Goal: Task Accomplishment & Management: Use online tool/utility

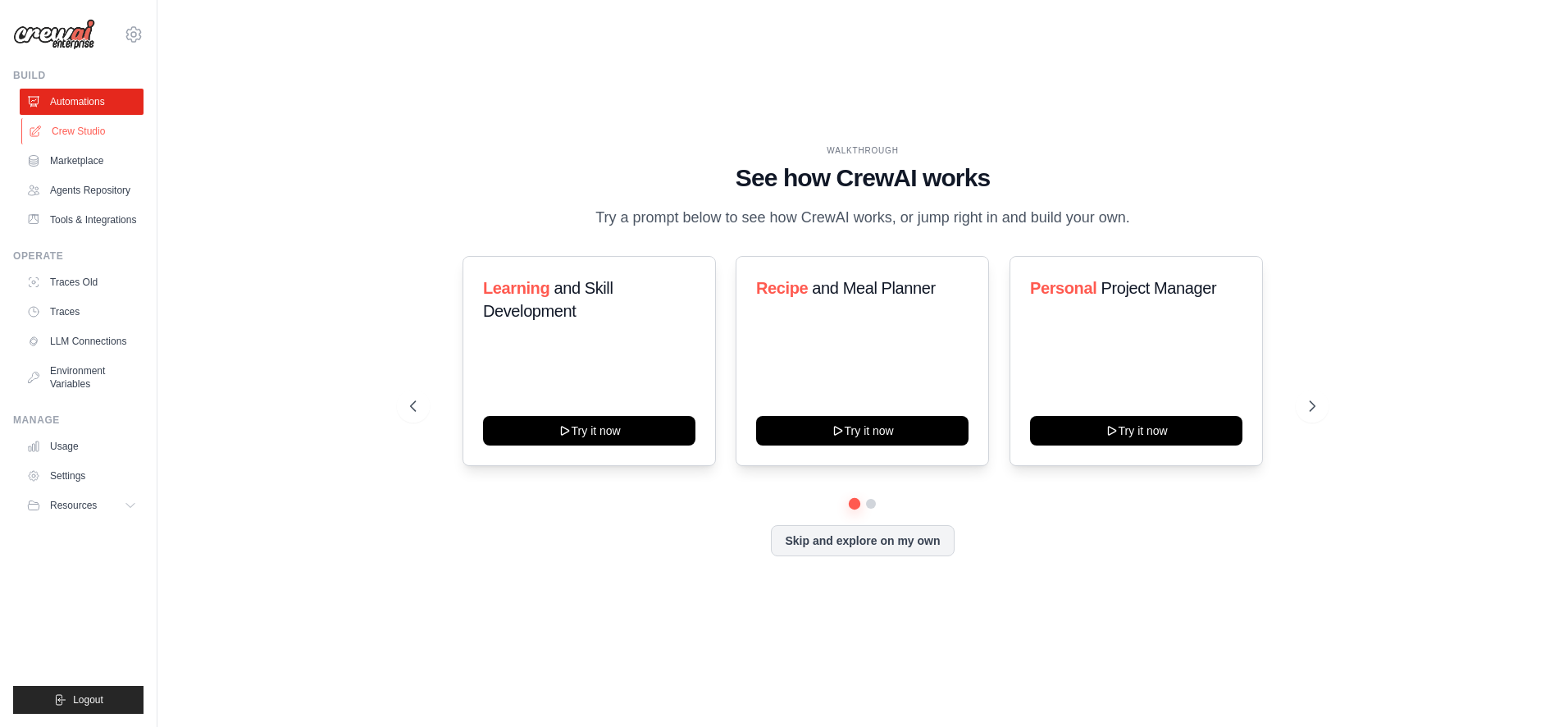
click at [88, 129] on link "Crew Studio" at bounding box center [83, 131] width 124 height 26
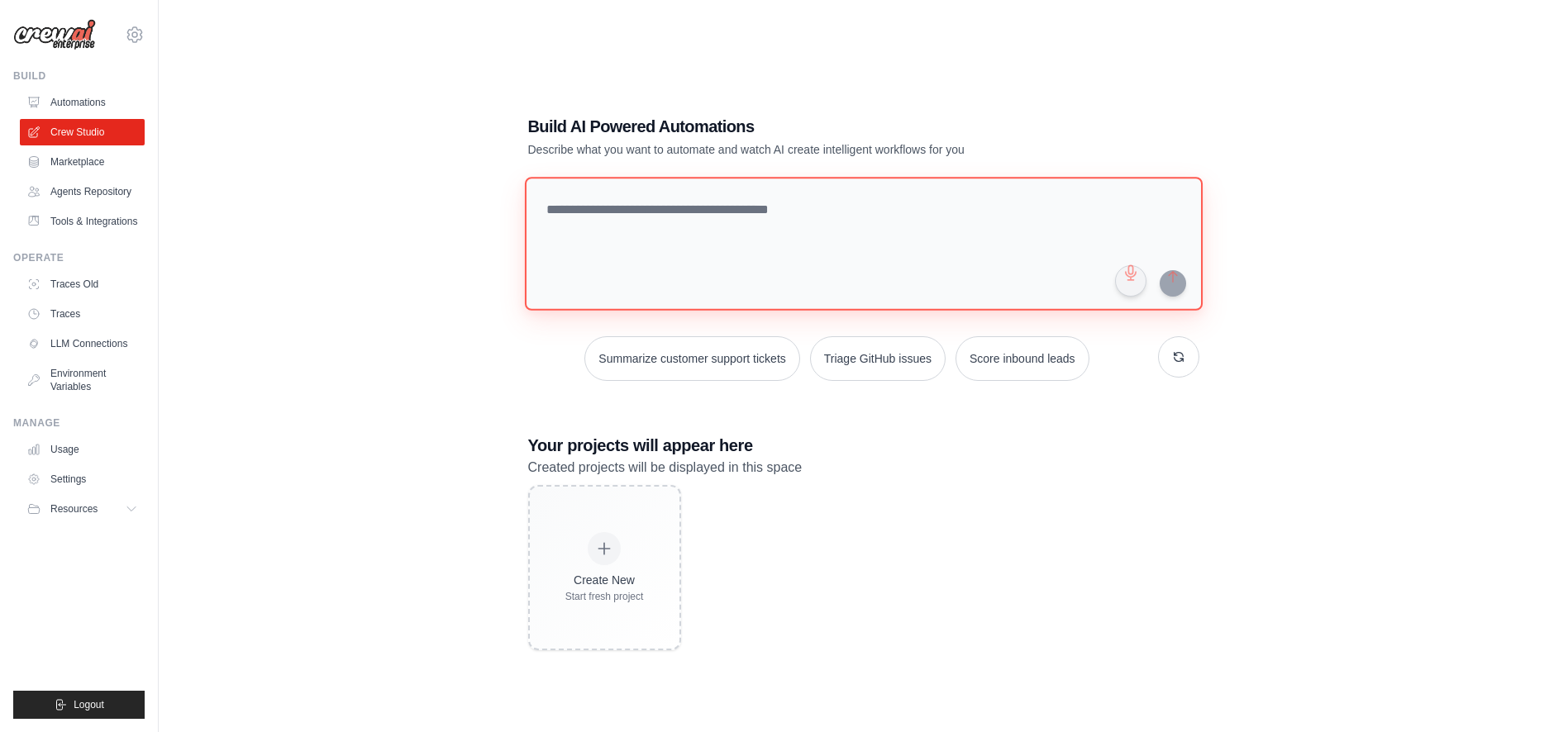
click at [669, 235] on textarea at bounding box center [862, 244] width 678 height 134
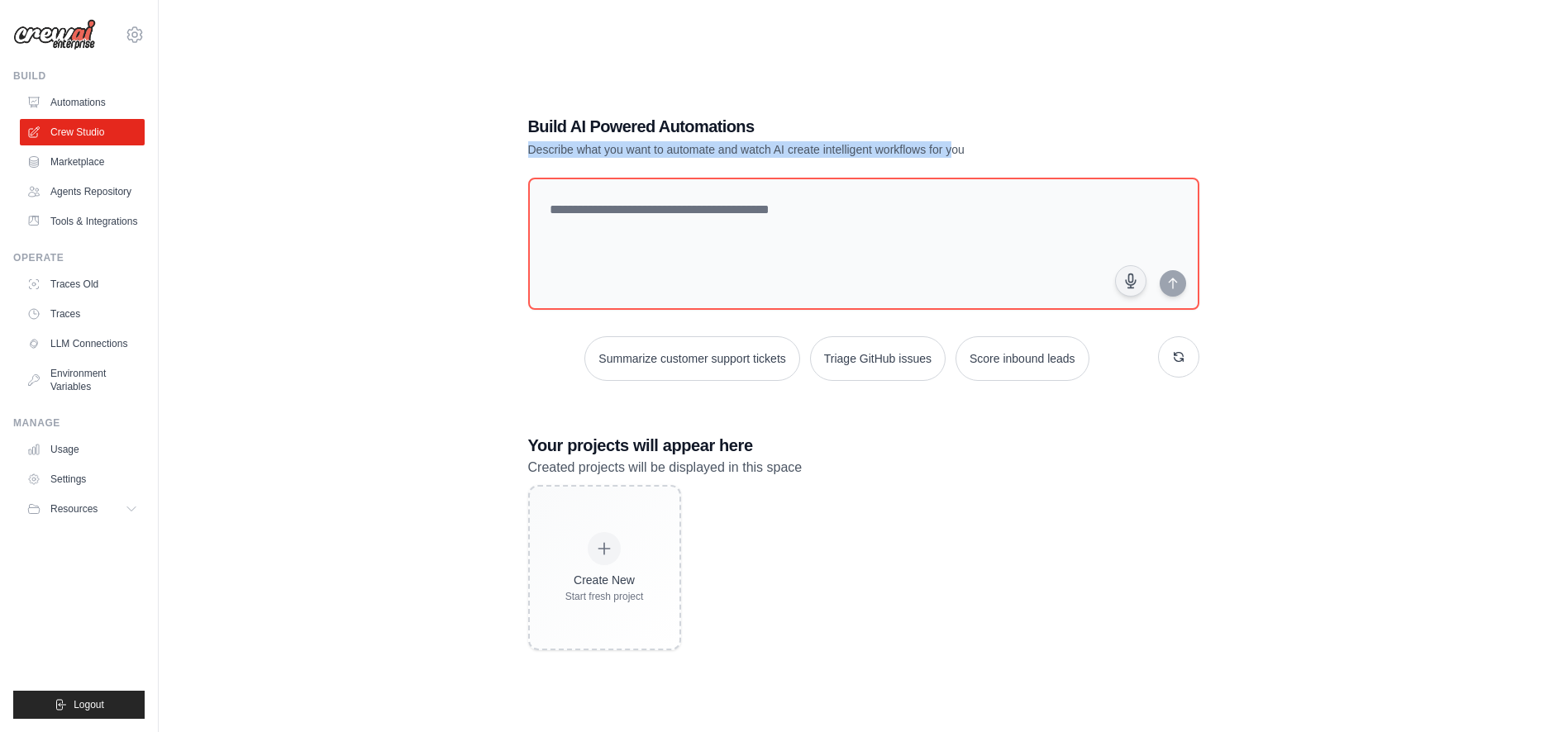
drag, startPoint x: 528, startPoint y: 149, endPoint x: 954, endPoint y: 146, distance: 426.0
click at [954, 146] on p "Describe what you want to automate and watch AI create intelligent workflows fo…" at bounding box center [806, 149] width 556 height 16
click at [906, 157] on p "Describe what you want to automate and watch AI create intelligent workflows fo…" at bounding box center [806, 149] width 556 height 16
drag, startPoint x: 940, startPoint y: 150, endPoint x: 570, endPoint y: 152, distance: 370.0
click at [571, 152] on p "Describe what you want to automate and watch AI create intelligent workflows fo…" at bounding box center [806, 149] width 556 height 16
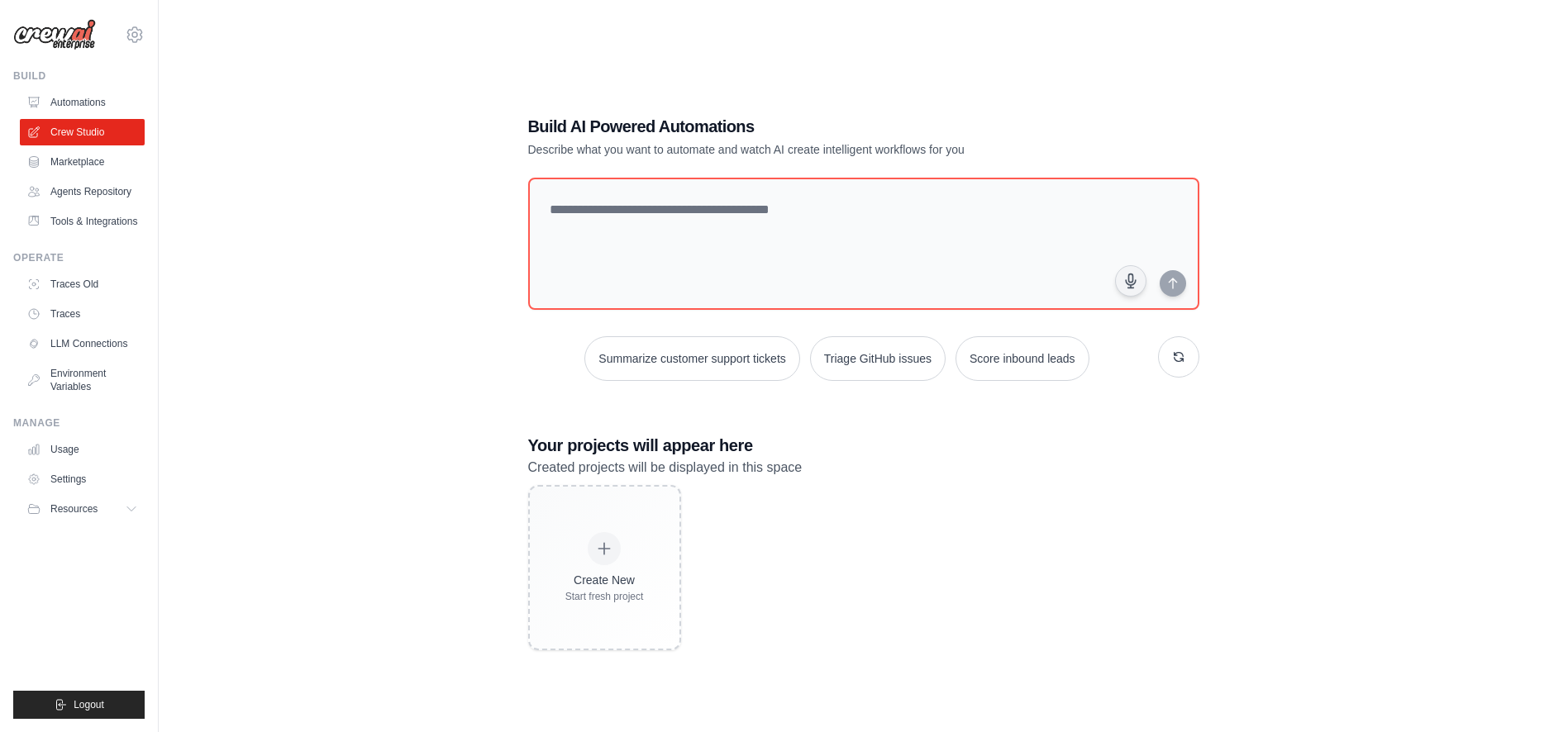
click at [547, 152] on p "Describe what you want to automate and watch AI create intelligent workflows fo…" at bounding box center [806, 149] width 556 height 16
click at [534, 141] on div "Build AI Powered Automations Describe what you want to automate and watch AI cr…" at bounding box center [806, 136] width 556 height 43
drag, startPoint x: 528, startPoint y: 147, endPoint x: 1070, endPoint y: 145, distance: 542.0
click at [1070, 145] on p "Describe what you want to automate and watch AI create intelligent workflows fo…" at bounding box center [806, 149] width 556 height 16
click at [1052, 157] on p "Describe what you want to automate and watch AI create intelligent workflows fo…" at bounding box center [806, 149] width 556 height 16
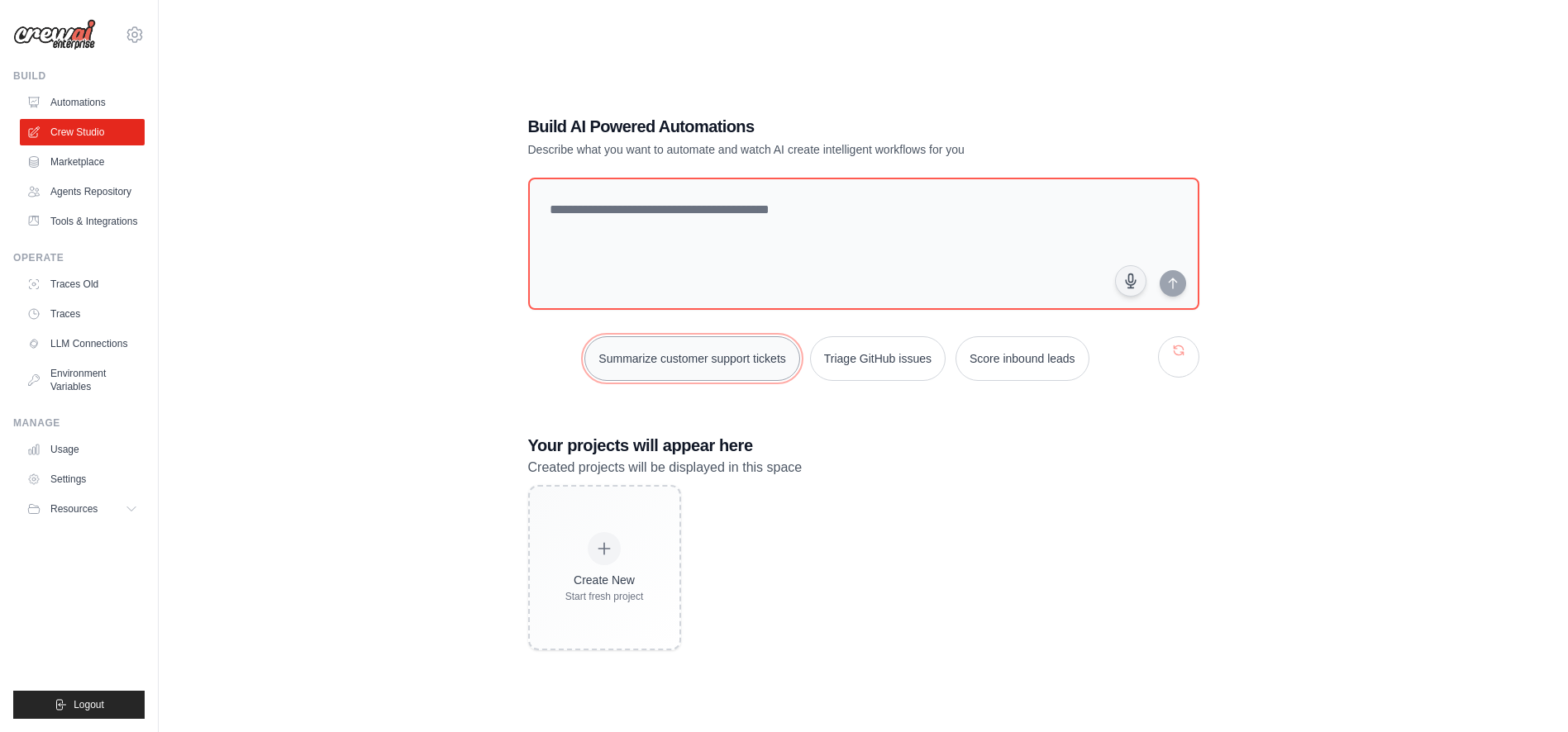
click at [646, 360] on button "Summarize customer support tickets" at bounding box center [691, 358] width 215 height 44
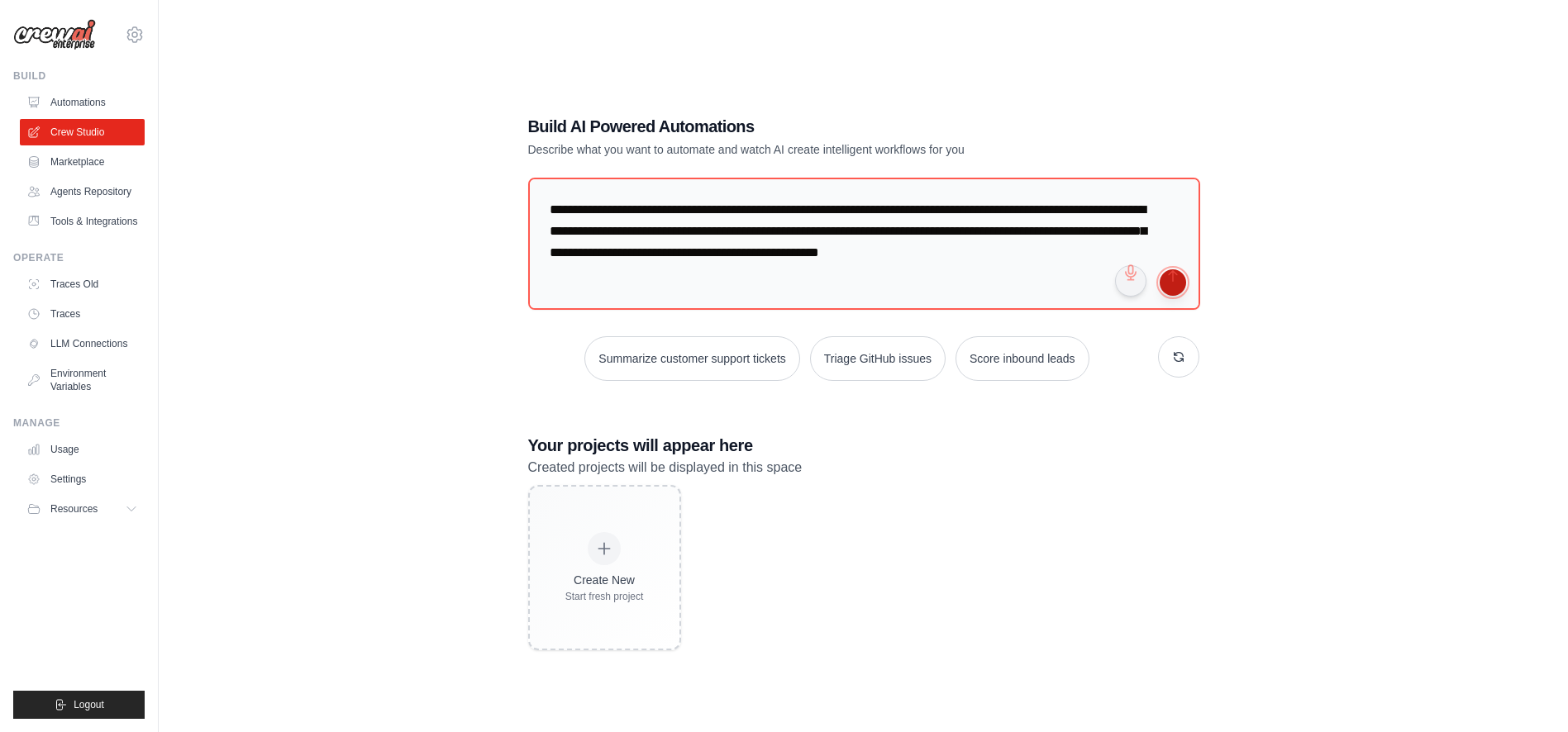
click at [1169, 283] on button "submit" at bounding box center [1173, 282] width 26 height 26
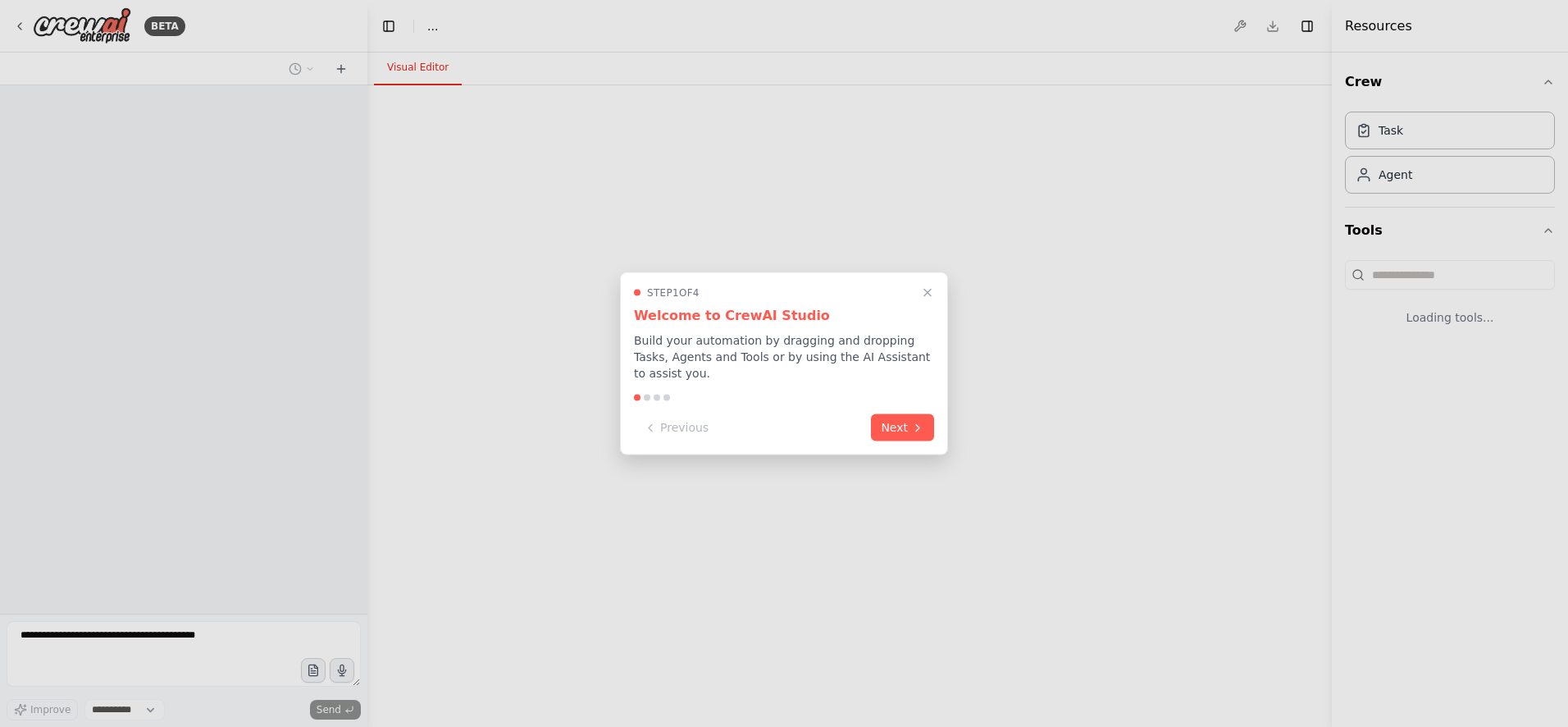
select select "****"
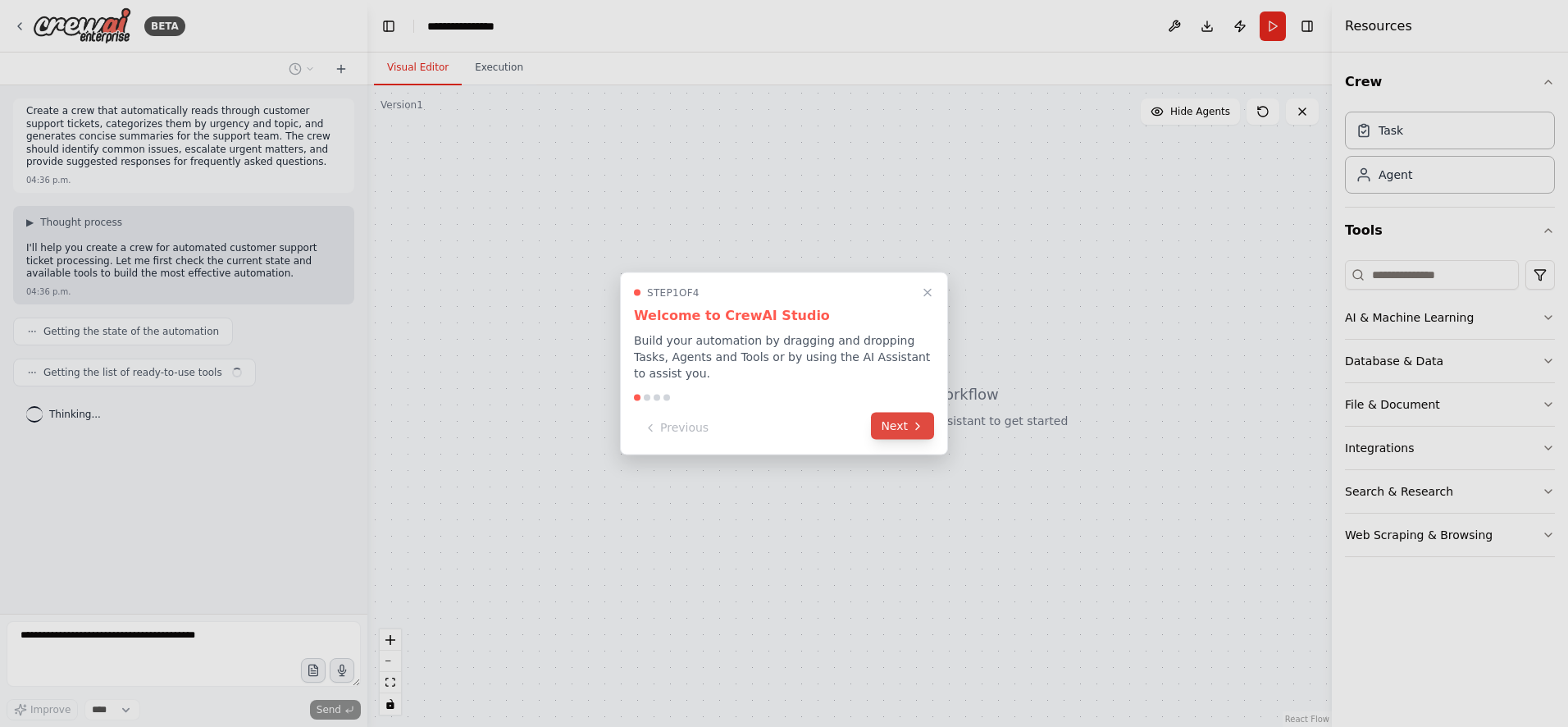
click at [896, 430] on button "Next" at bounding box center [902, 426] width 63 height 27
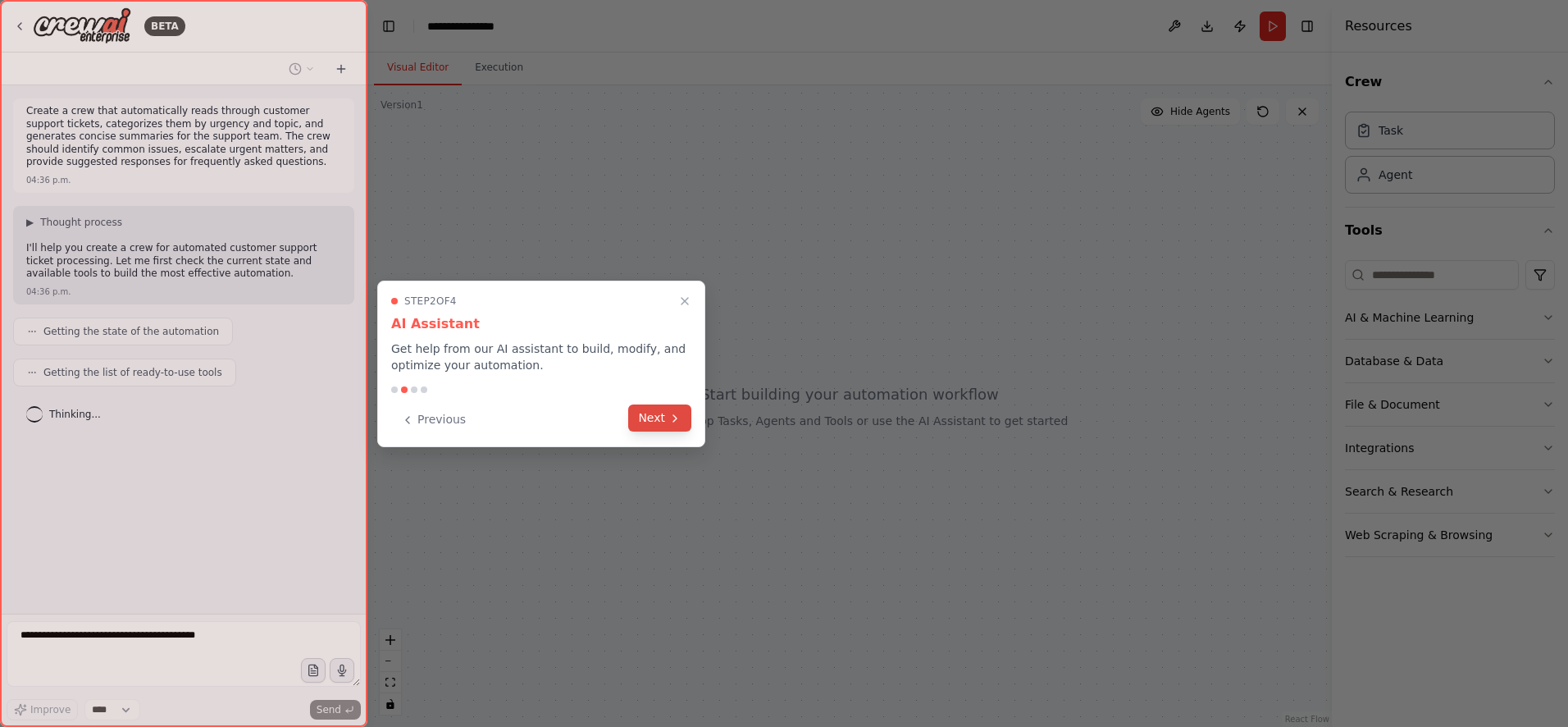
click at [671, 421] on icon at bounding box center [675, 418] width 13 height 13
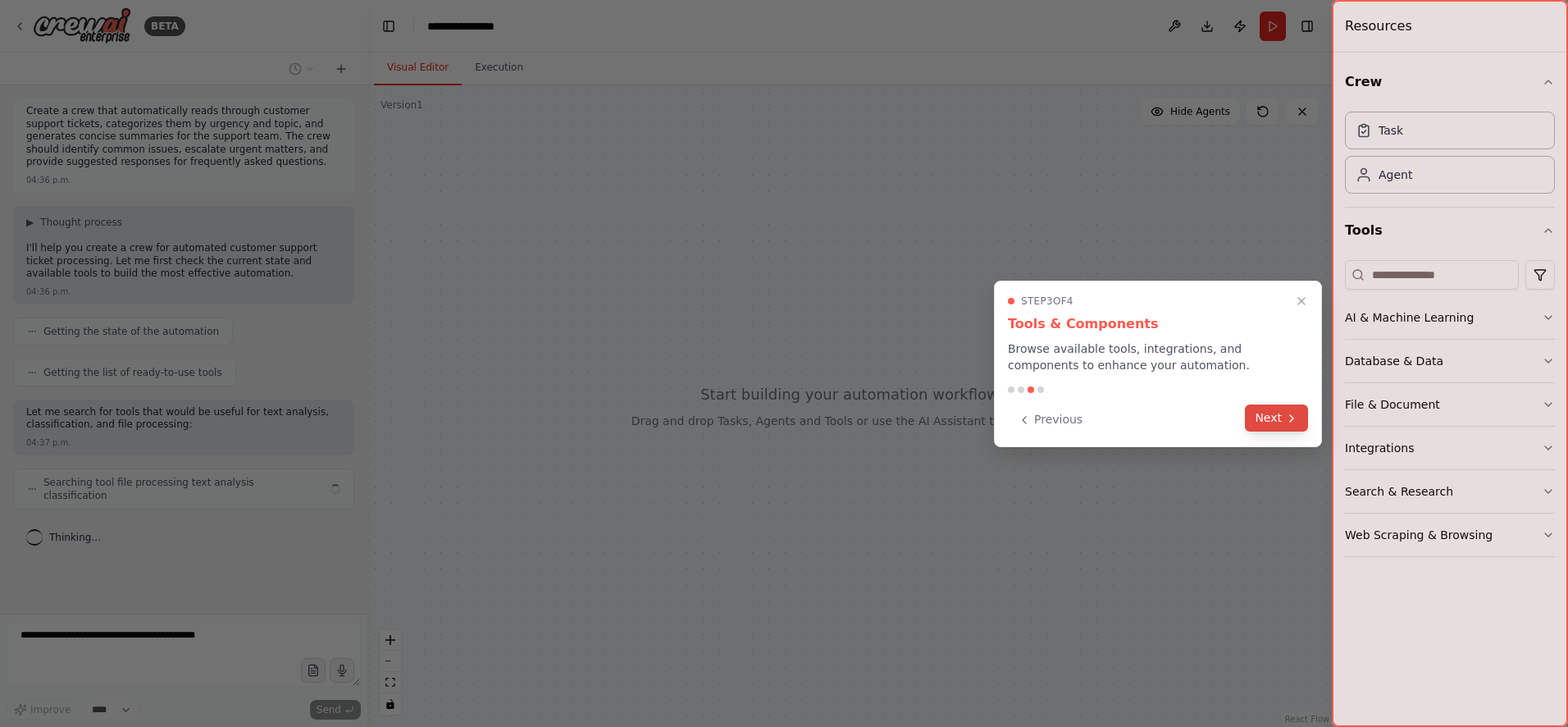
click at [1254, 417] on button "Next" at bounding box center [1276, 417] width 63 height 27
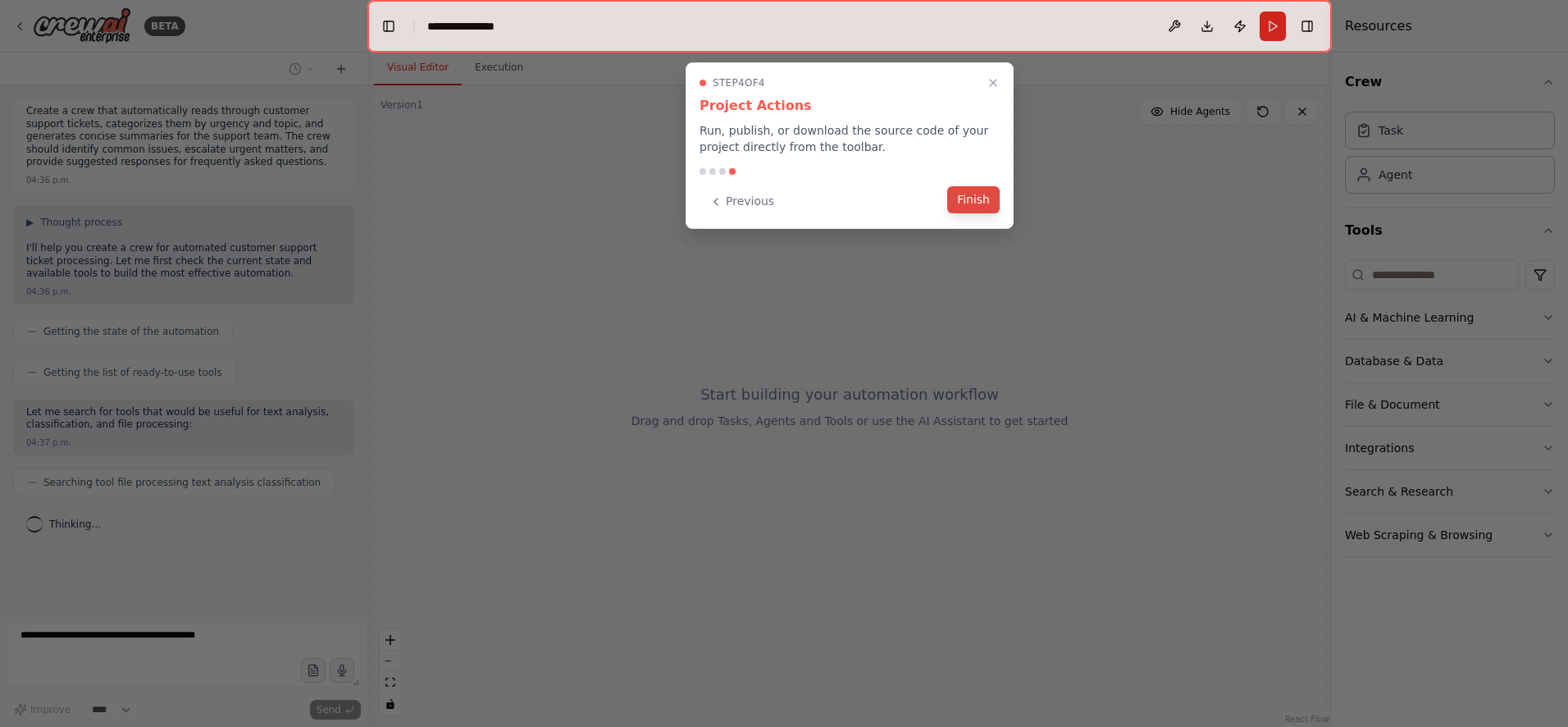
click at [991, 205] on button "Finish" at bounding box center [973, 200] width 53 height 27
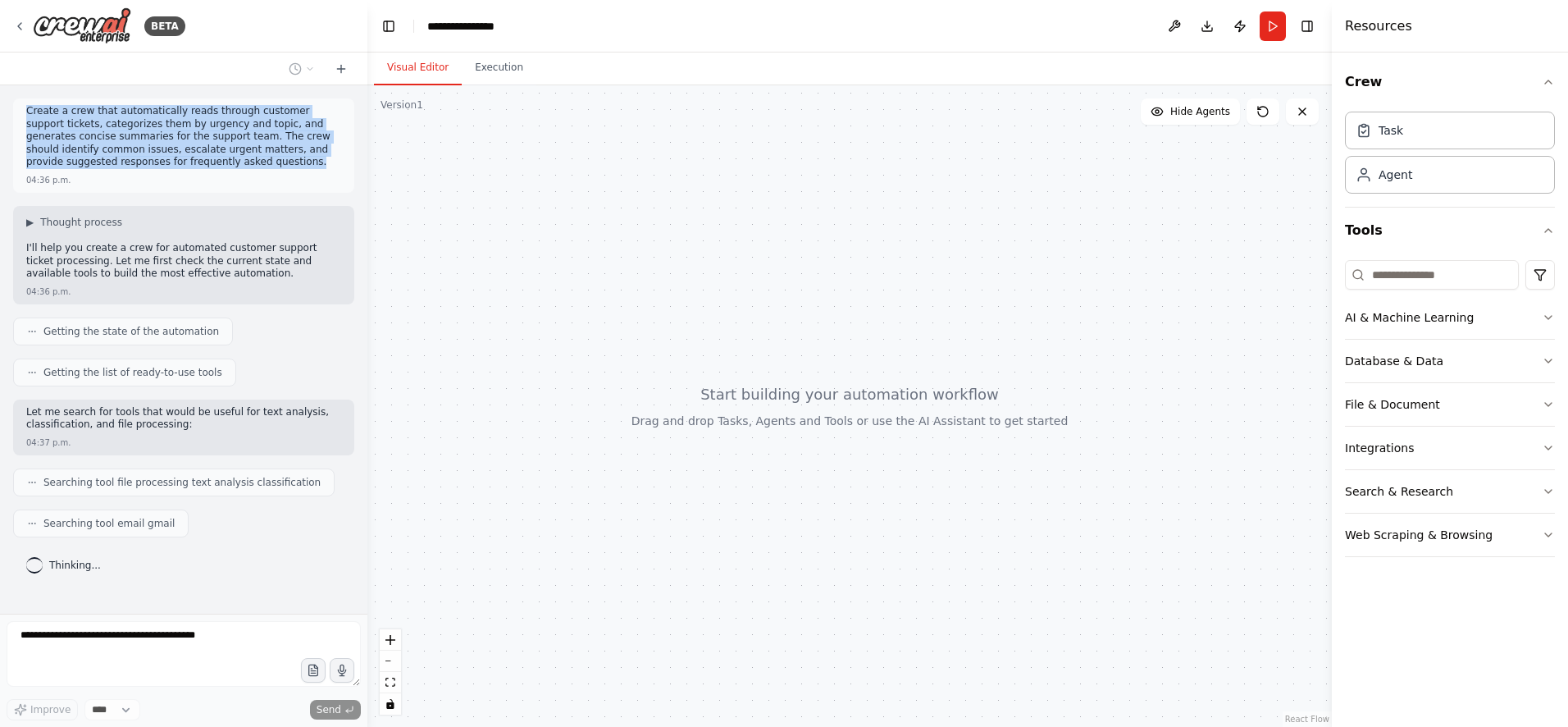
drag, startPoint x: 27, startPoint y: 109, endPoint x: 230, endPoint y: 165, distance: 210.6
click at [230, 165] on p "Create a crew that automatically reads through customer support tickets, catego…" at bounding box center [184, 137] width 315 height 64
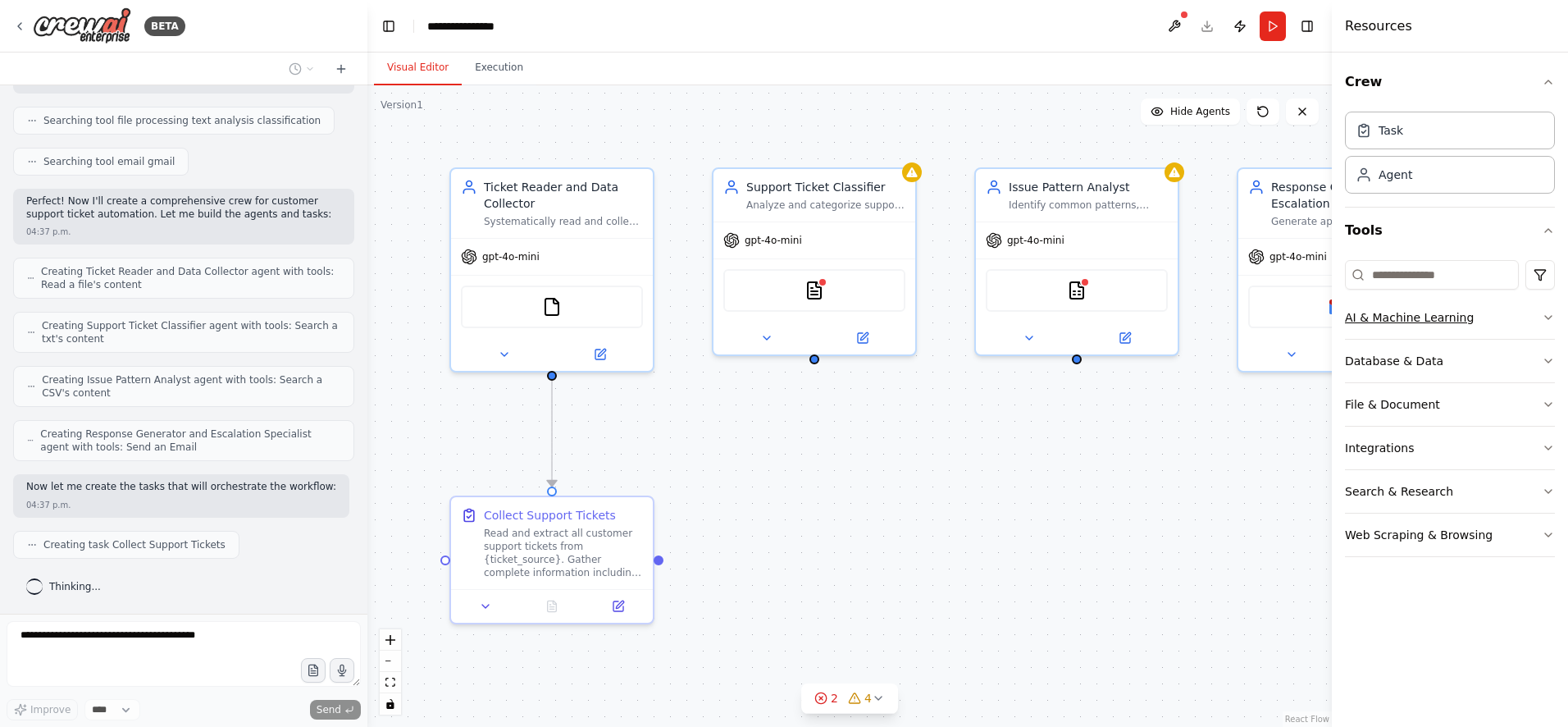
scroll to position [402, 0]
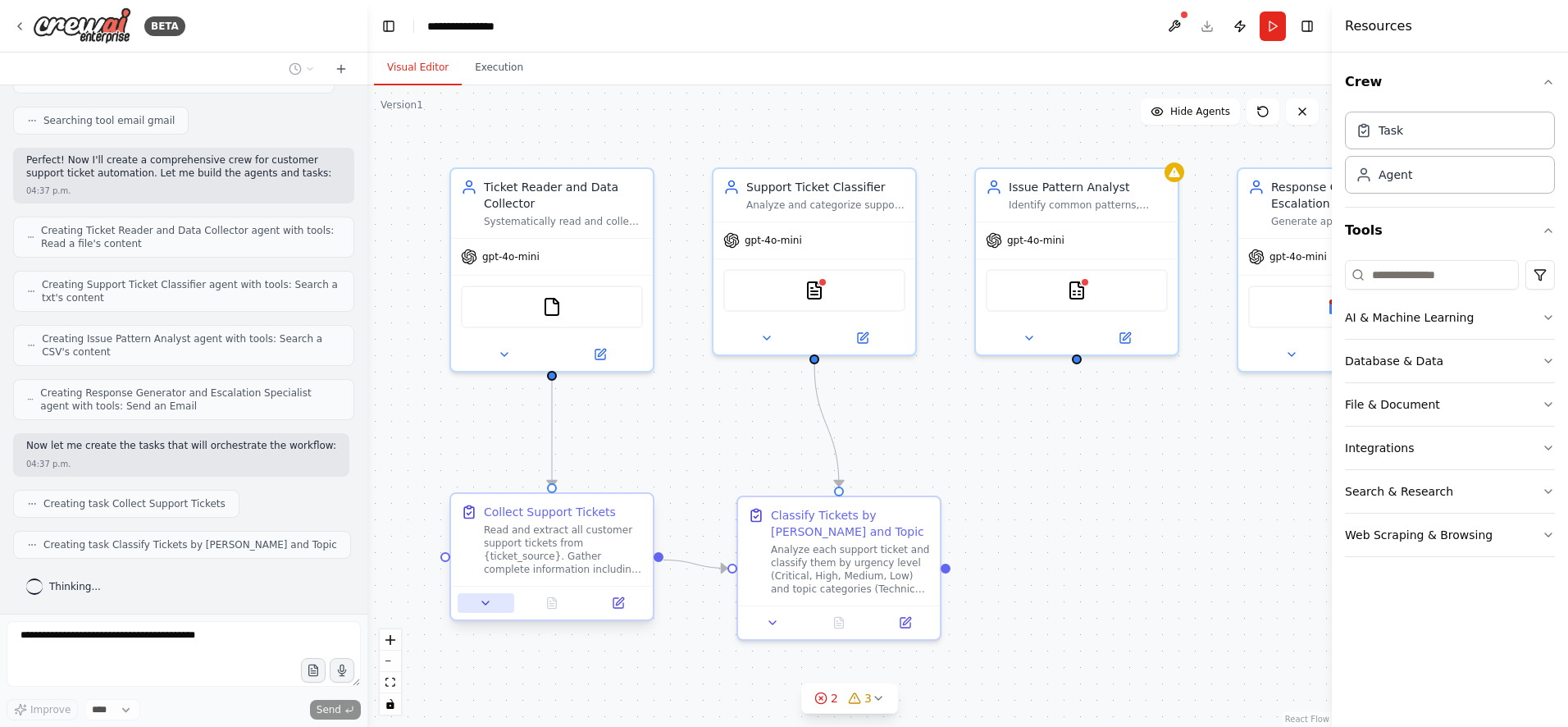
click at [484, 609] on icon at bounding box center [486, 603] width 13 height 13
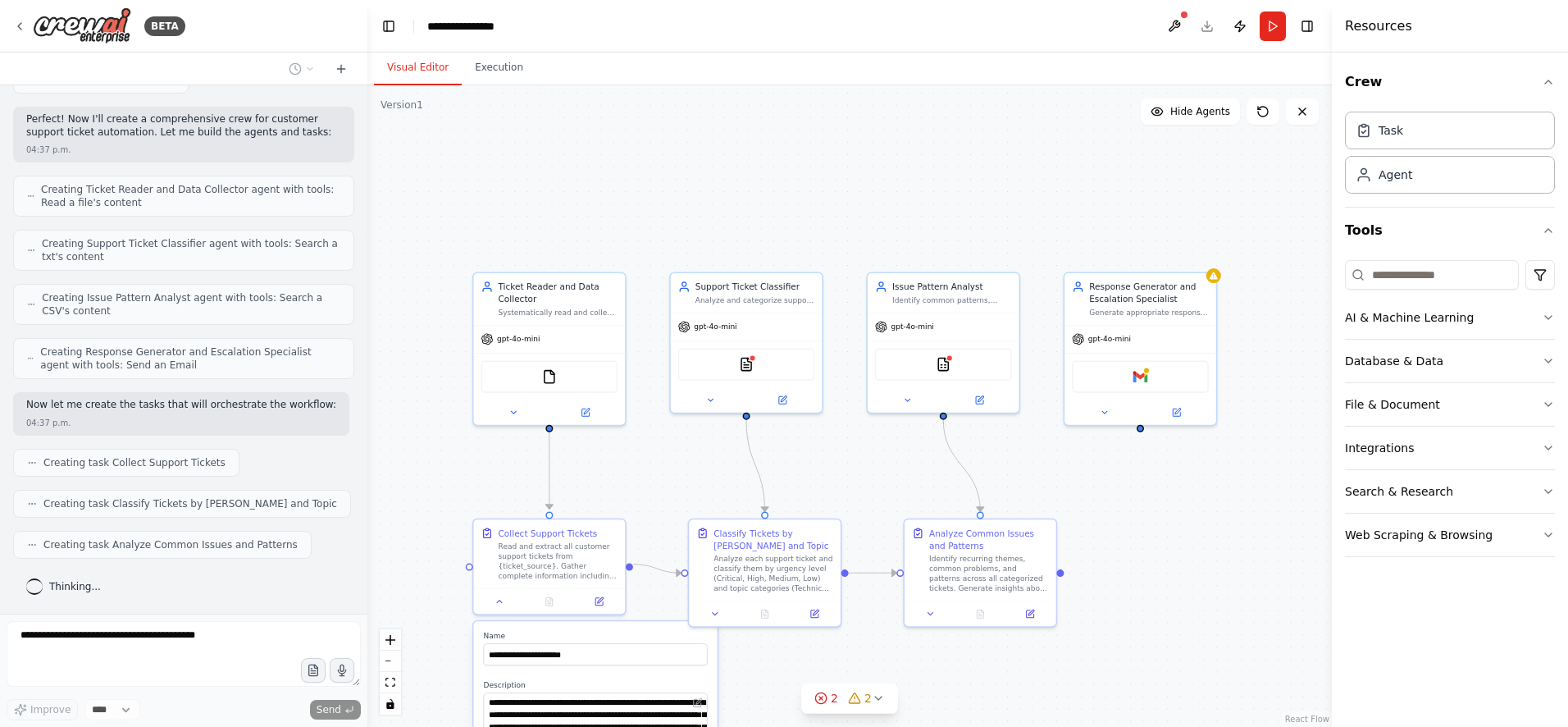
click at [1163, 600] on div ".deletable-edge-delete-btn { width: 20px; height: 20px; border: 0px solid #ffff…" at bounding box center [850, 406] width 965 height 642
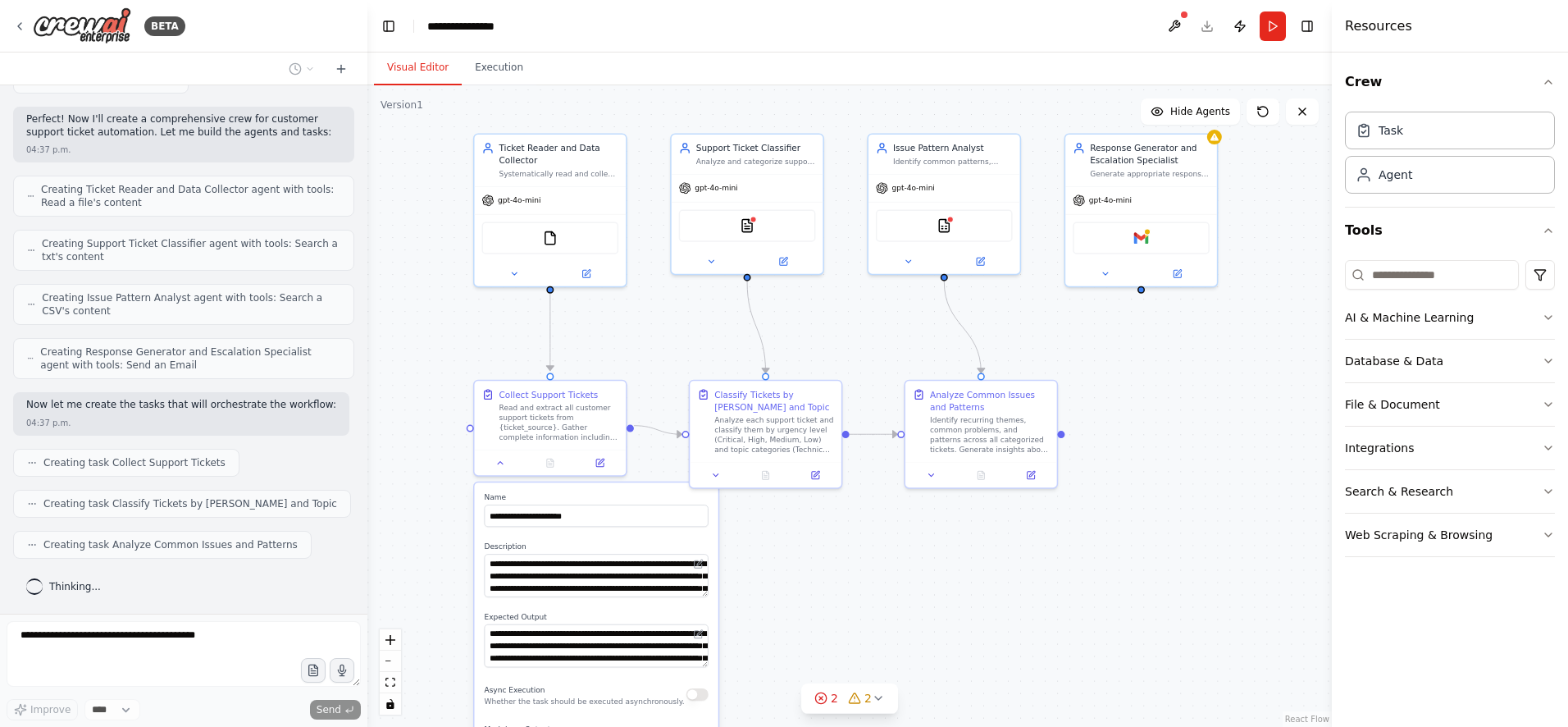
drag, startPoint x: 1170, startPoint y: 598, endPoint x: 1118, endPoint y: 486, distance: 123.5
click at [1170, 461] on div ".deletable-edge-delete-btn { width: 20px; height: 20px; border: 0px solid #ffff…" at bounding box center [850, 406] width 965 height 642
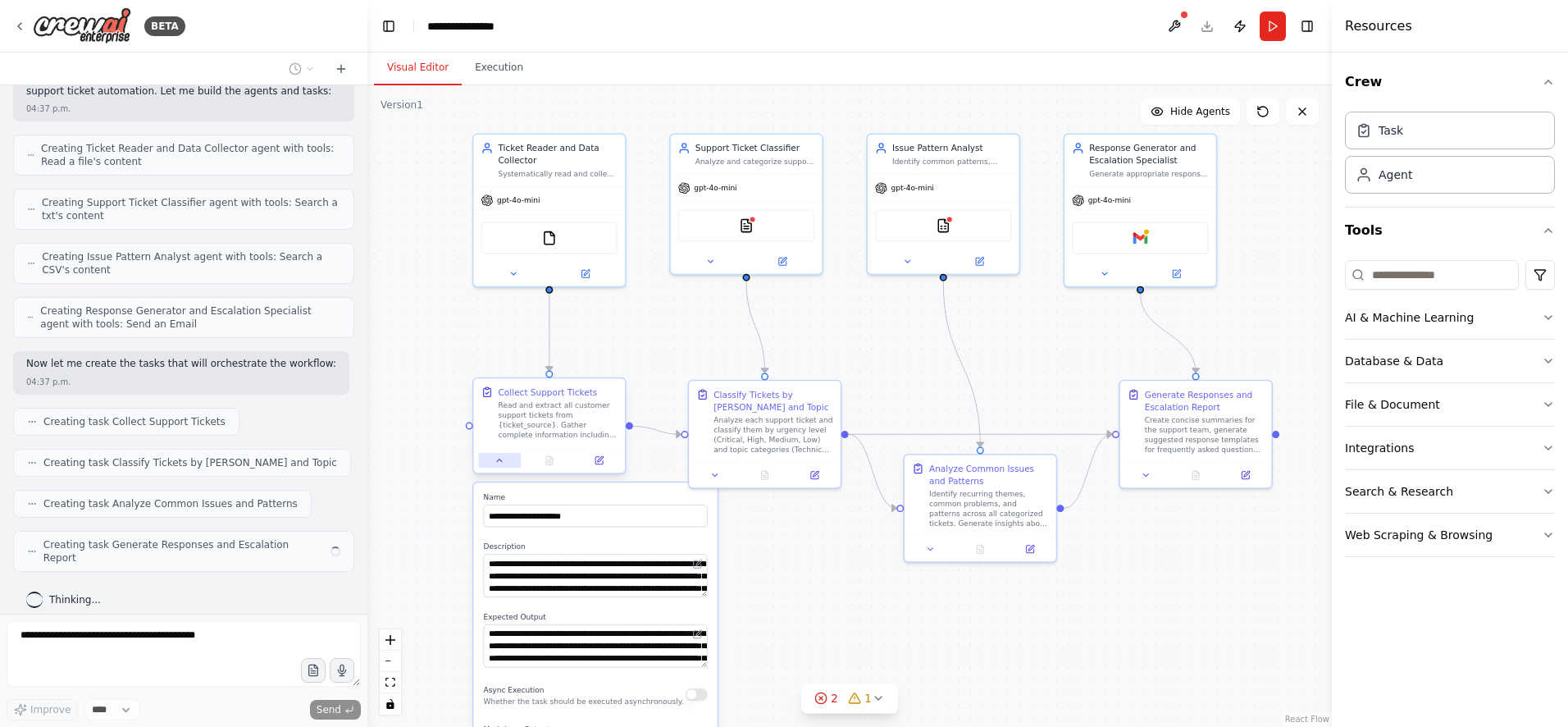
click at [507, 462] on button at bounding box center [500, 461] width 42 height 15
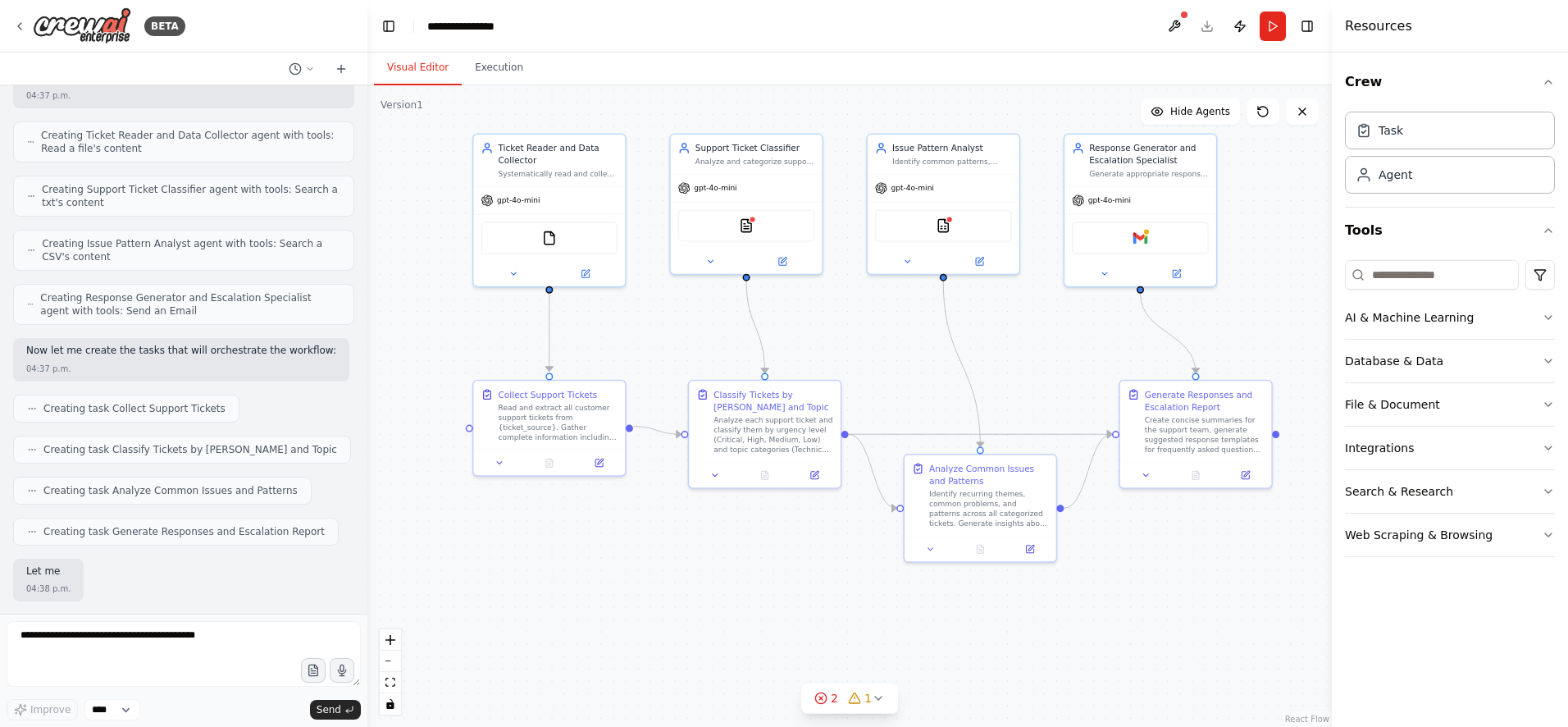
scroll to position [582, 0]
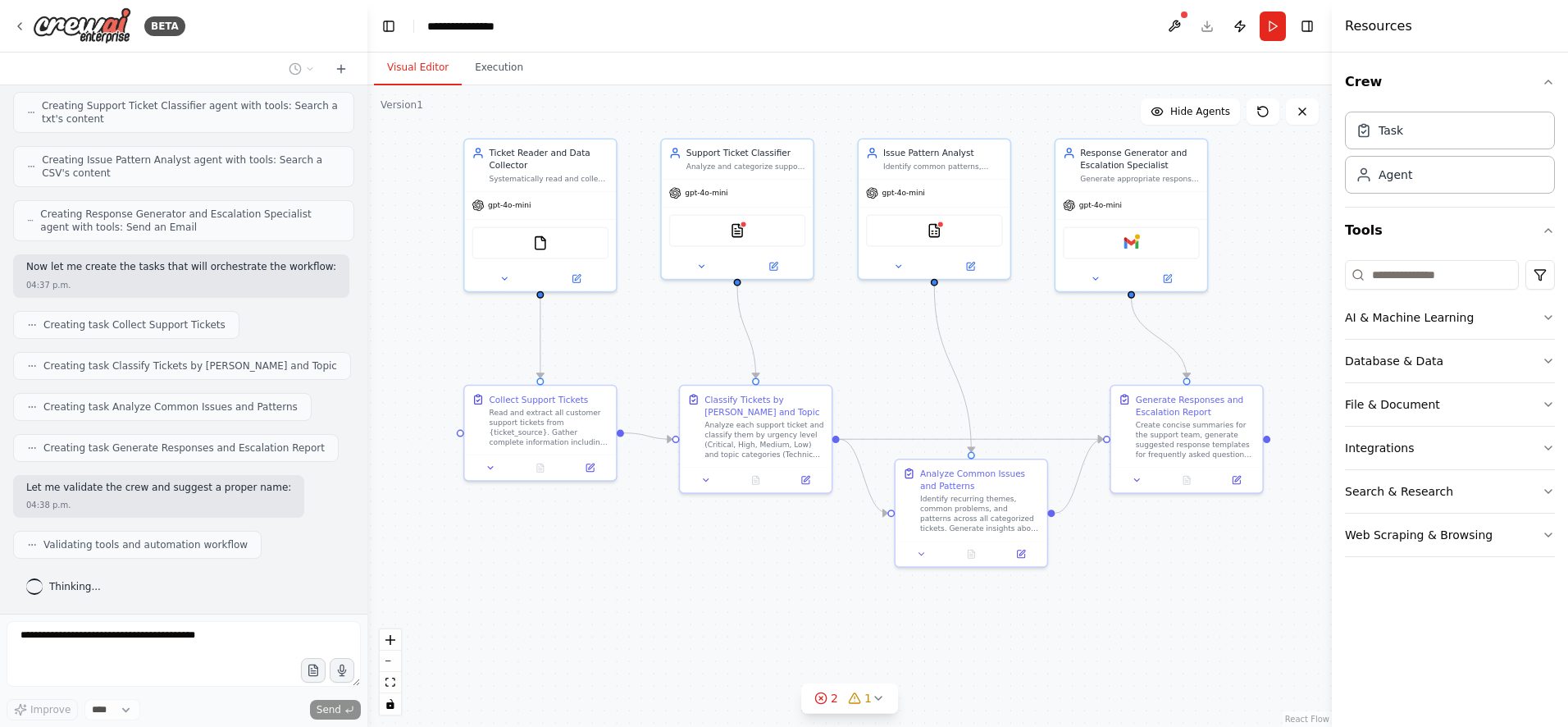
drag, startPoint x: 745, startPoint y: 599, endPoint x: 736, endPoint y: 605, distance: 10.8
click at [736, 605] on div ".deletable-edge-delete-btn { width: 20px; height: 20px; border: 0px solid #ffff…" at bounding box center [850, 406] width 965 height 642
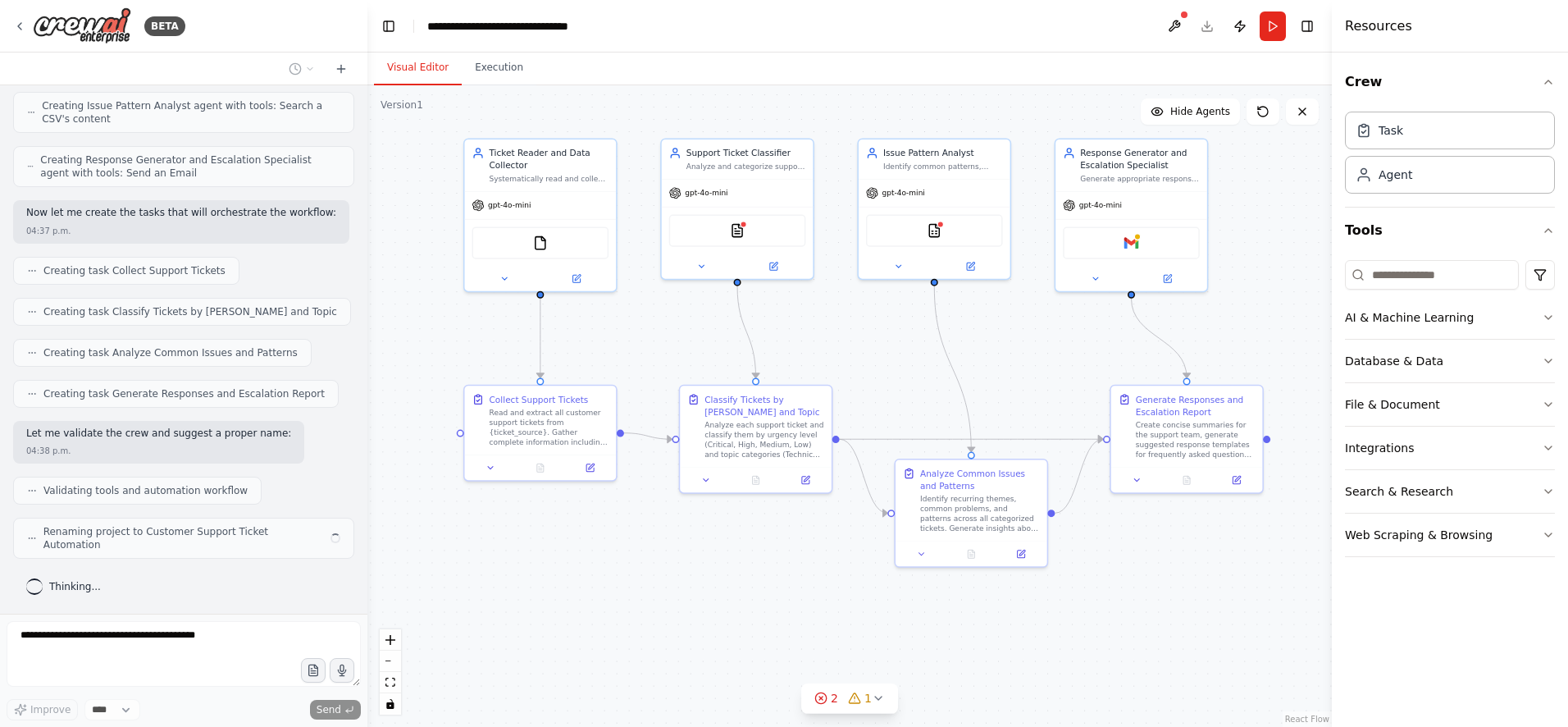
scroll to position [623, 0]
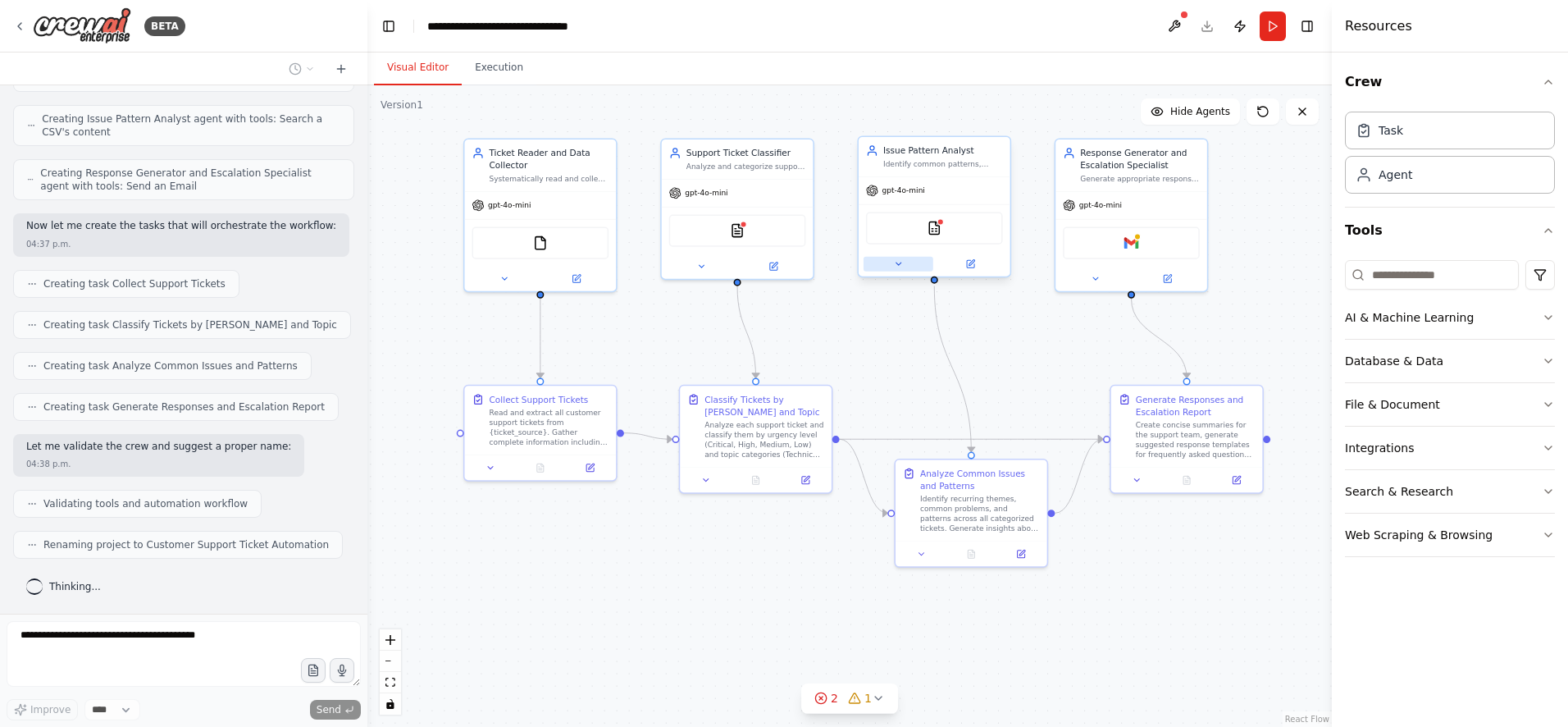
click at [896, 265] on icon at bounding box center [897, 264] width 9 height 9
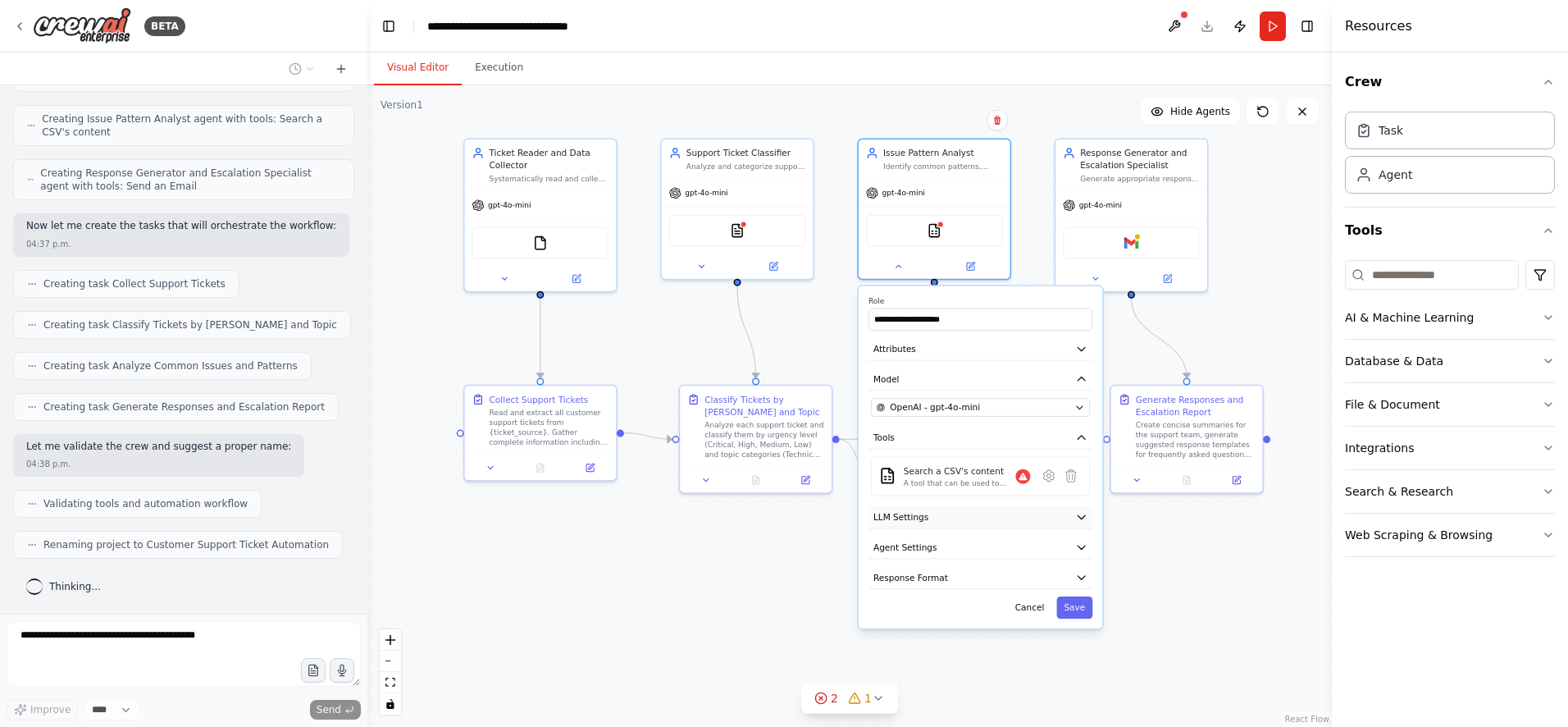
click at [1079, 514] on icon "button" at bounding box center [1081, 517] width 12 height 12
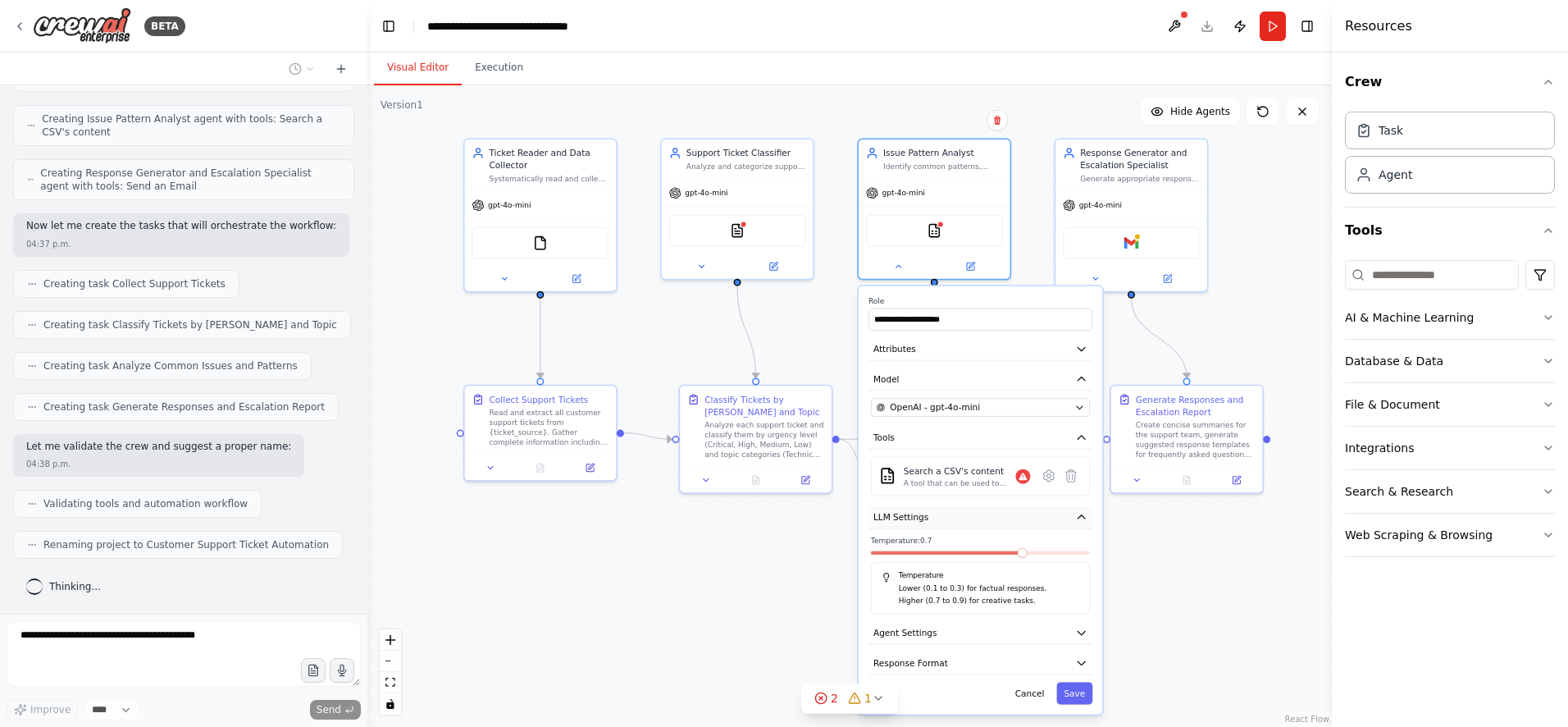
click at [1079, 514] on icon "button" at bounding box center [1081, 517] width 12 height 12
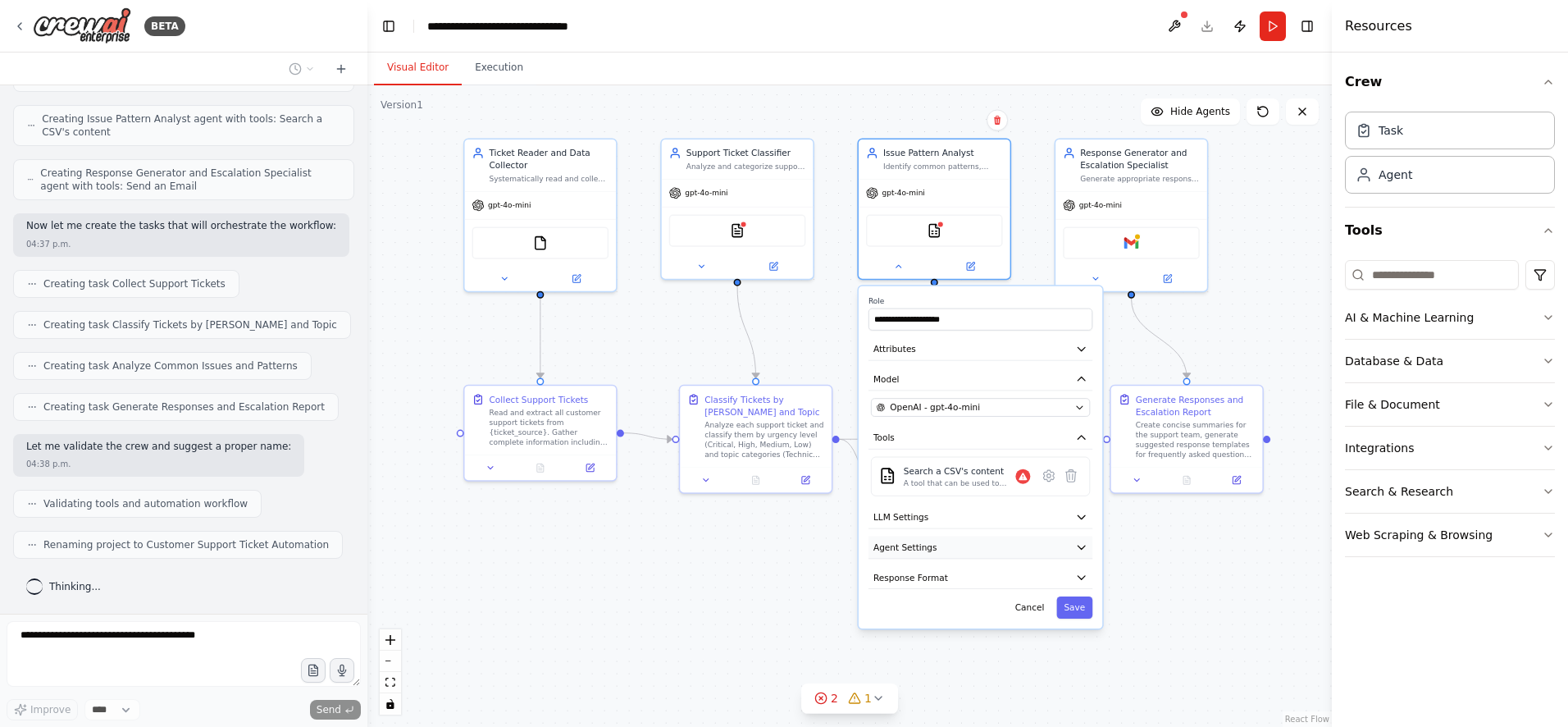
click at [1079, 540] on icon "button" at bounding box center [1081, 546] width 12 height 12
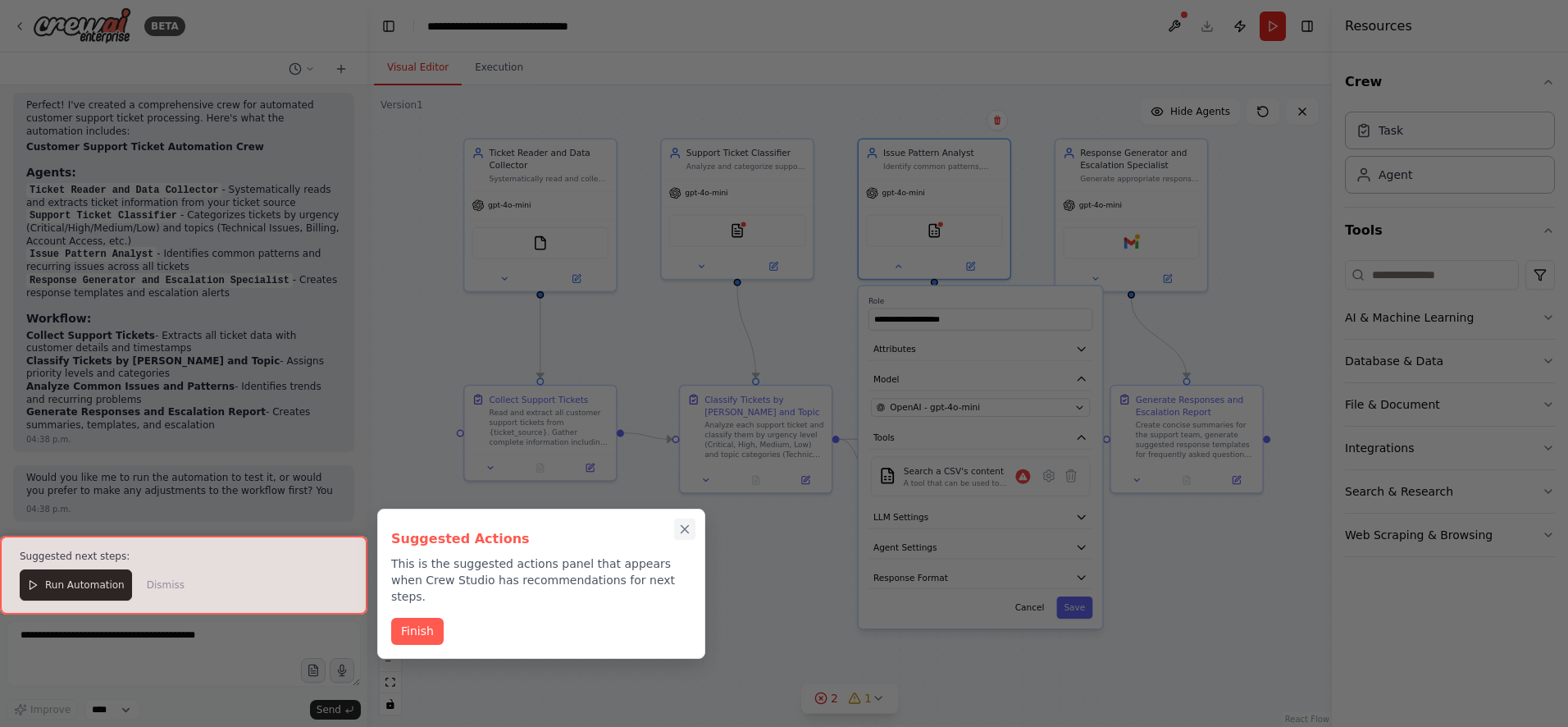
click at [684, 526] on icon "Close walkthrough" at bounding box center [685, 529] width 15 height 15
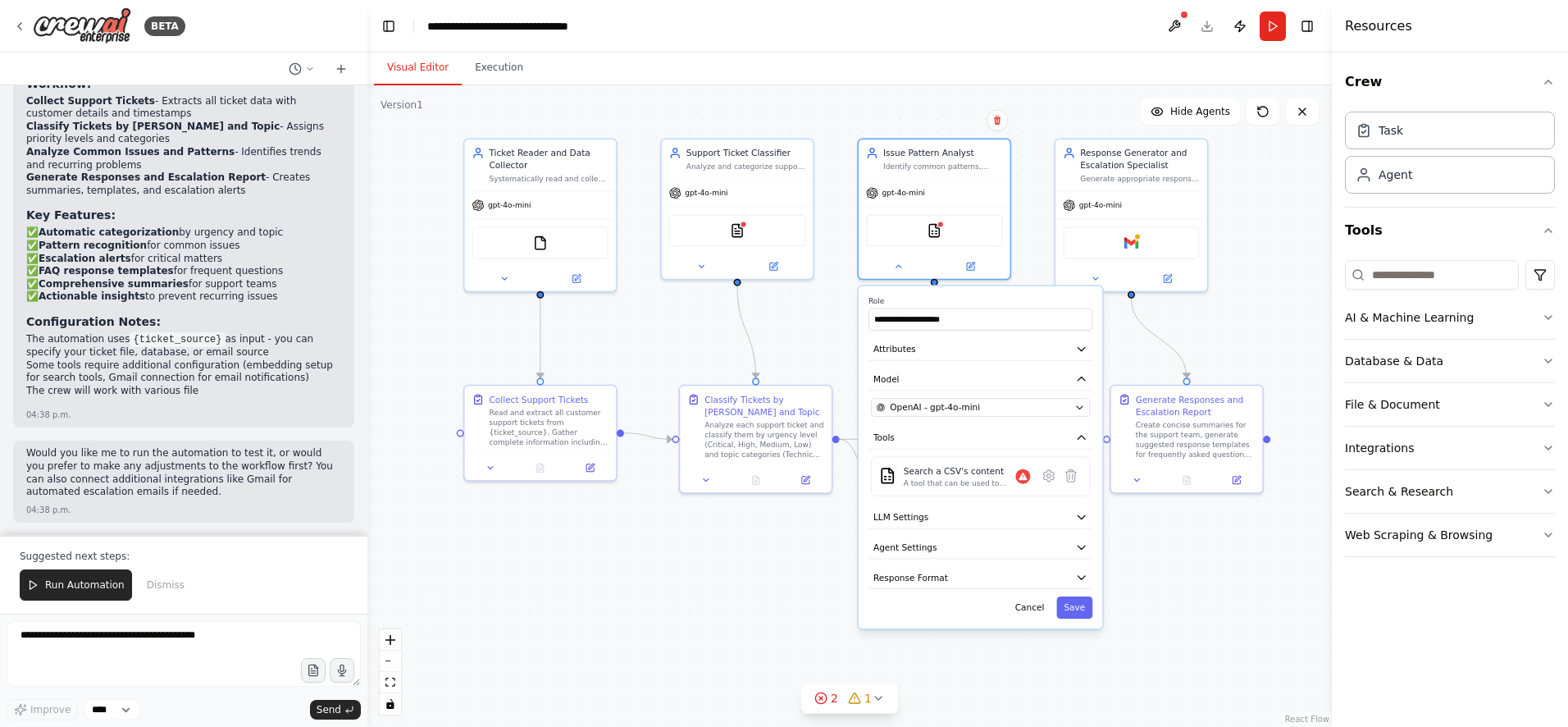
scroll to position [1349, 0]
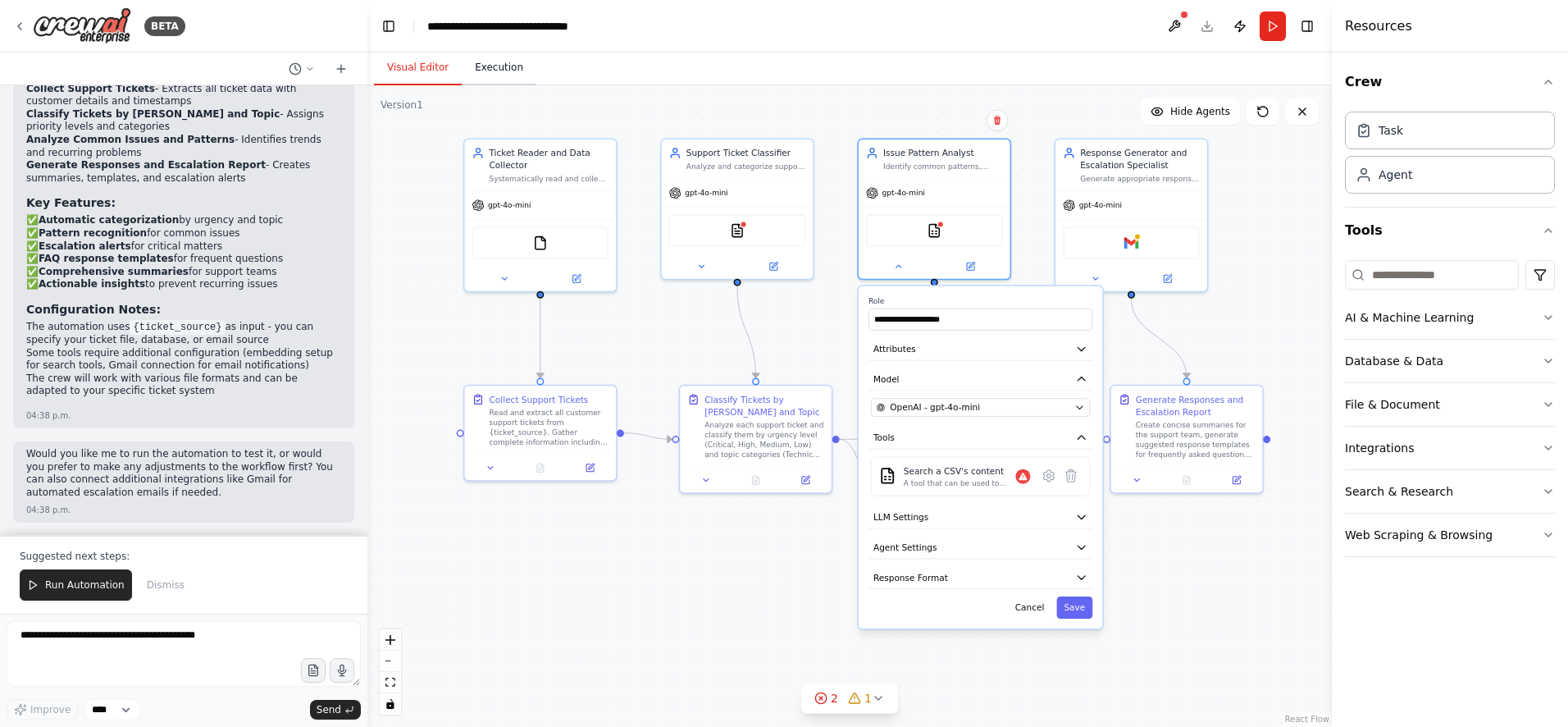
click at [494, 76] on button "Execution" at bounding box center [499, 68] width 75 height 35
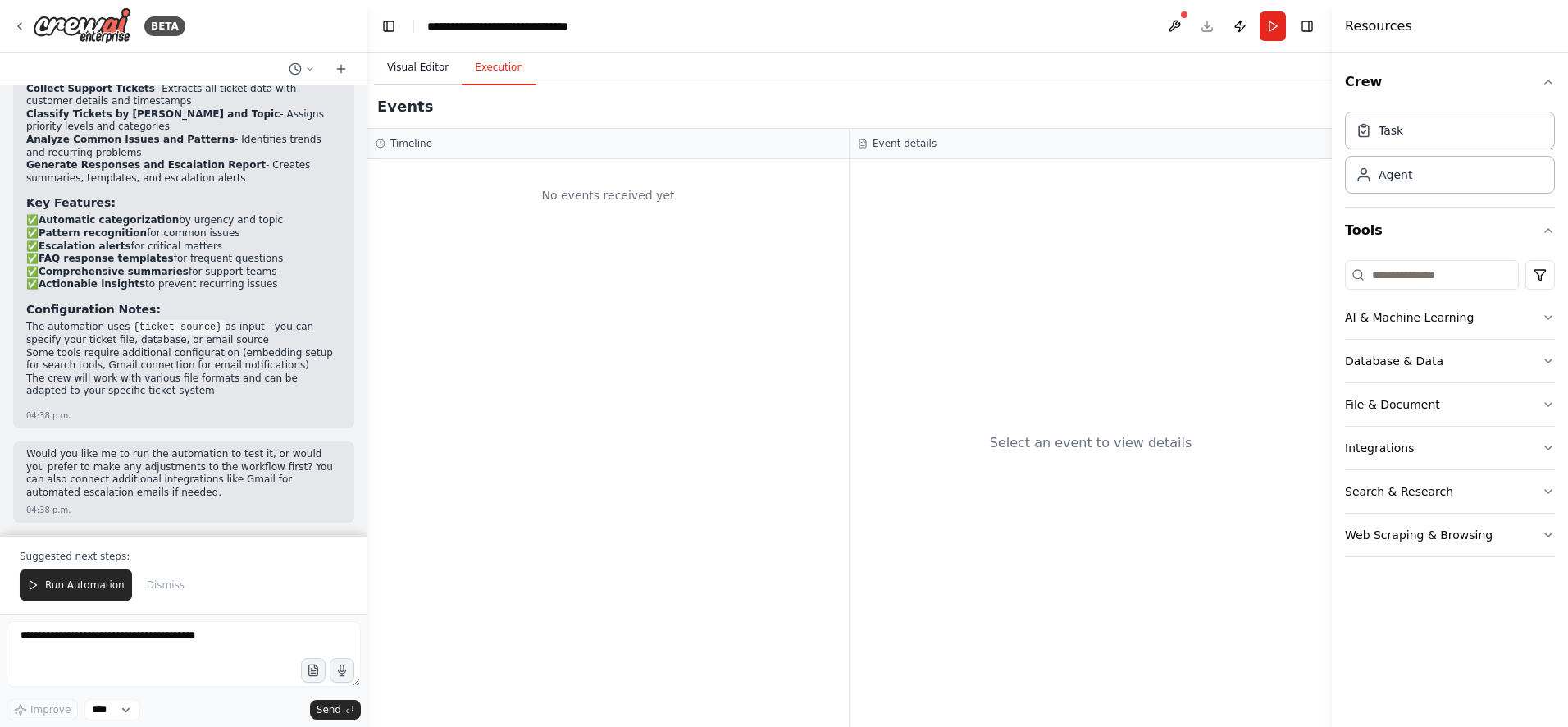
click at [433, 68] on button "Visual Editor" at bounding box center [418, 68] width 88 height 35
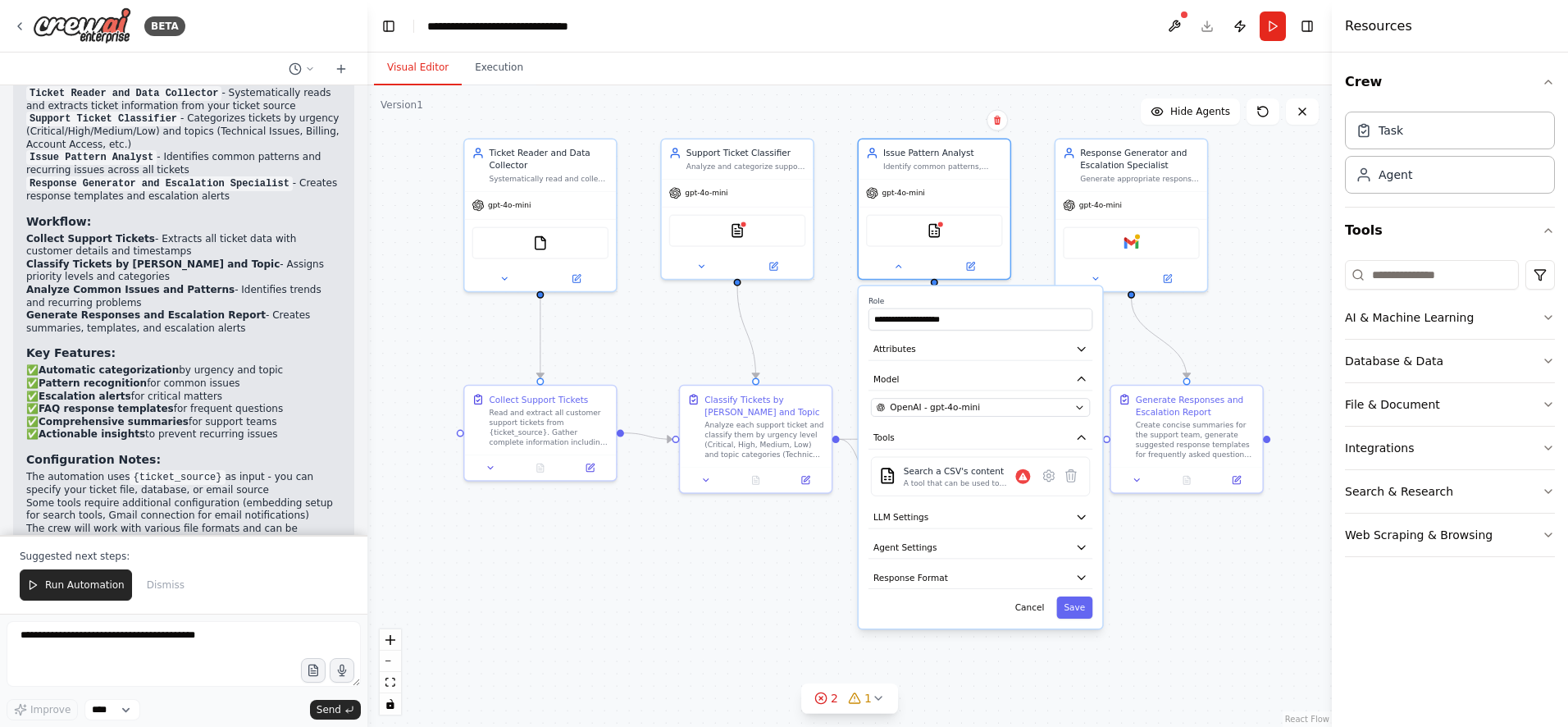
scroll to position [1198, 0]
drag, startPoint x: 45, startPoint y: 375, endPoint x: 268, endPoint y: 432, distance: 230.2
click at [268, 432] on p "✅ Automatic categorization by urgency and topic ✅ Pattern recognition for commo…" at bounding box center [184, 403] width 315 height 77
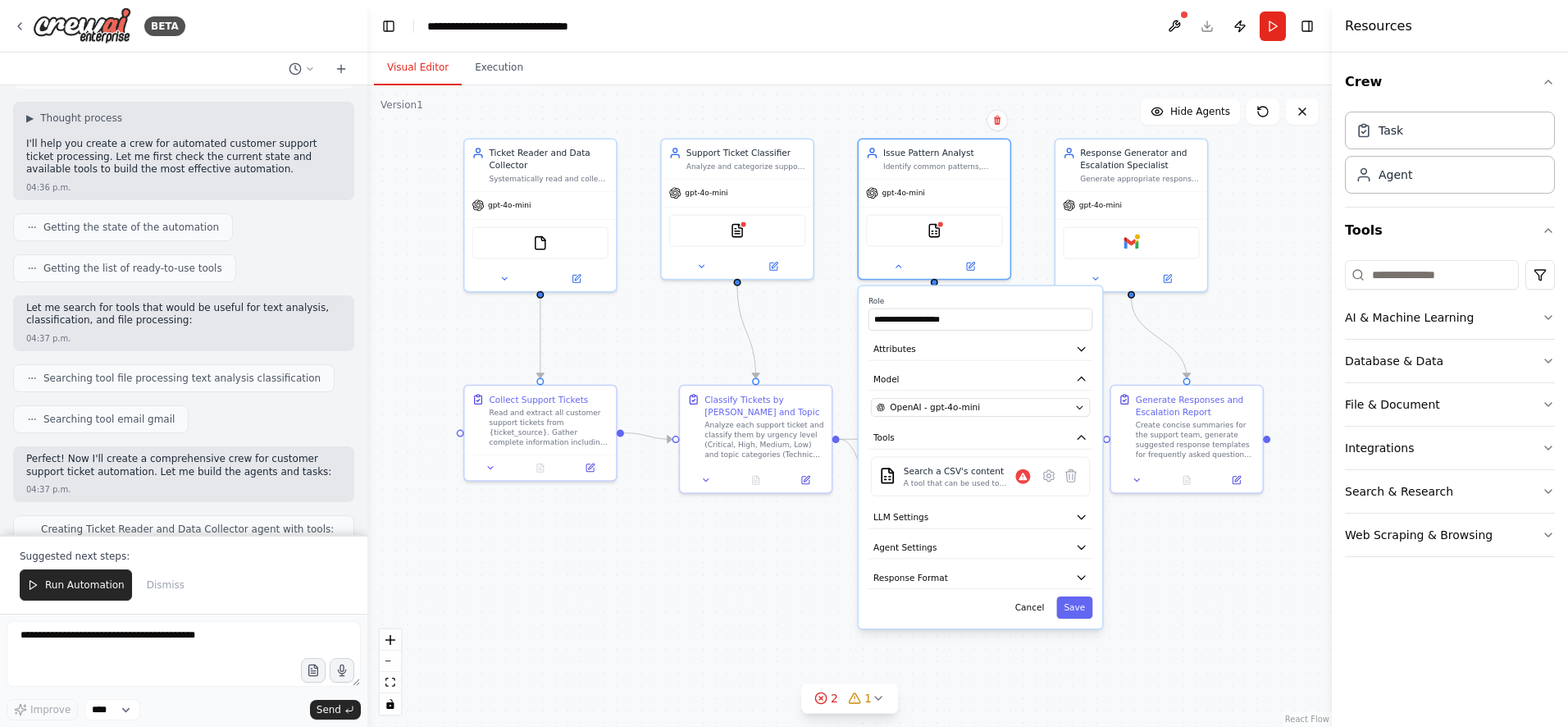
scroll to position [0, 0]
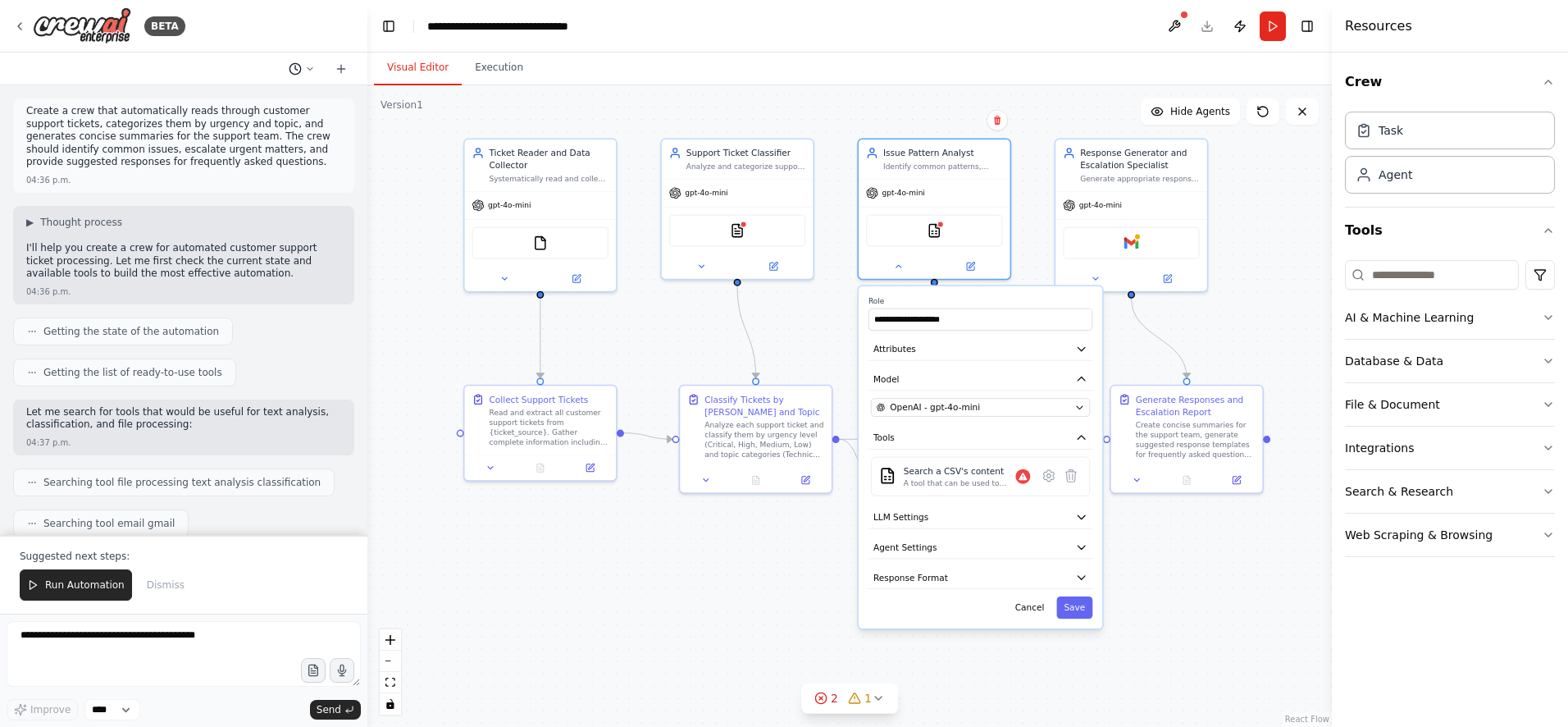
click at [309, 69] on icon at bounding box center [309, 68] width 9 height 9
click at [246, 68] on div at bounding box center [184, 363] width 368 height 727
click at [1206, 26] on header "**********" at bounding box center [850, 26] width 965 height 53
click at [506, 275] on icon at bounding box center [504, 276] width 5 height 3
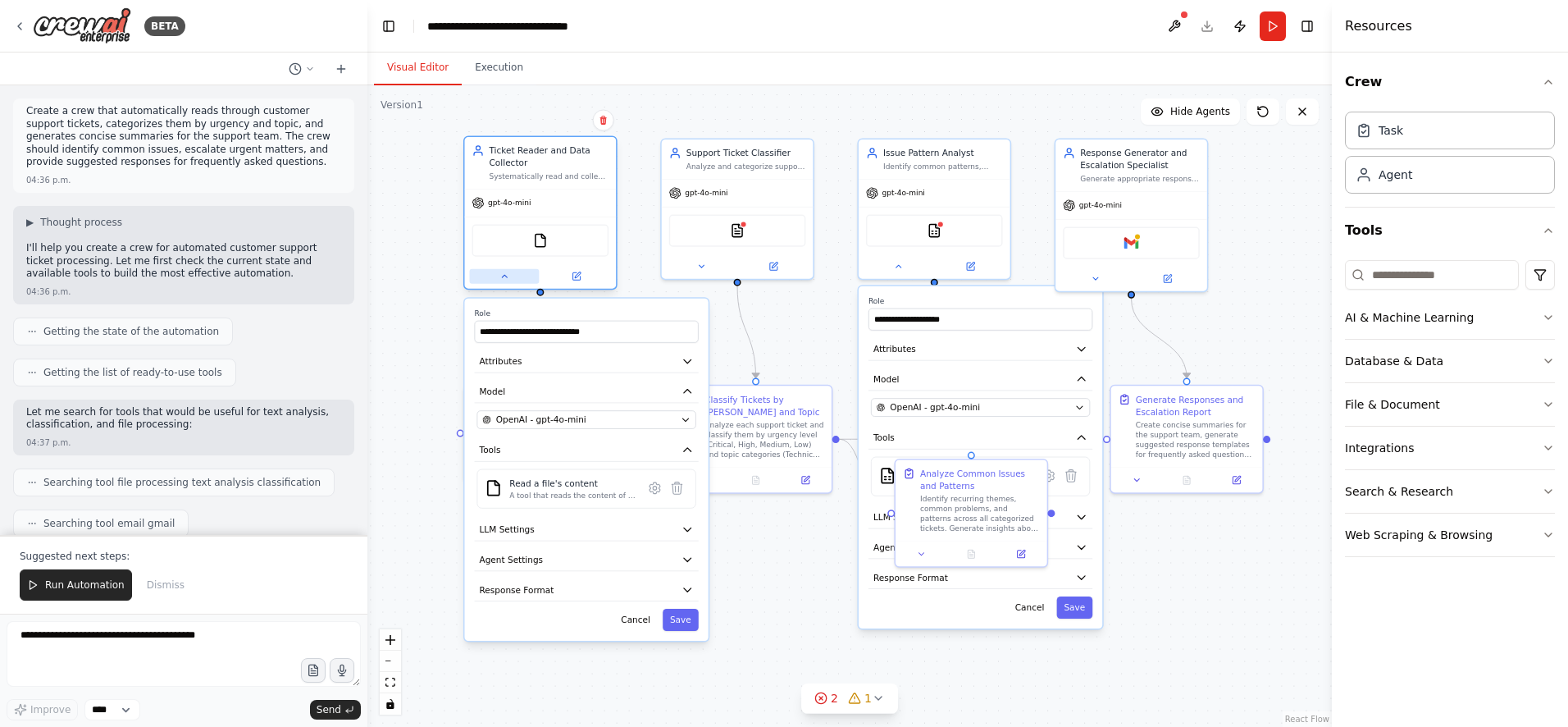
click at [506, 275] on icon at bounding box center [505, 276] width 9 height 9
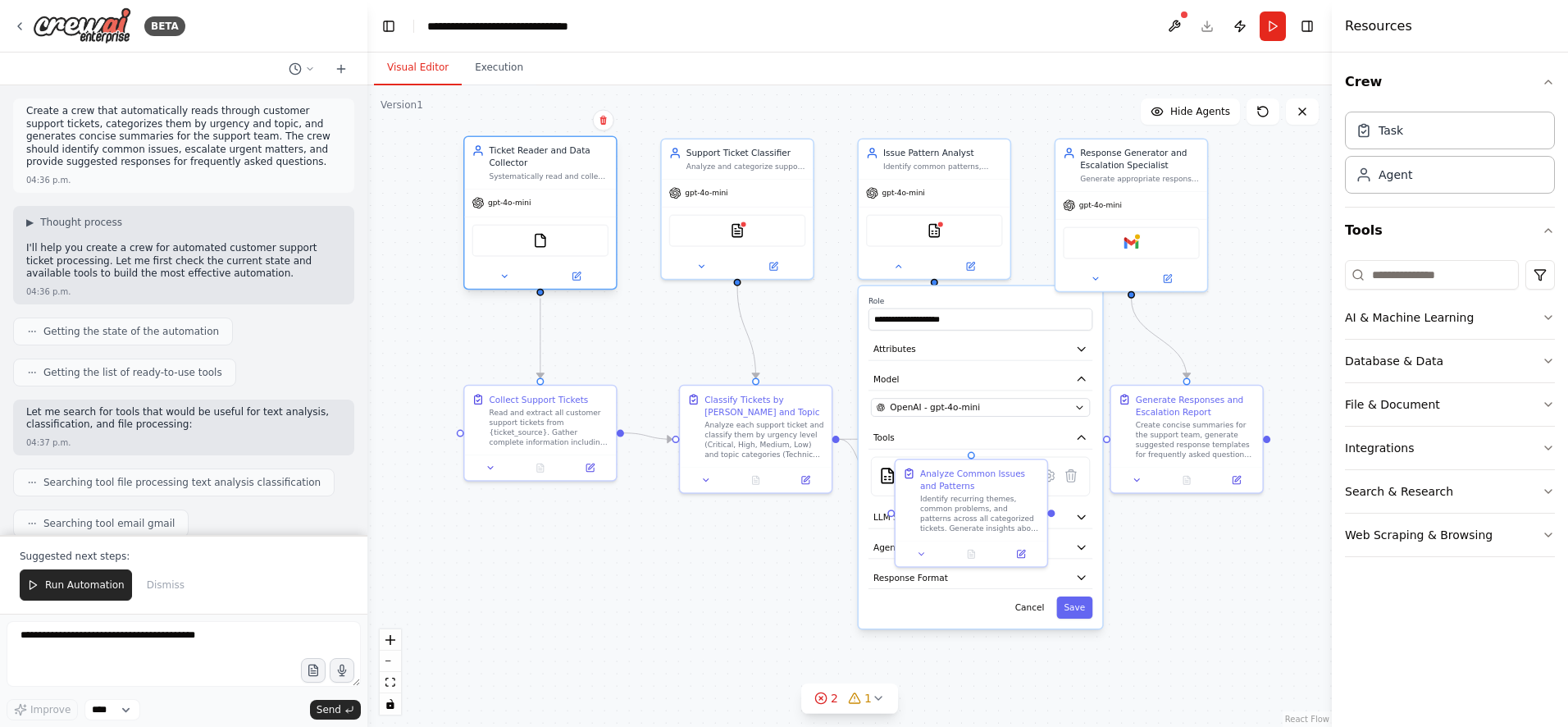
click at [541, 172] on div "Systematically read and collect customer support tickets from {ticket_source}, …" at bounding box center [550, 176] width 120 height 9
click at [822, 698] on icon at bounding box center [821, 698] width 3 height 3
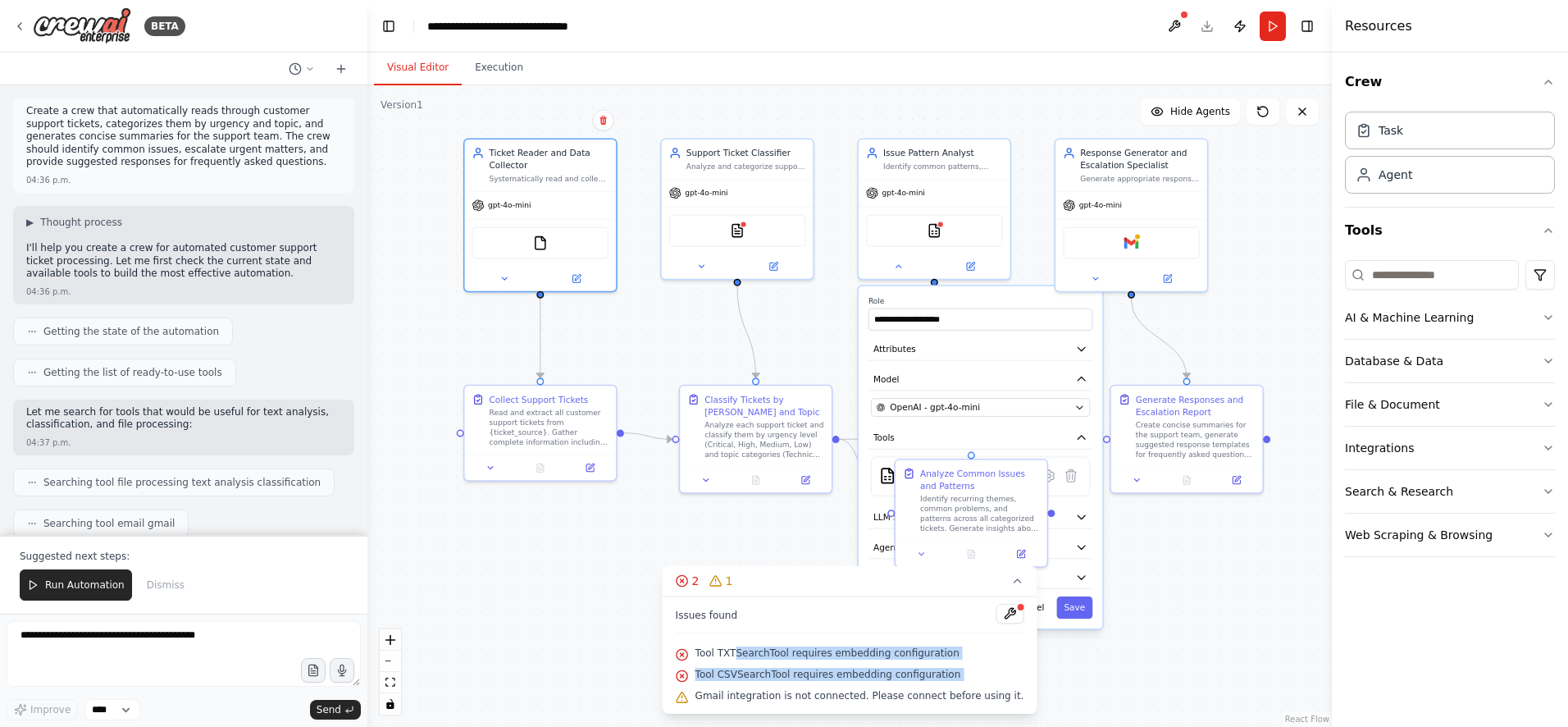
drag, startPoint x: 744, startPoint y: 655, endPoint x: 985, endPoint y: 689, distance: 243.4
click at [985, 689] on div "Issues found Tool TXTSearchTool requires embedding configuration Tool CSVSearch…" at bounding box center [851, 655] width 375 height 117
click at [1161, 690] on div ".deletable-edge-delete-btn { width: 20px; height: 20px; border: 0px solid #ffff…" at bounding box center [850, 406] width 965 height 642
click at [1108, 672] on div ".deletable-edge-delete-btn { width: 20px; height: 20px; border: 0px solid #ffff…" at bounding box center [850, 406] width 965 height 642
click at [1135, 674] on div ".deletable-edge-delete-btn { width: 20px; height: 20px; border: 0px solid #ffff…" at bounding box center [850, 406] width 965 height 642
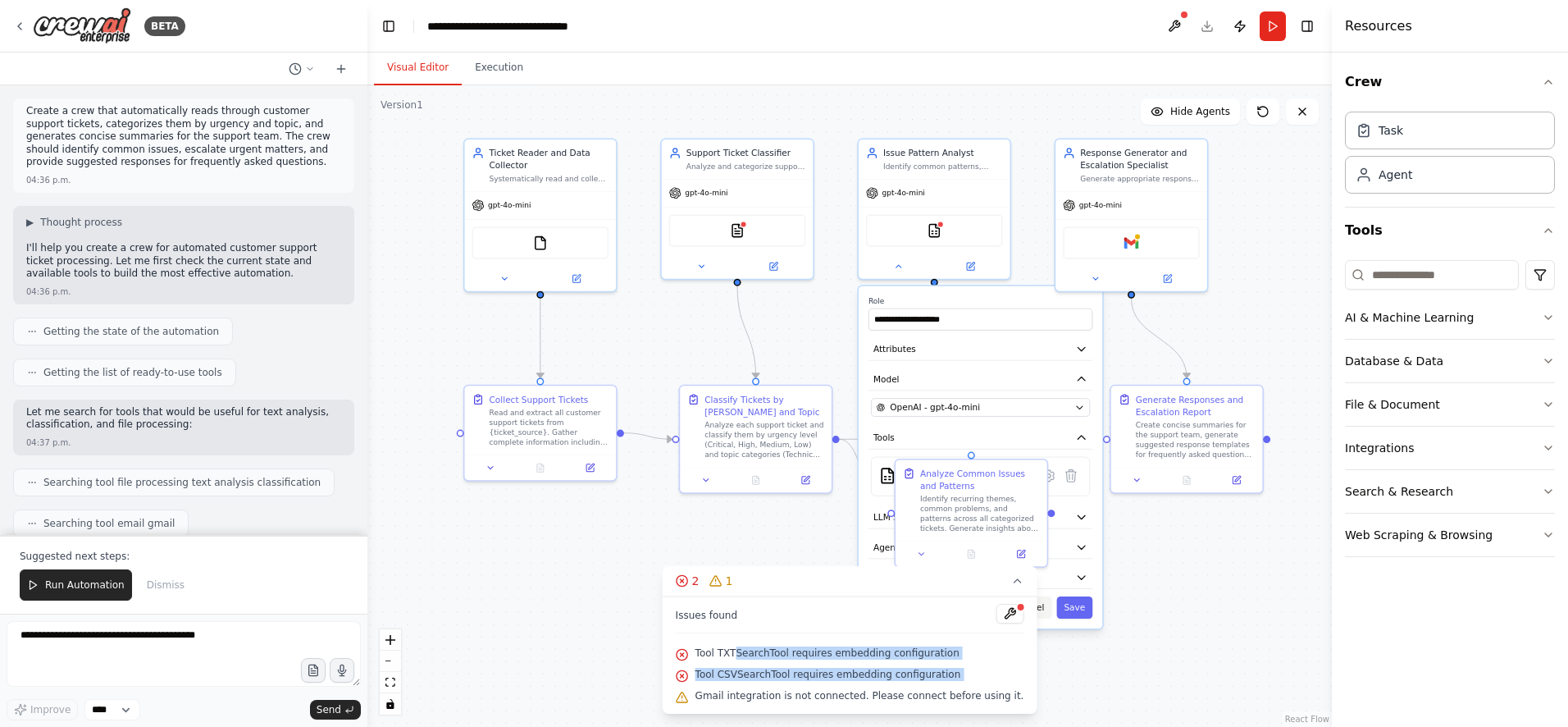
click at [1038, 611] on button "Cancel" at bounding box center [1030, 608] width 44 height 23
click at [1014, 582] on icon at bounding box center [1017, 580] width 7 height 3
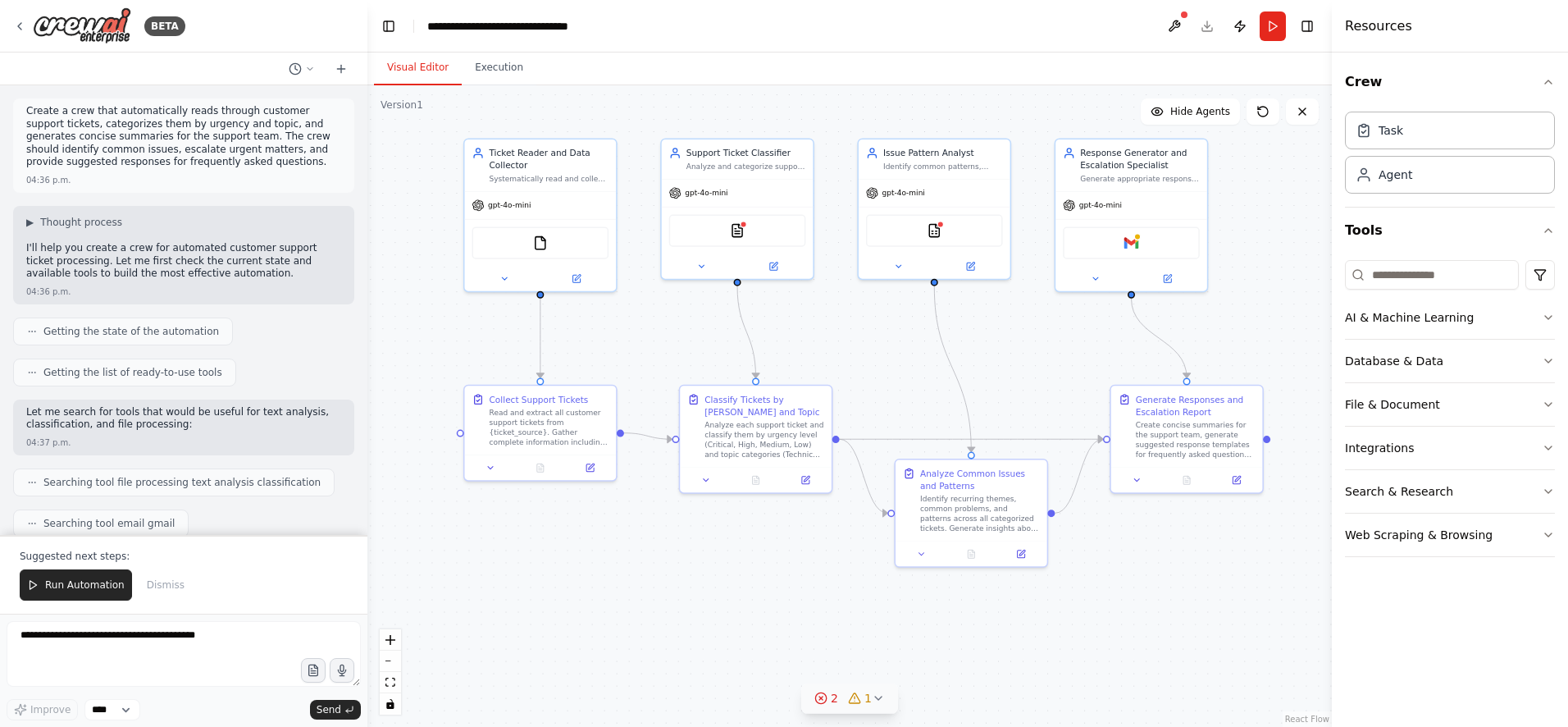
click at [1116, 622] on div ".deletable-edge-delete-btn { width: 20px; height: 20px; border: 0px solid #ffff…" at bounding box center [850, 406] width 965 height 642
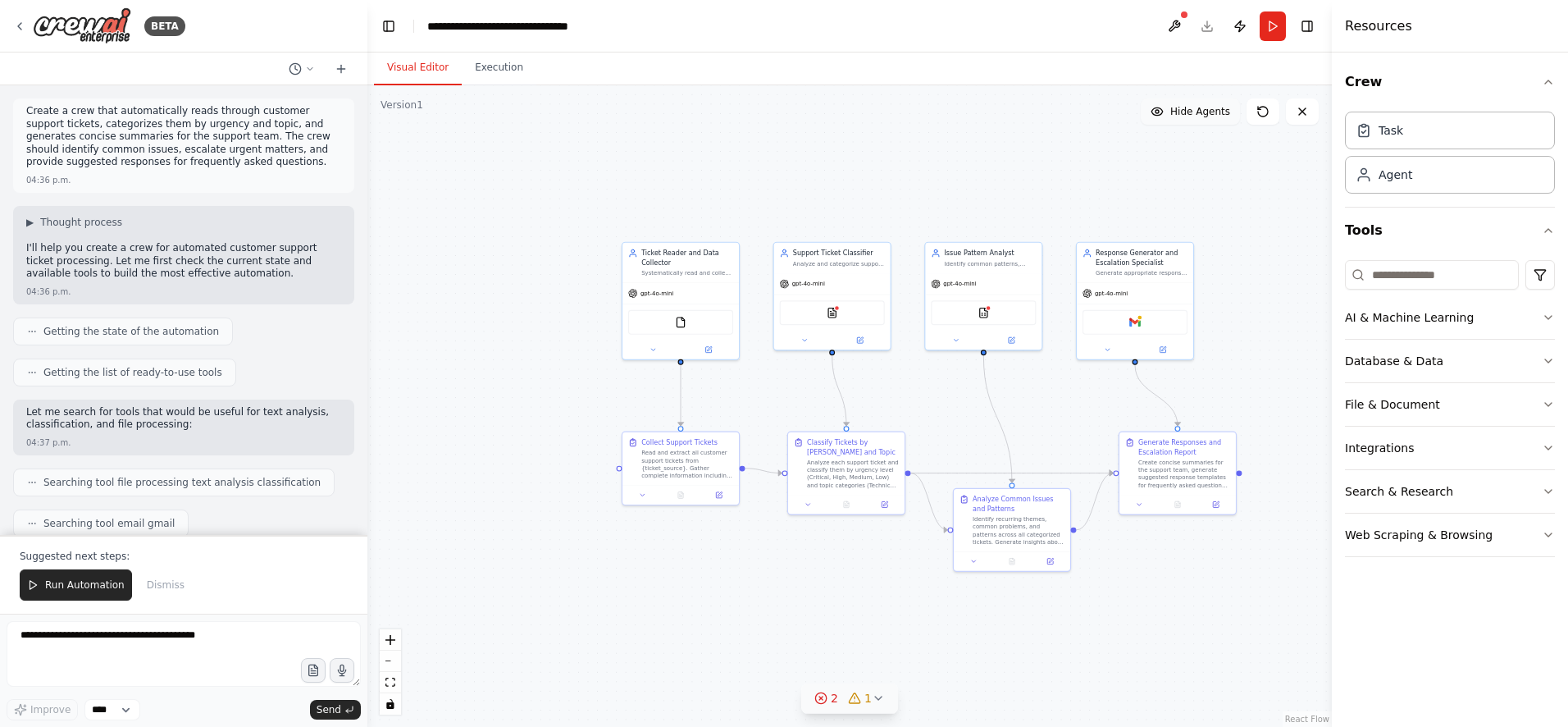
click at [1198, 116] on span "Hide Agents" at bounding box center [1200, 112] width 60 height 13
click at [1198, 116] on span "Show Agents" at bounding box center [1199, 112] width 64 height 13
click at [998, 518] on div "Identify recurring themes, common problems, and patterns across all categorized…" at bounding box center [1018, 528] width 92 height 30
click at [1024, 280] on div "gpt-4o-mini" at bounding box center [984, 281] width 116 height 21
click at [1047, 524] on div "Identify recurring themes, common problems, and patterns across all categorized…" at bounding box center [1018, 528] width 92 height 30
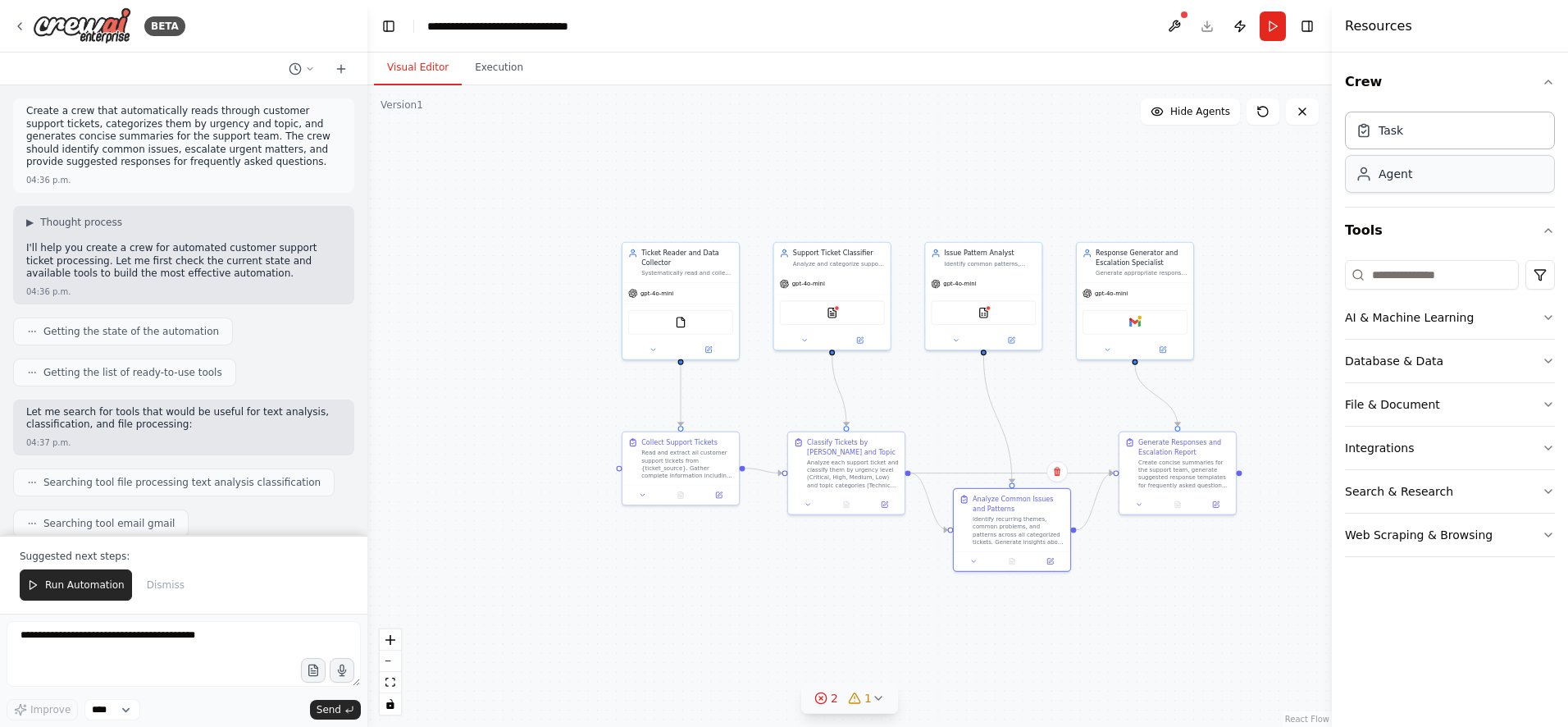
click at [1402, 177] on div "Agent" at bounding box center [1395, 174] width 34 height 16
click at [1194, 110] on span "Hide Agents" at bounding box center [1200, 112] width 60 height 13
click at [1384, 455] on div "Integrations" at bounding box center [1379, 447] width 68 height 16
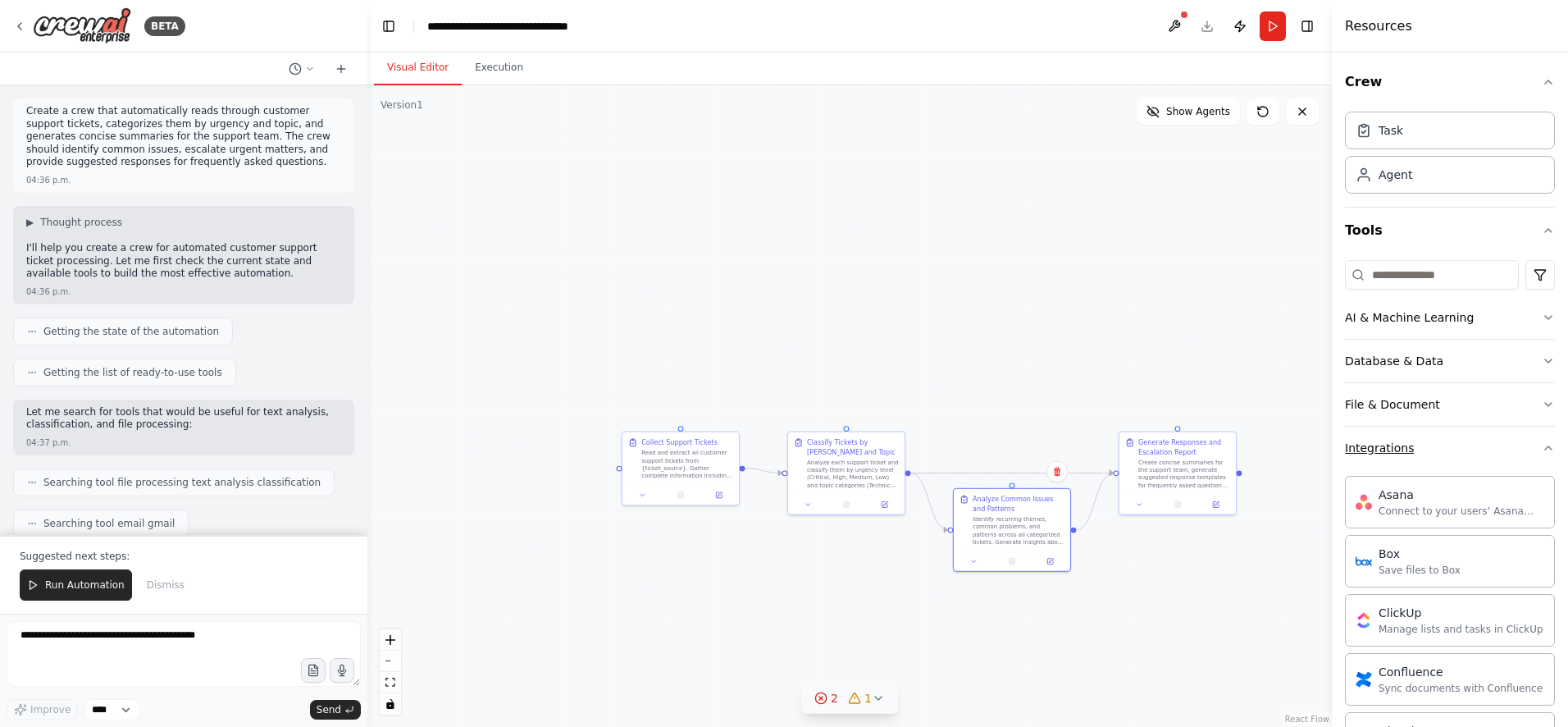
click at [1519, 443] on button "Integrations" at bounding box center [1450, 447] width 210 height 42
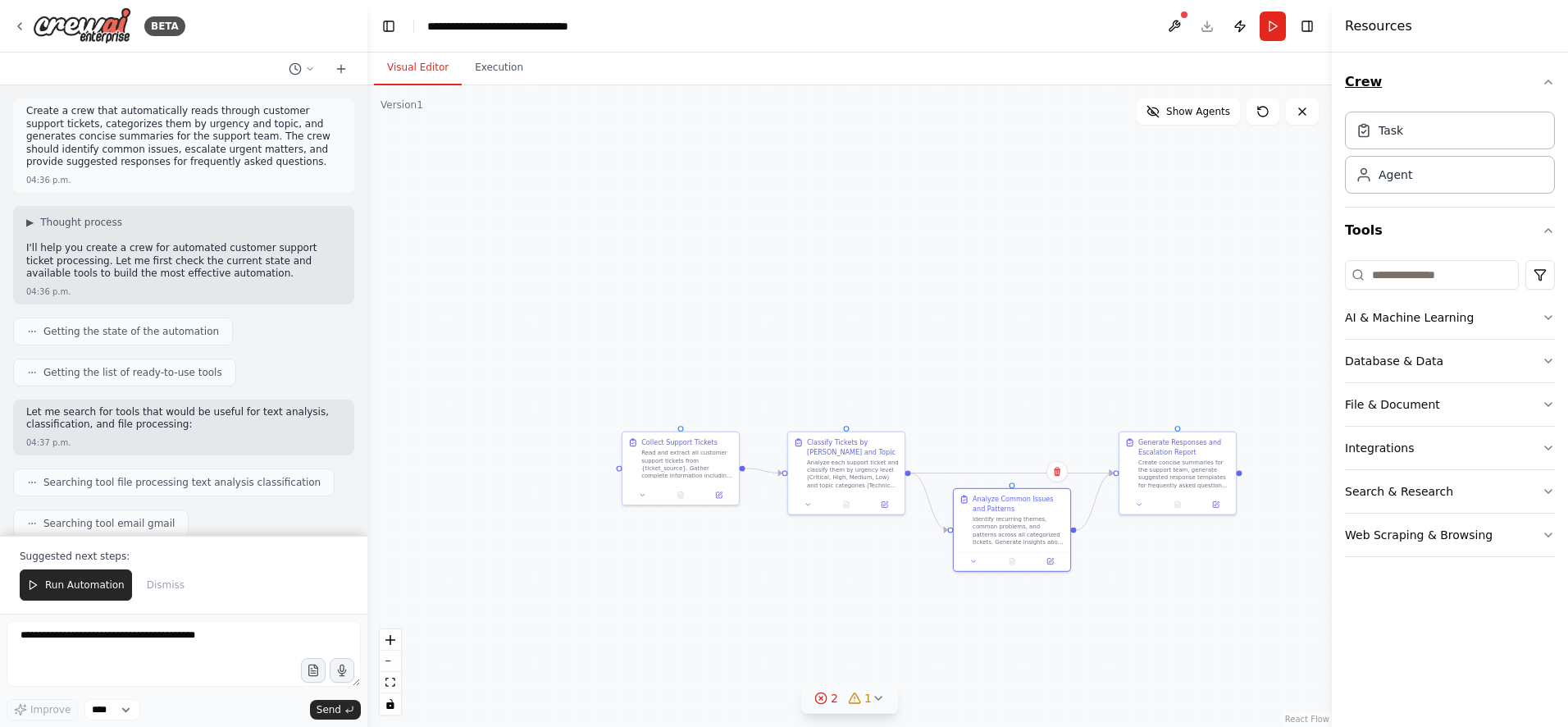
click at [1546, 80] on icon "button" at bounding box center [1548, 82] width 13 height 13
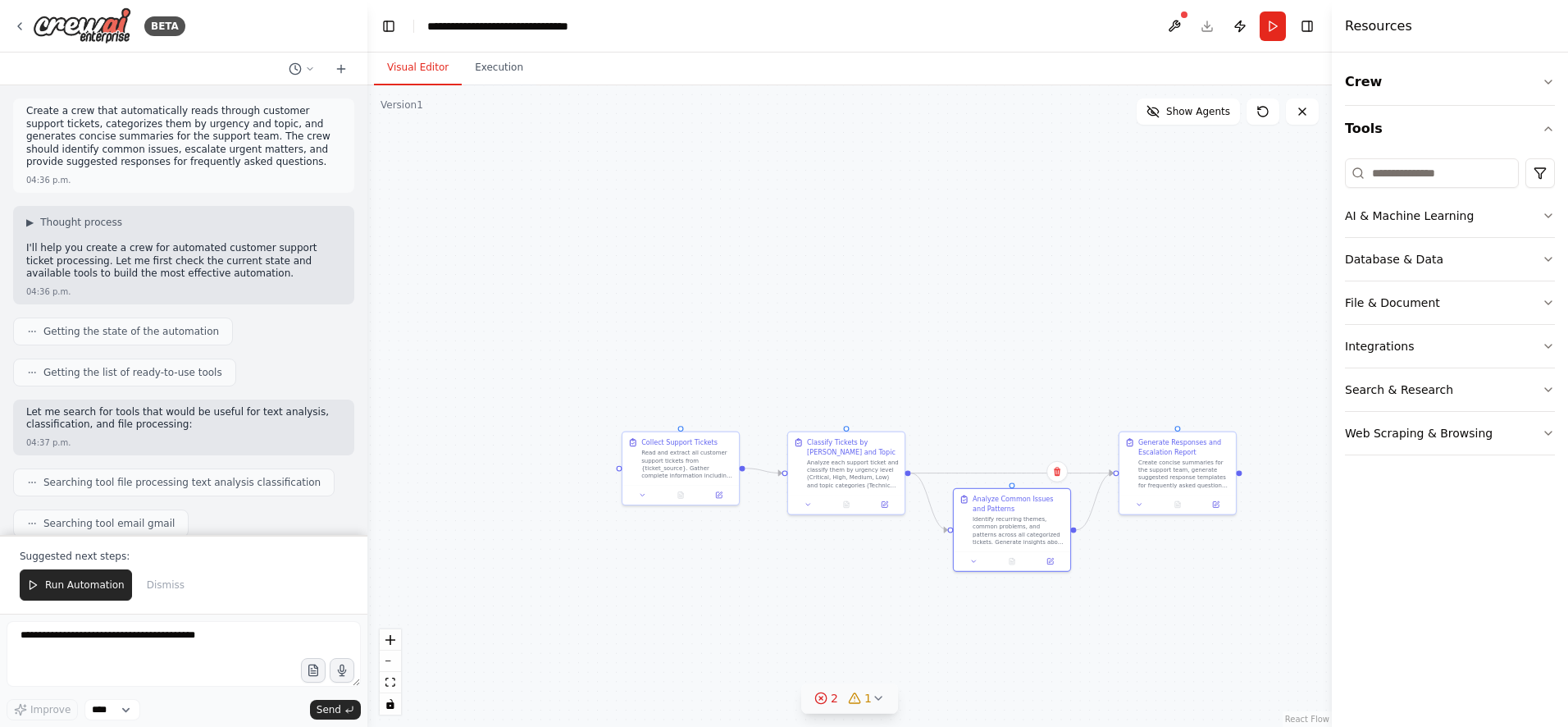
click at [1211, 29] on header "**********" at bounding box center [850, 26] width 965 height 53
click at [1272, 31] on button "Run" at bounding box center [1273, 25] width 26 height 29
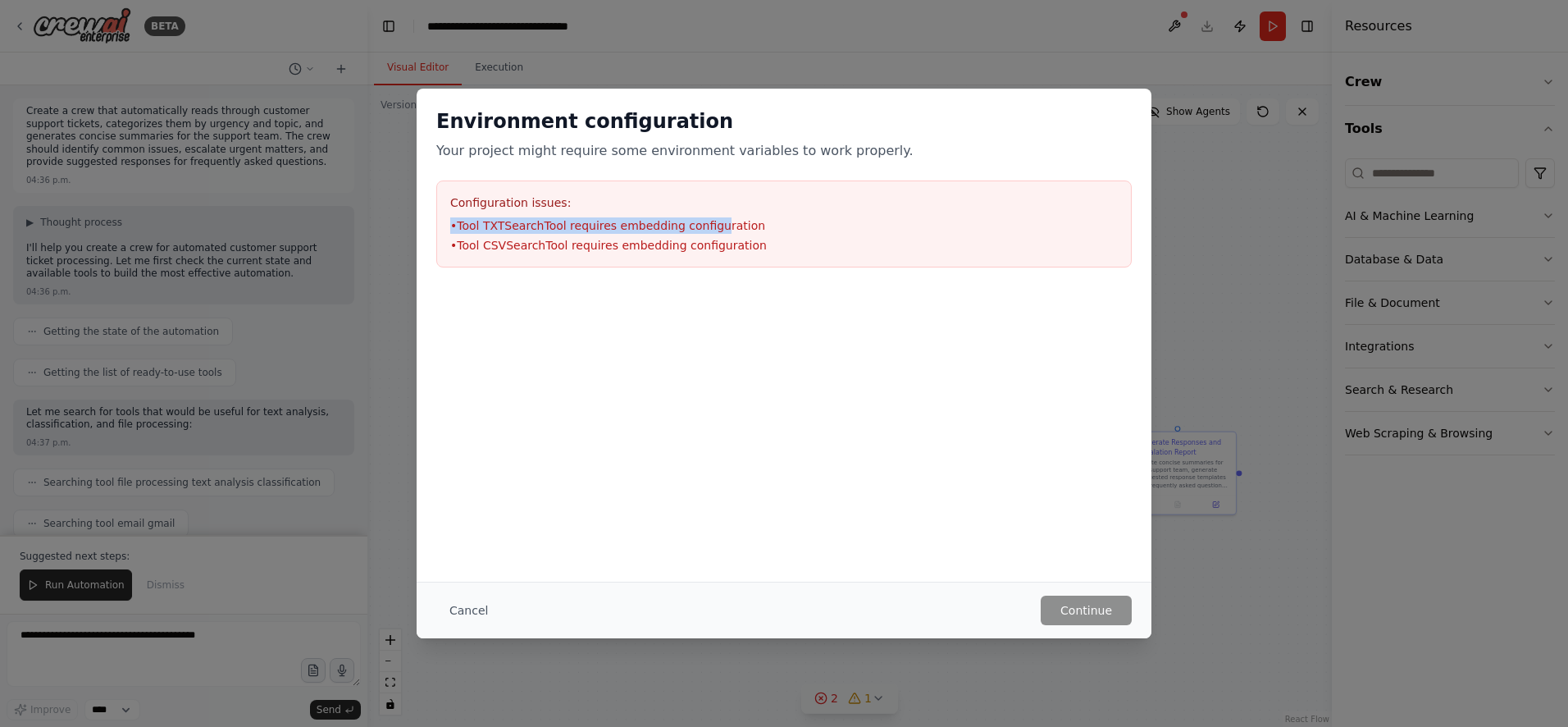
drag, startPoint x: 547, startPoint y: 215, endPoint x: 714, endPoint y: 223, distance: 167.2
click at [714, 223] on div "Configuration issues: • Tool TXTSearchTool requires embedding configuration • T…" at bounding box center [784, 223] width 696 height 87
click at [474, 608] on button "Cancel" at bounding box center [468, 610] width 65 height 29
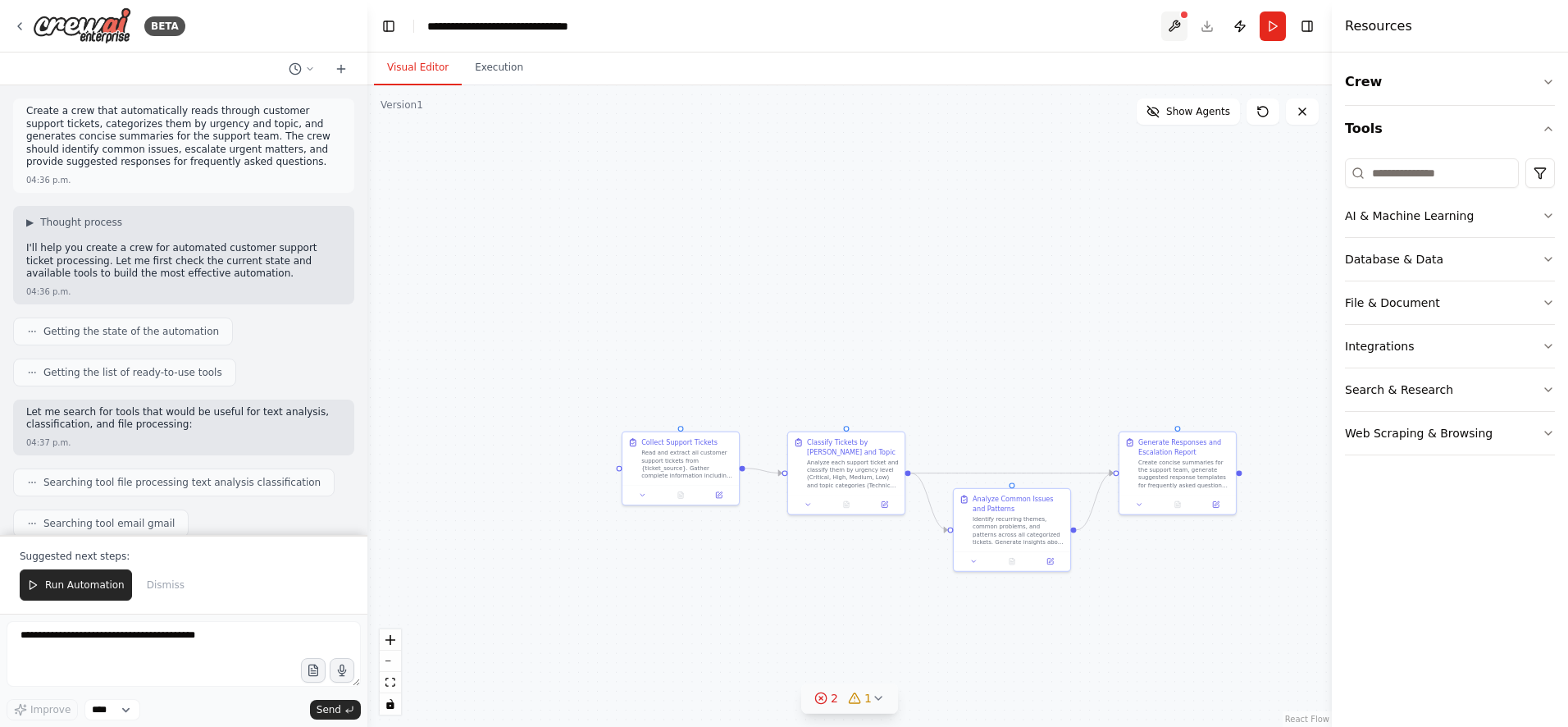
click at [1170, 23] on button at bounding box center [1174, 25] width 26 height 29
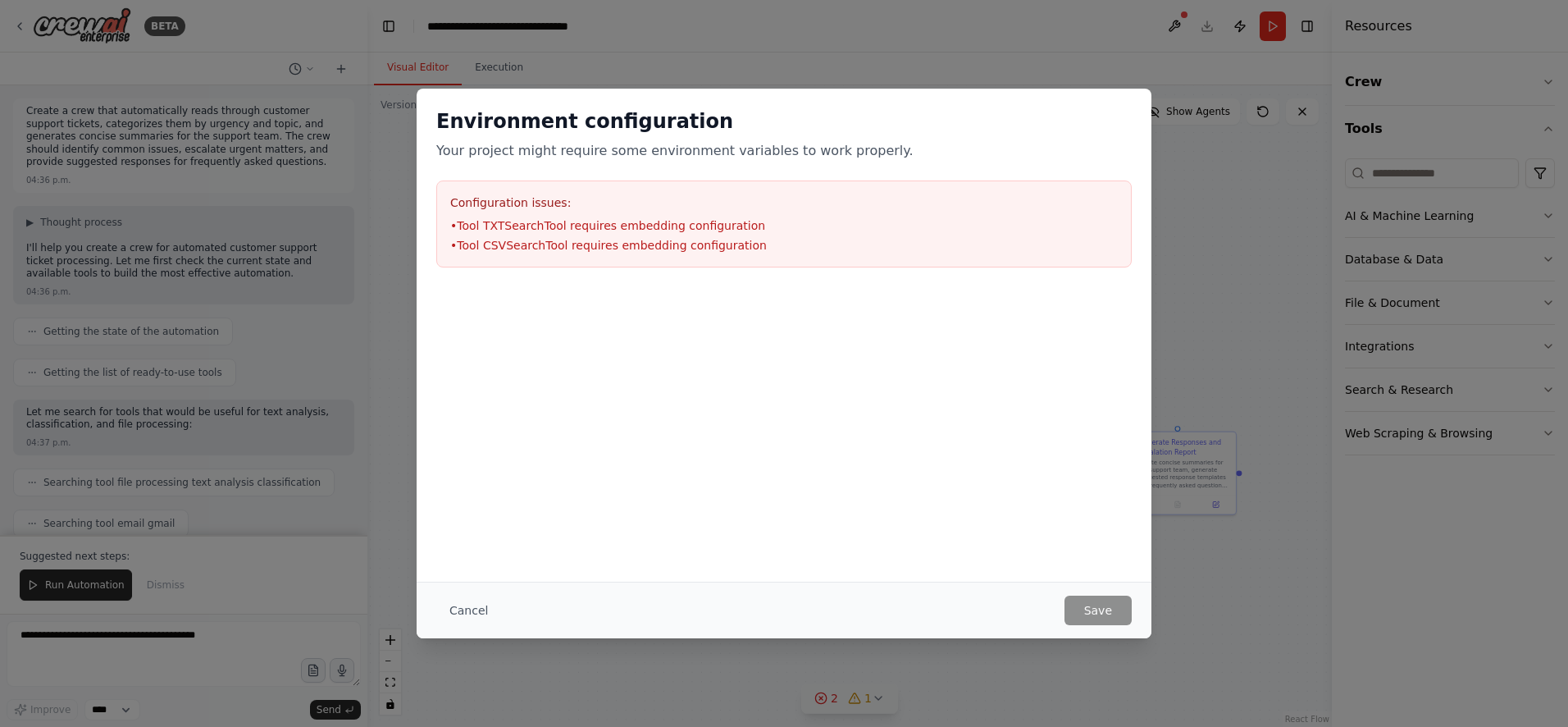
click at [610, 576] on div "Environment configuration Your project might require some environment variables…" at bounding box center [784, 363] width 735 height 550
click at [463, 610] on button "Cancel" at bounding box center [468, 610] width 65 height 29
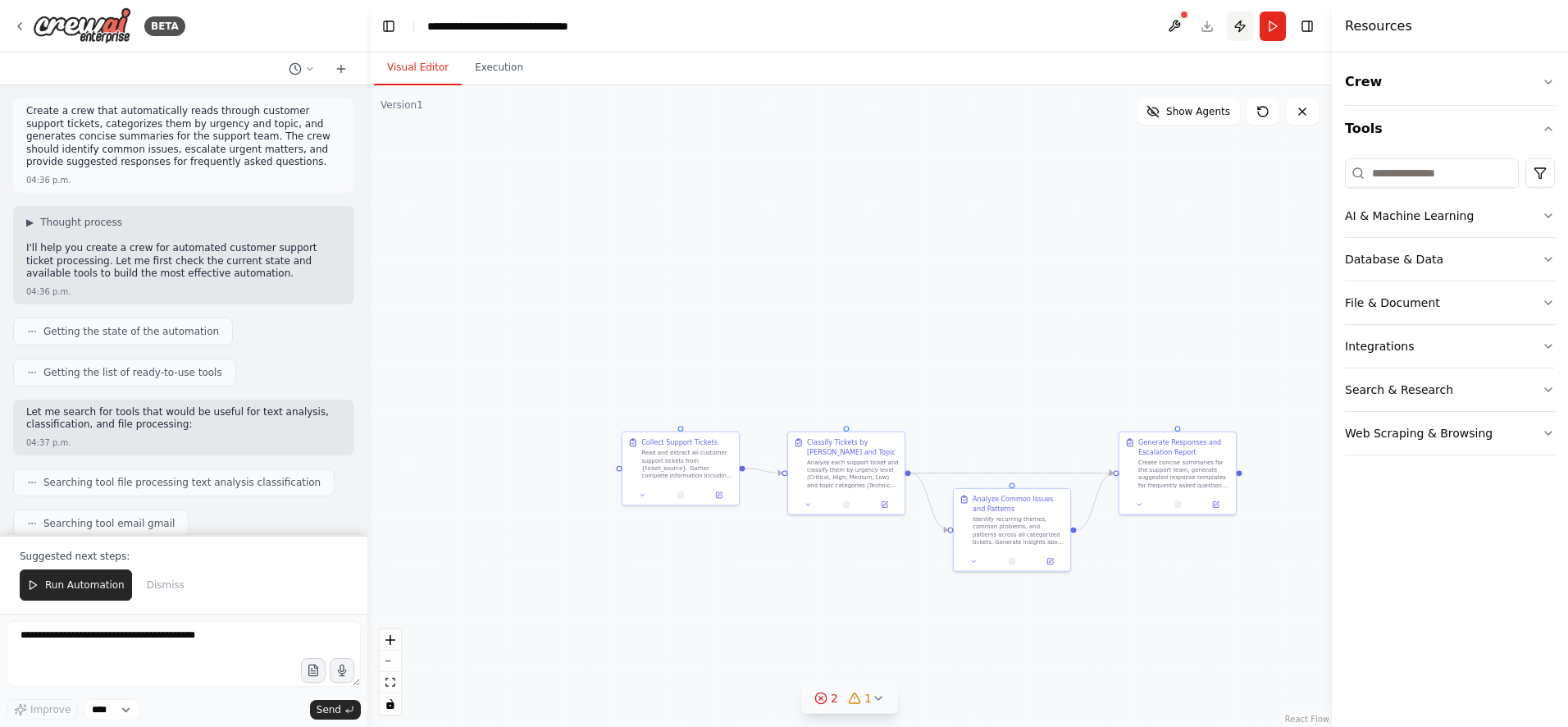
click at [1242, 26] on button "Publish" at bounding box center [1240, 25] width 26 height 29
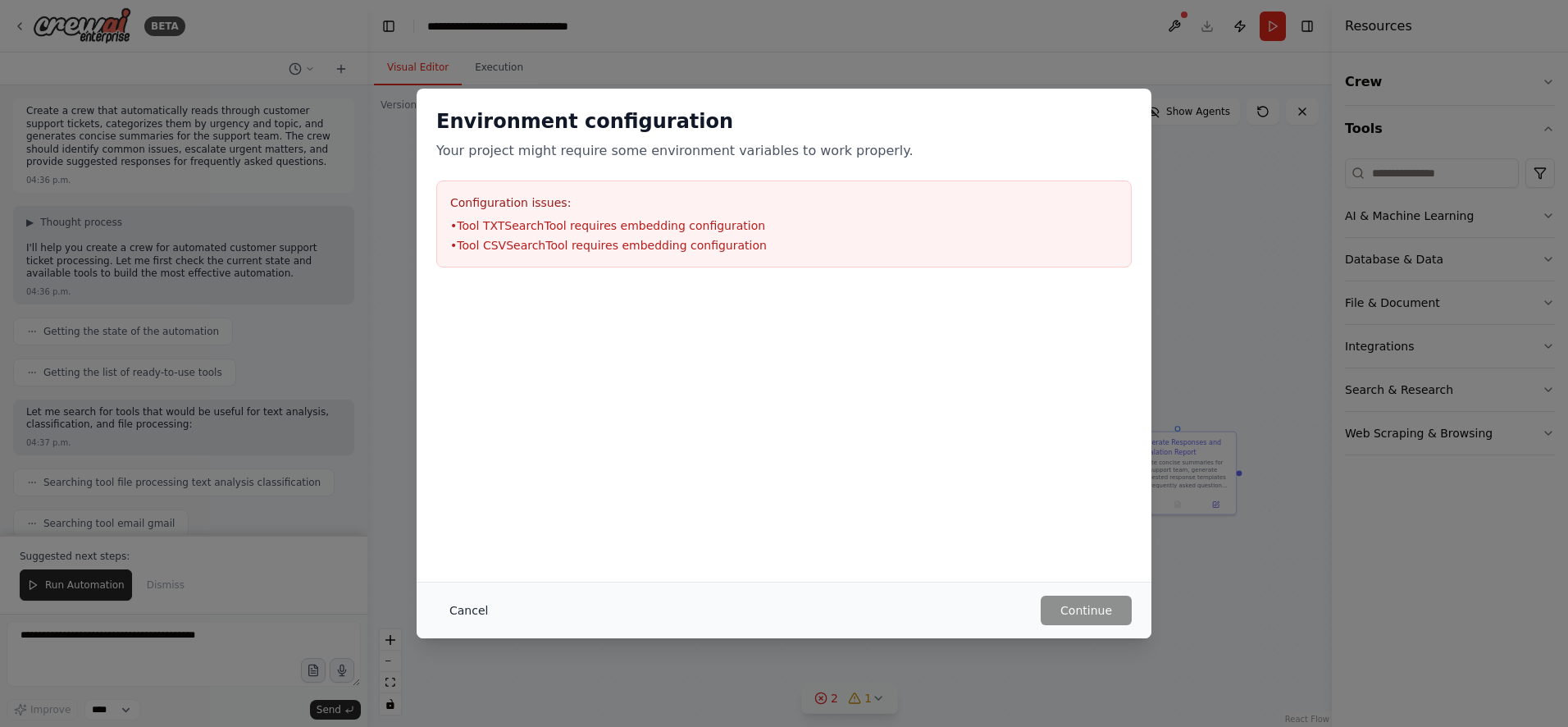
click at [483, 610] on button "Cancel" at bounding box center [468, 610] width 65 height 29
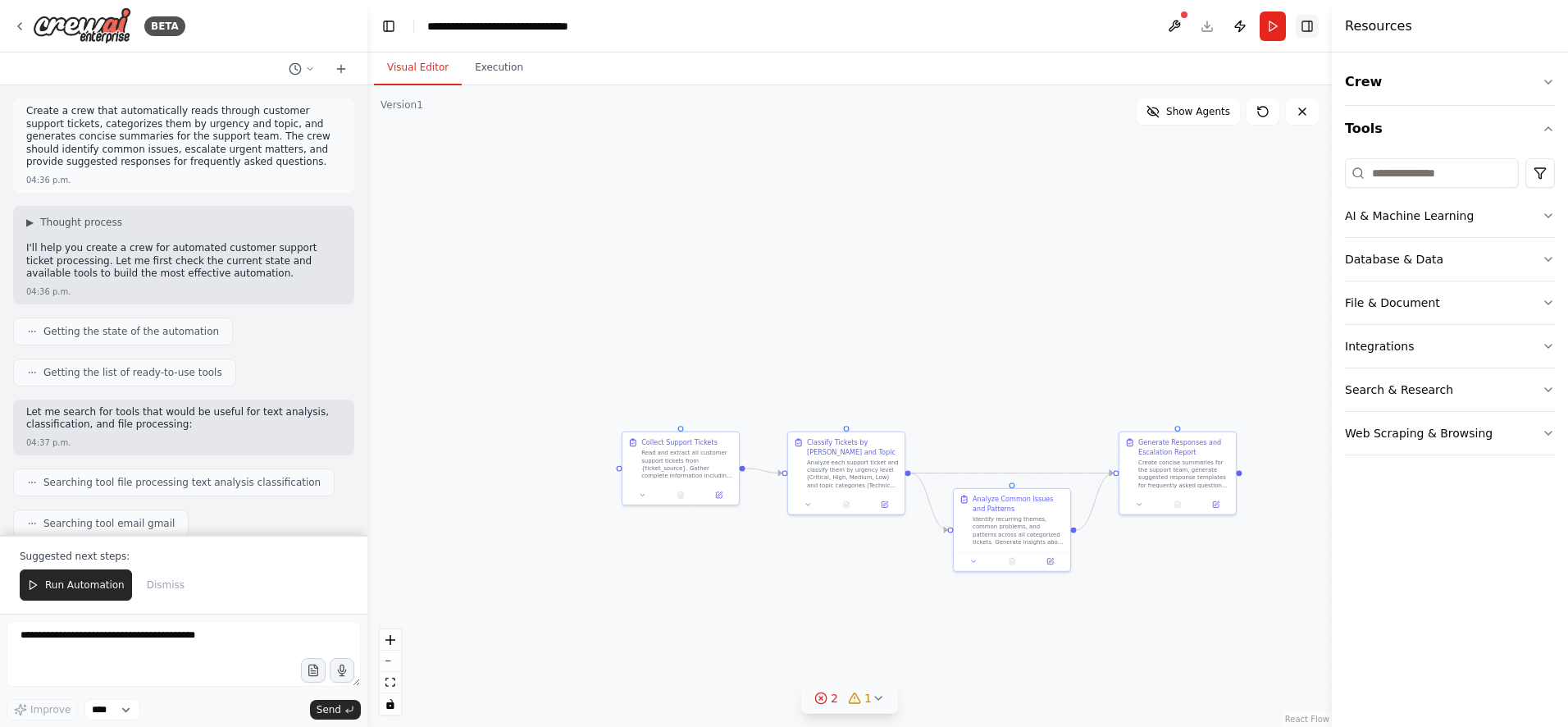
click at [1302, 27] on button "Toggle Right Sidebar" at bounding box center [1307, 26] width 23 height 23
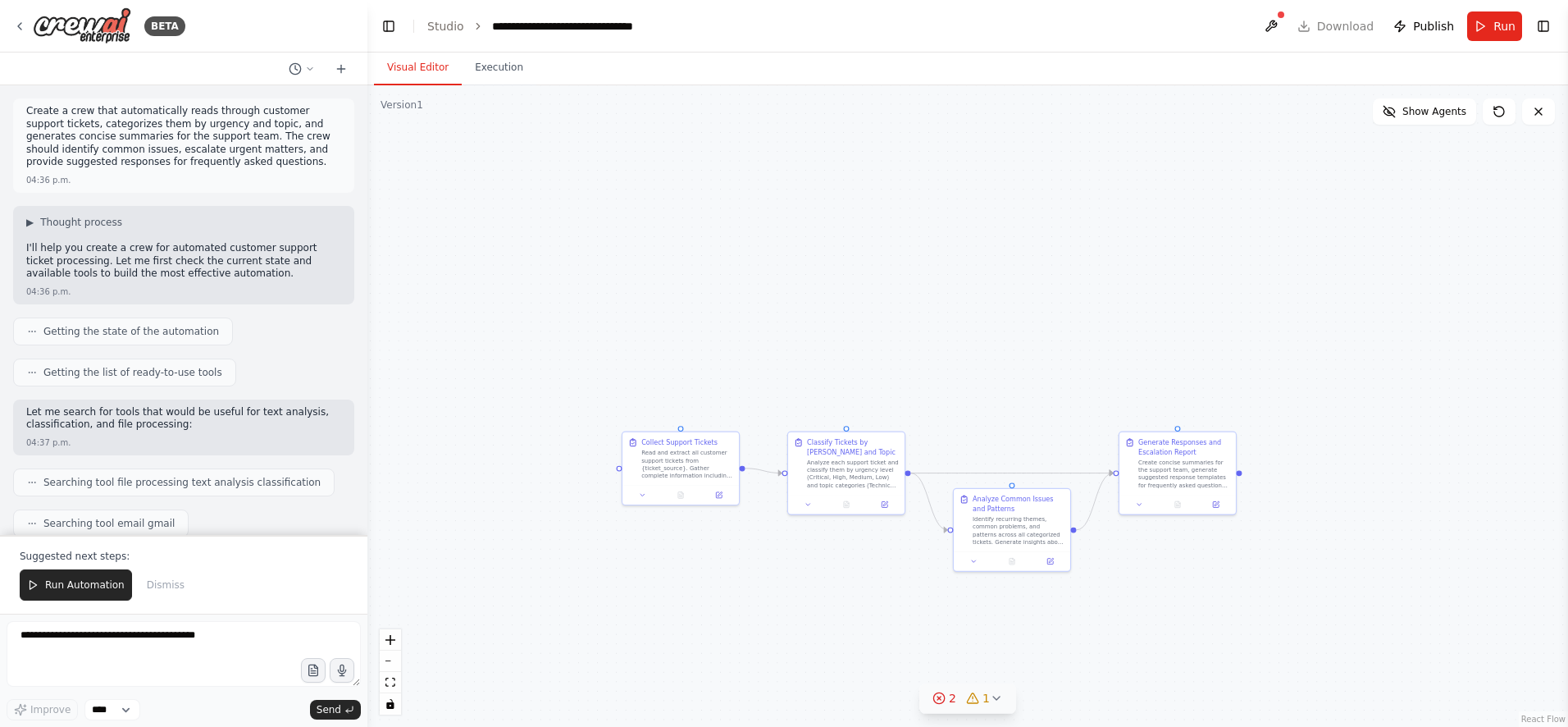
click at [1318, 28] on header "**********" at bounding box center [968, 26] width 1200 height 53
click at [1321, 23] on header "**********" at bounding box center [968, 26] width 1200 height 53
click at [455, 30] on link "Studio" at bounding box center [445, 26] width 37 height 13
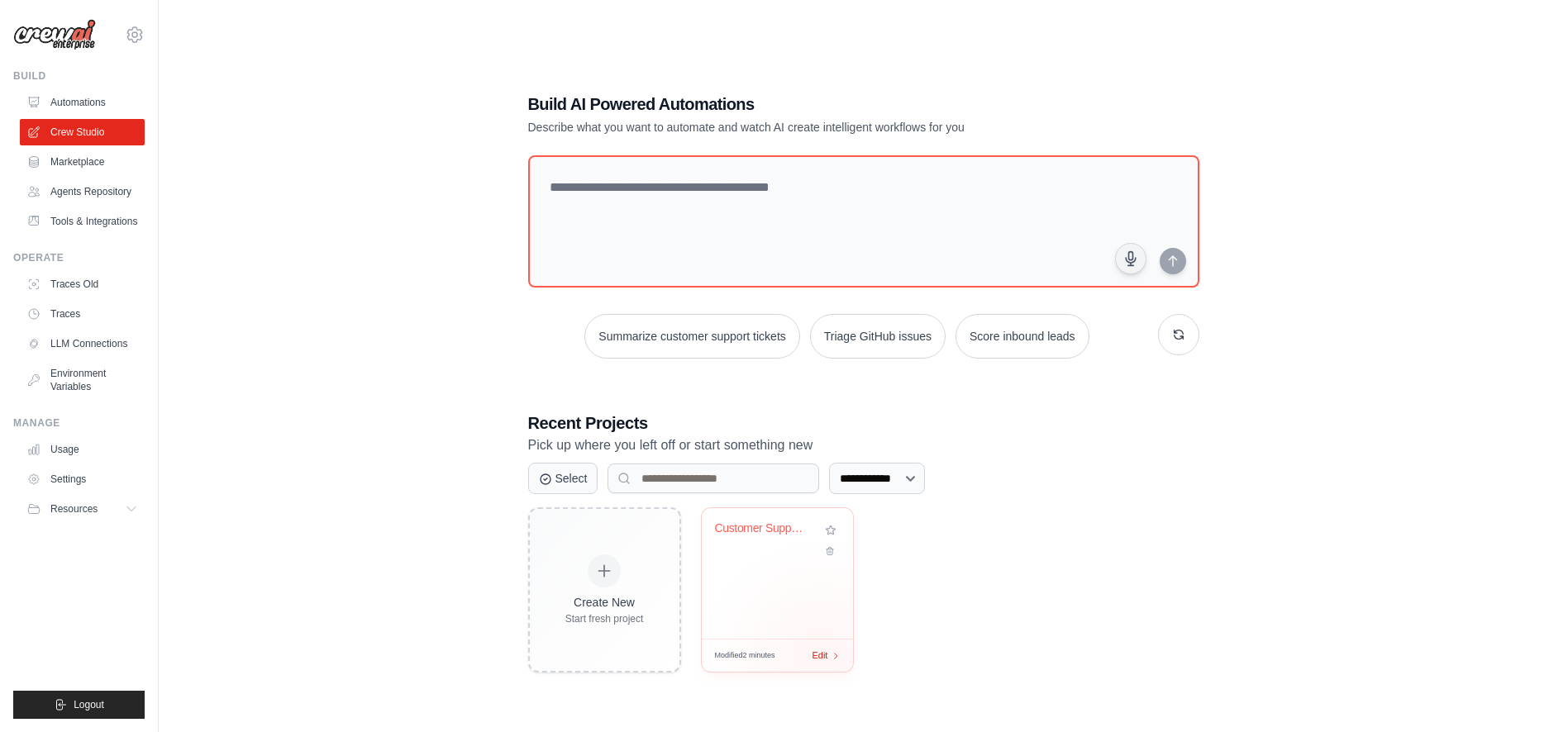
click at [820, 655] on span "Edit" at bounding box center [820, 655] width 16 height 14
click at [80, 308] on link "Traces" at bounding box center [84, 314] width 125 height 26
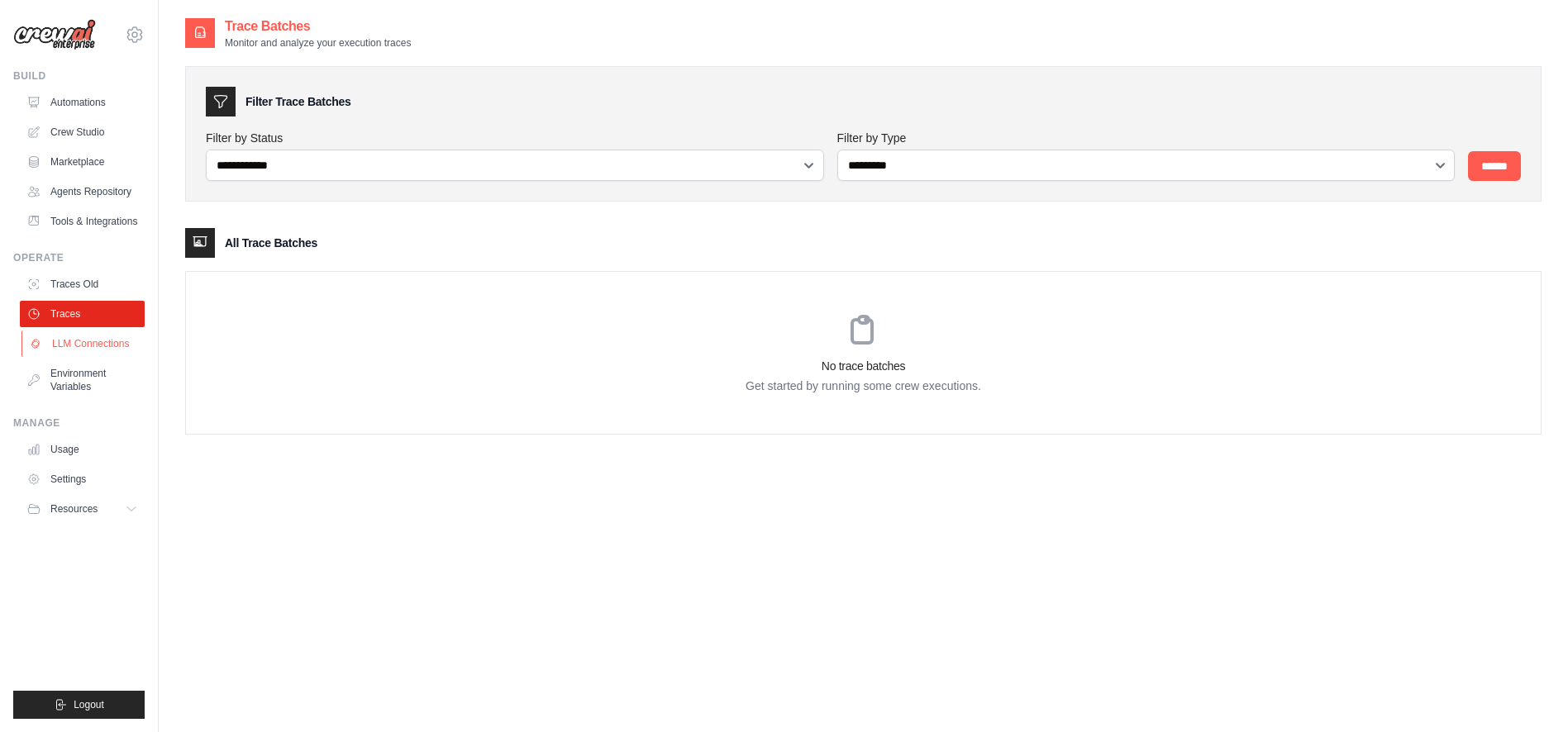
click at [104, 338] on link "LLM Connections" at bounding box center [84, 344] width 125 height 26
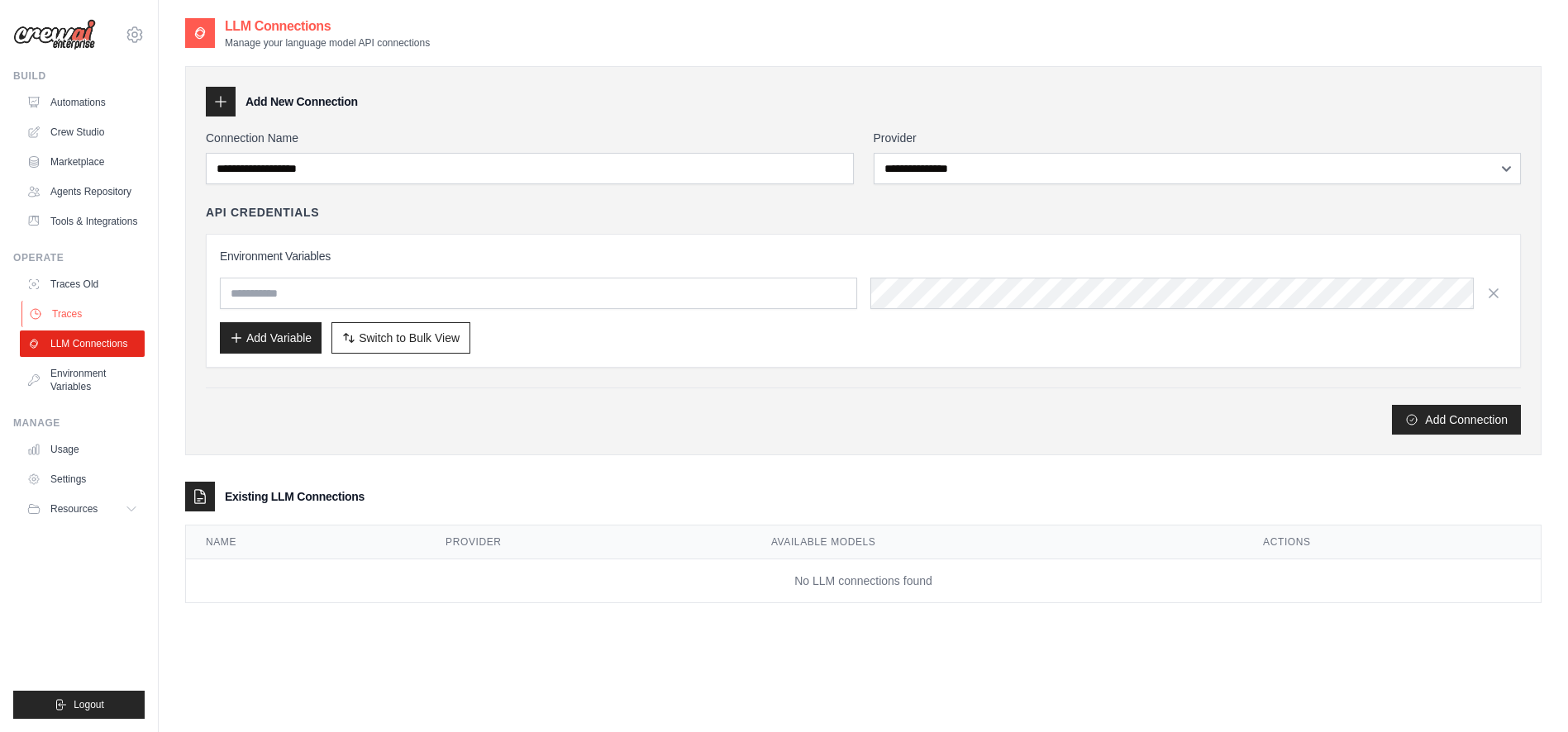
click at [97, 305] on link "Traces" at bounding box center [84, 314] width 125 height 26
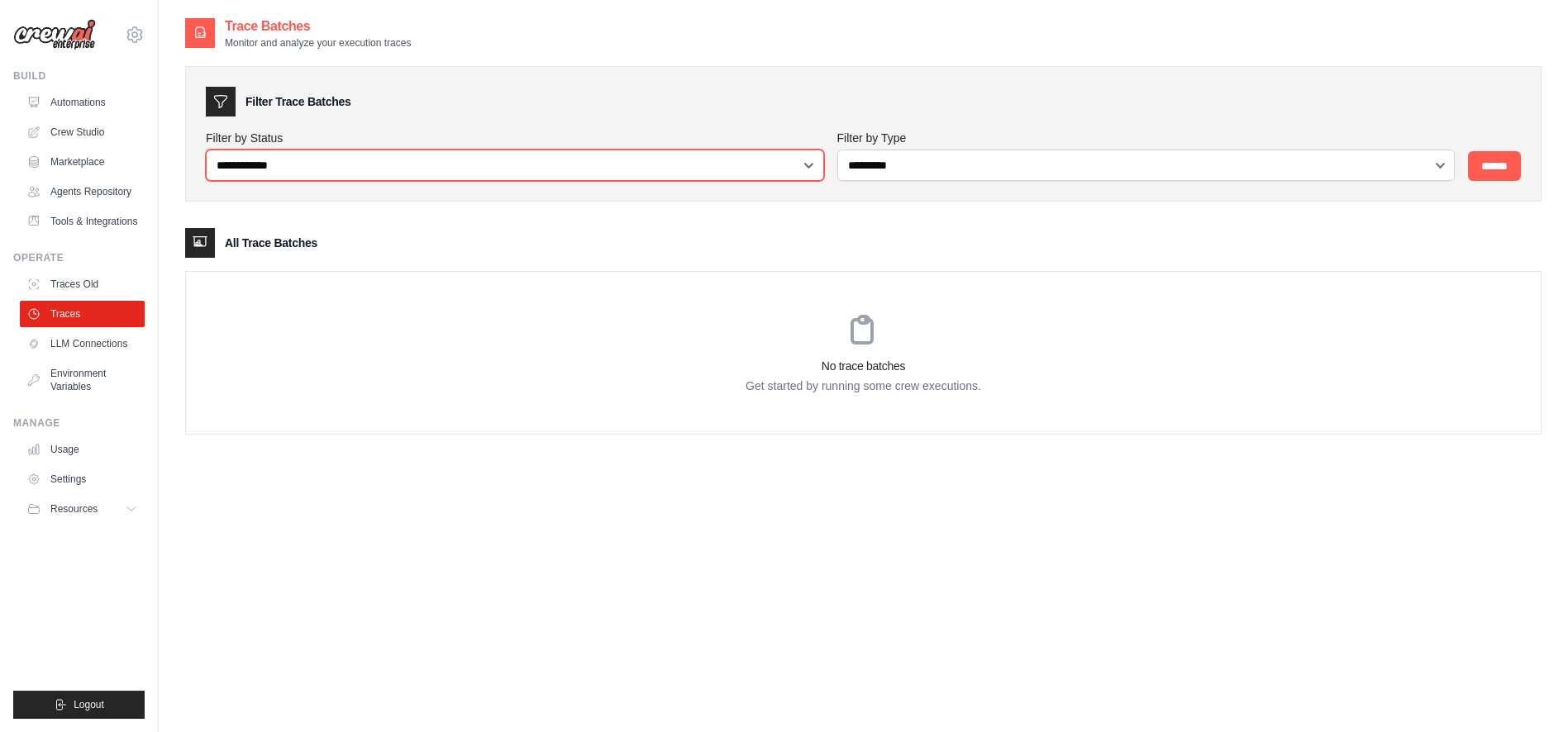
click at [588, 160] on select "**********" at bounding box center [515, 164] width 618 height 31
select select "*******"
click at [206, 149] on select "**********" at bounding box center [515, 164] width 618 height 31
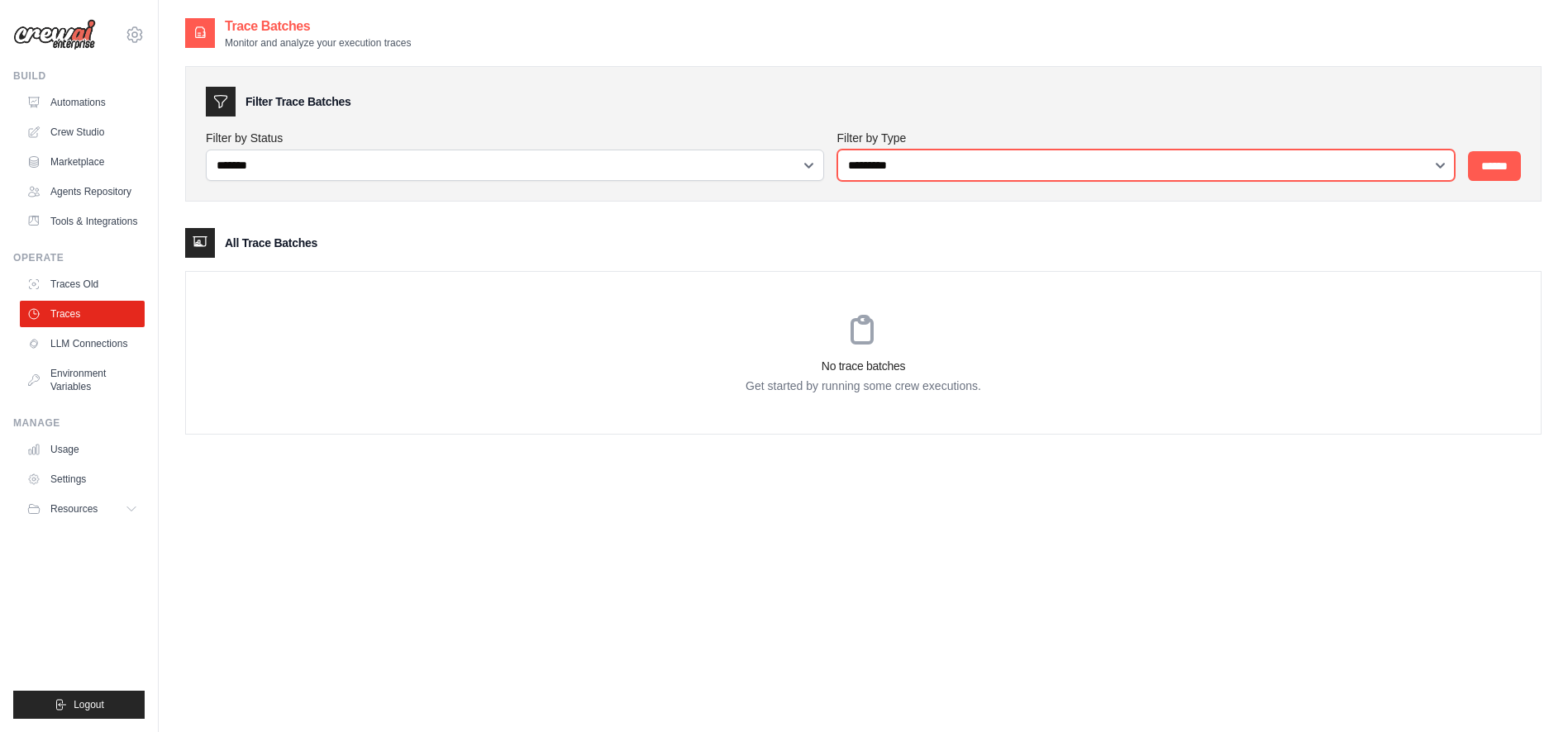
click at [916, 168] on select "**********" at bounding box center [1146, 164] width 618 height 31
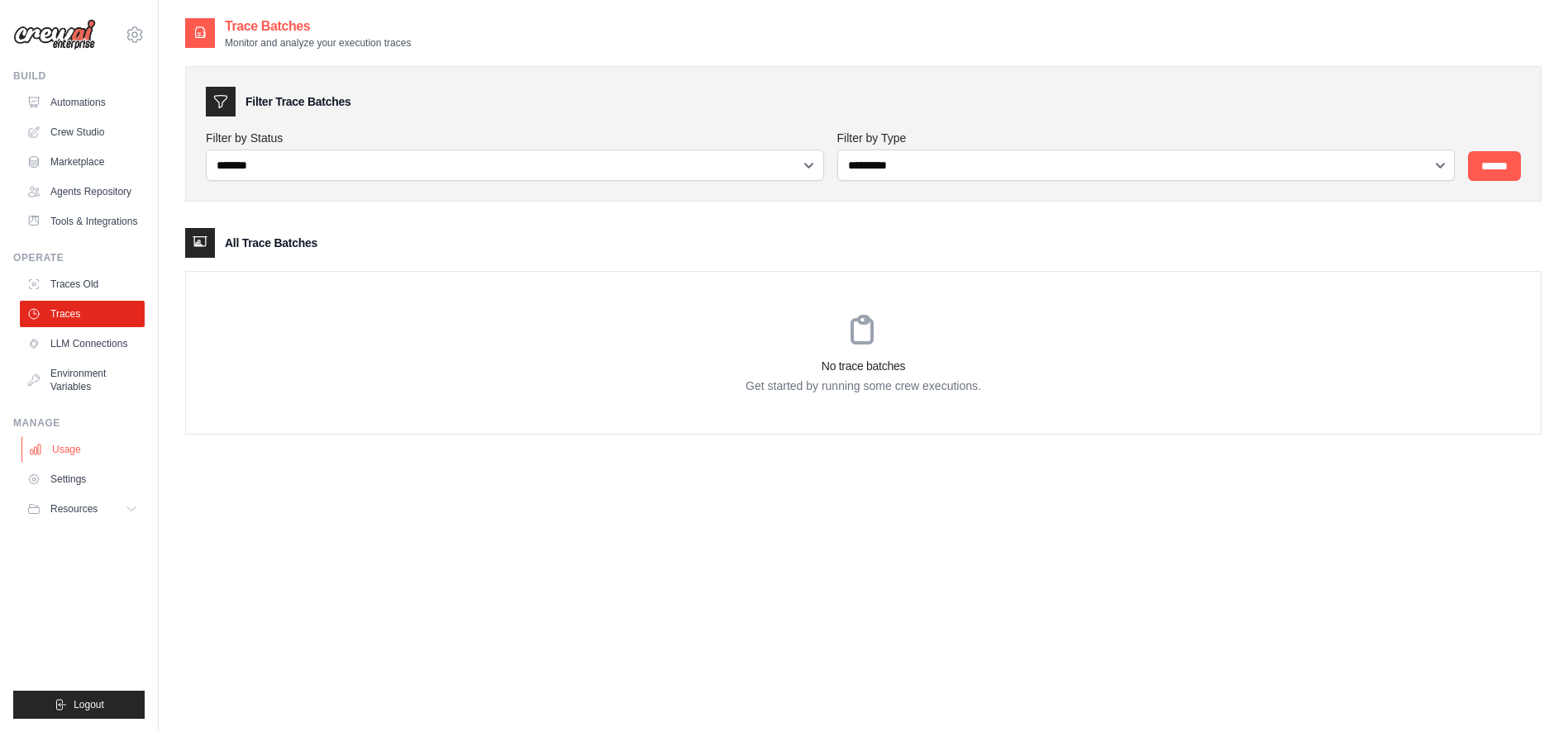
click at [81, 451] on link "Usage" at bounding box center [84, 450] width 125 height 26
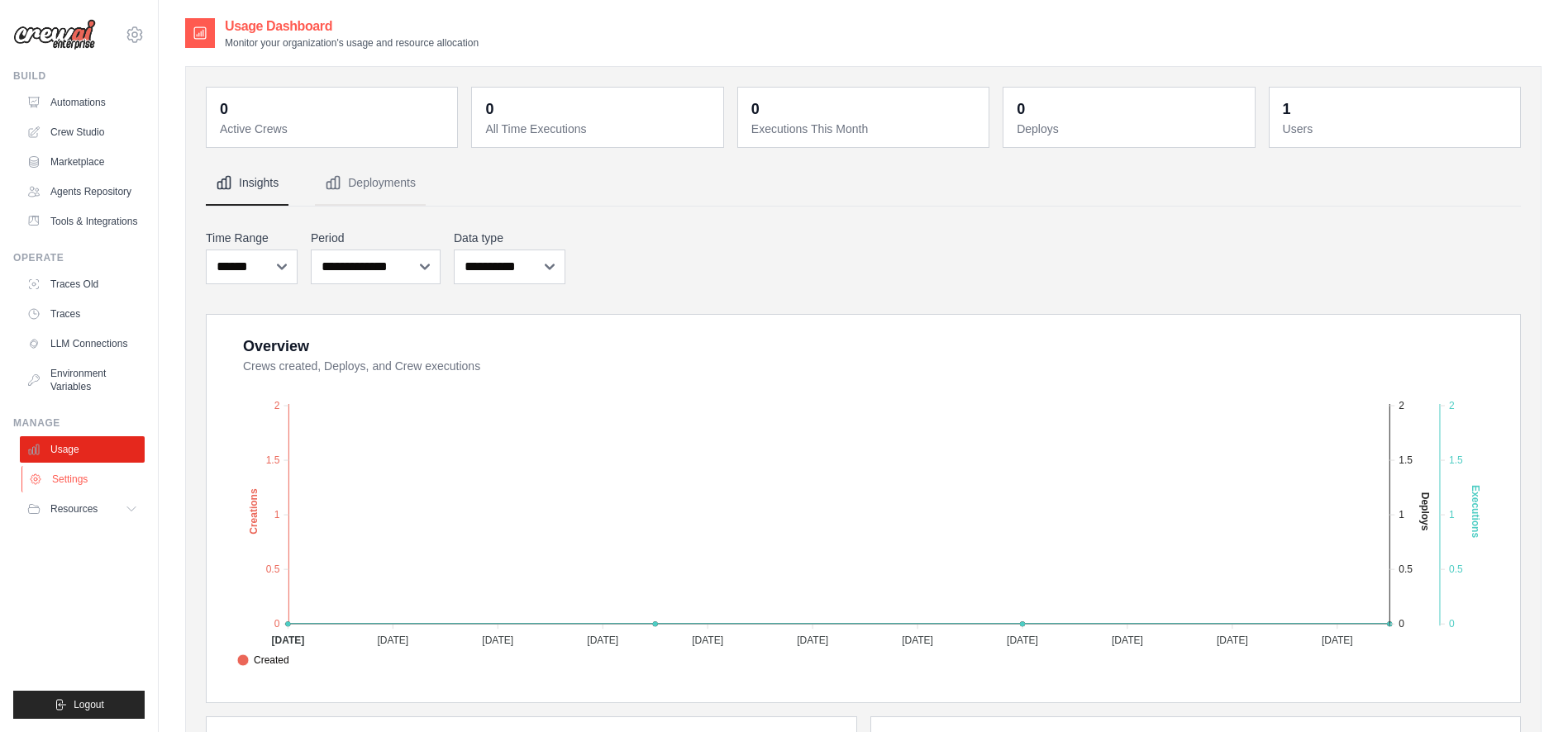
click at [86, 474] on link "Settings" at bounding box center [84, 479] width 125 height 26
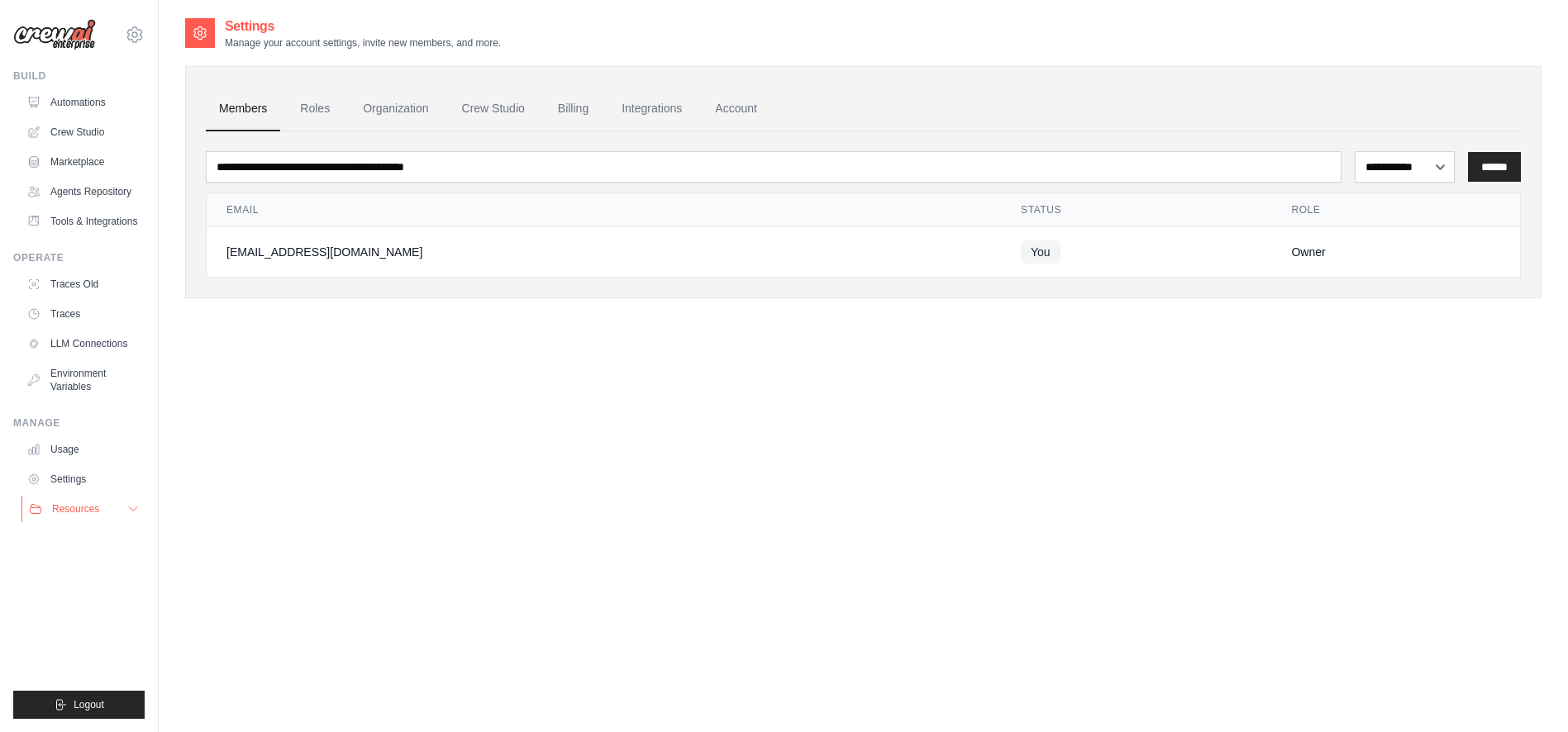
click at [69, 508] on span "Resources" at bounding box center [76, 509] width 47 height 13
click at [98, 615] on span "Video Tutorials" at bounding box center [91, 616] width 65 height 13
click at [72, 292] on link "Traces Old" at bounding box center [84, 284] width 125 height 26
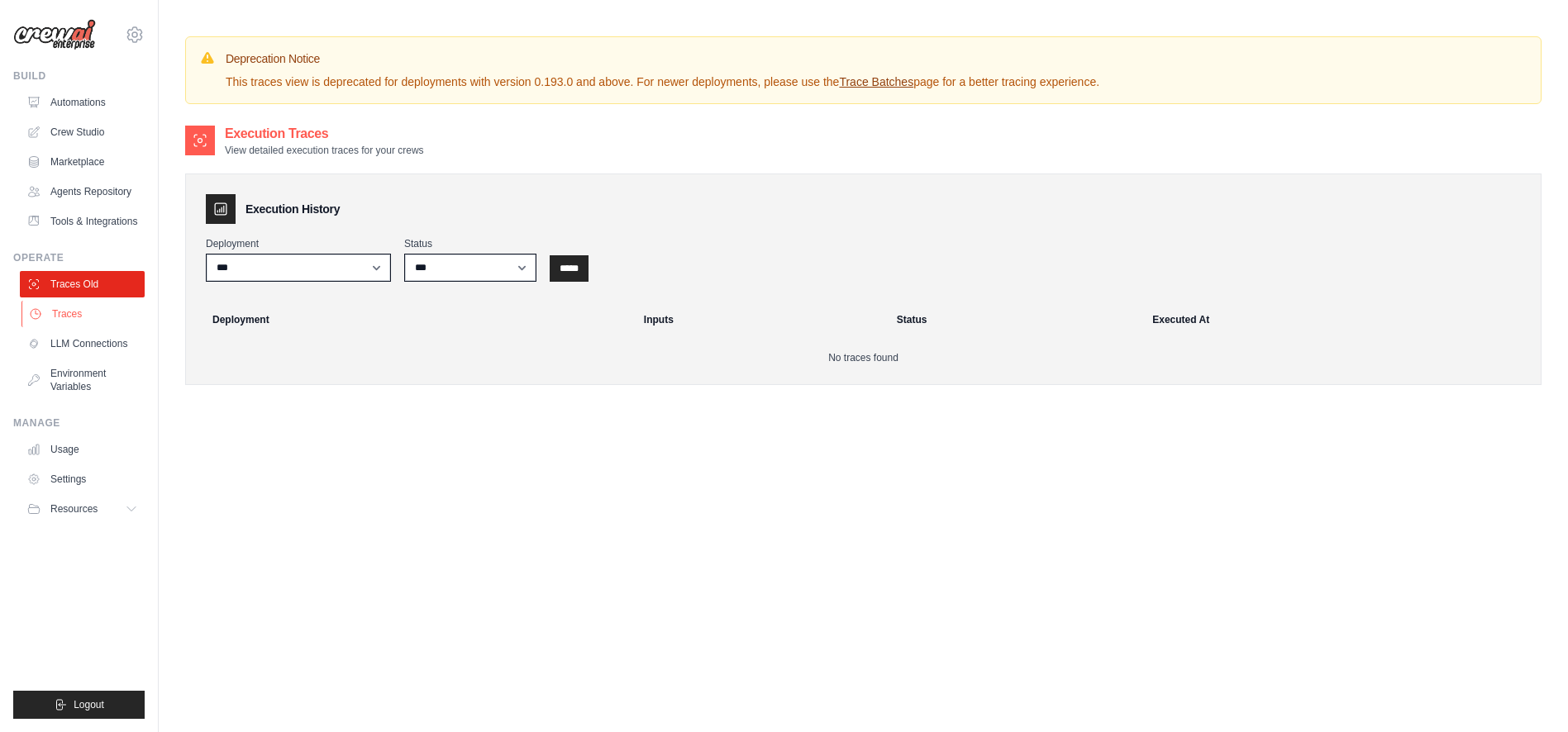
click at [91, 310] on link "Traces" at bounding box center [84, 314] width 125 height 26
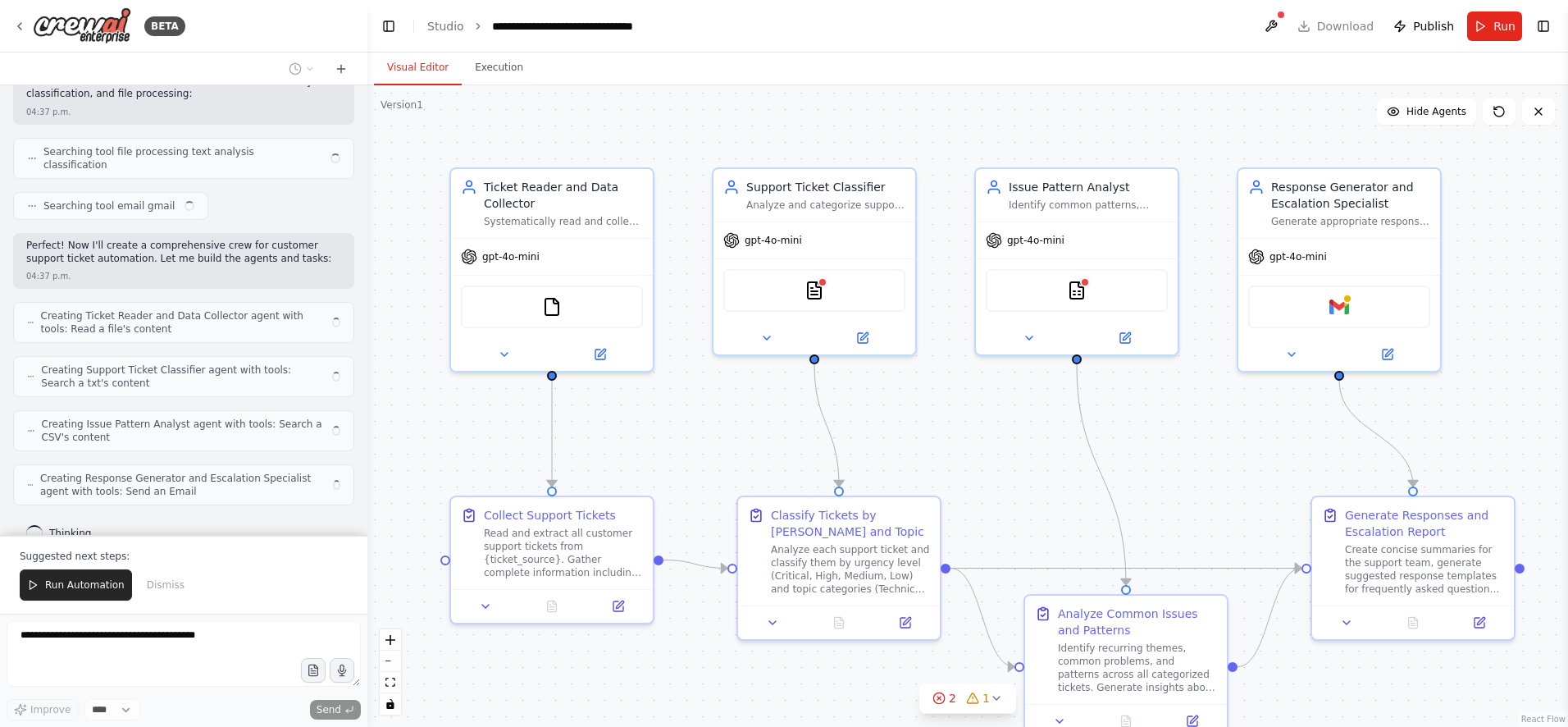
scroll to position [343, 0]
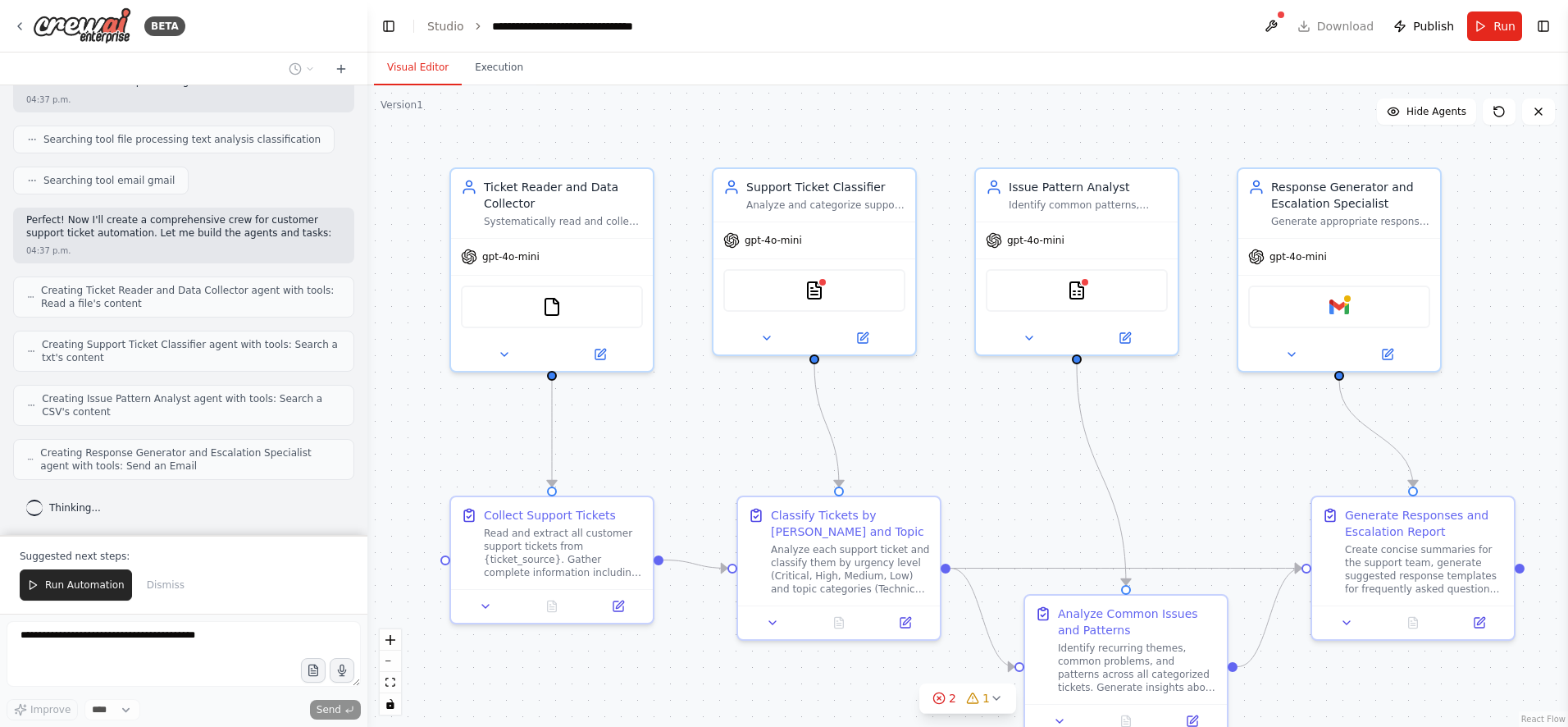
click at [1347, 24] on header "**********" at bounding box center [968, 26] width 1200 height 53
click at [987, 701] on span "1" at bounding box center [987, 698] width 8 height 16
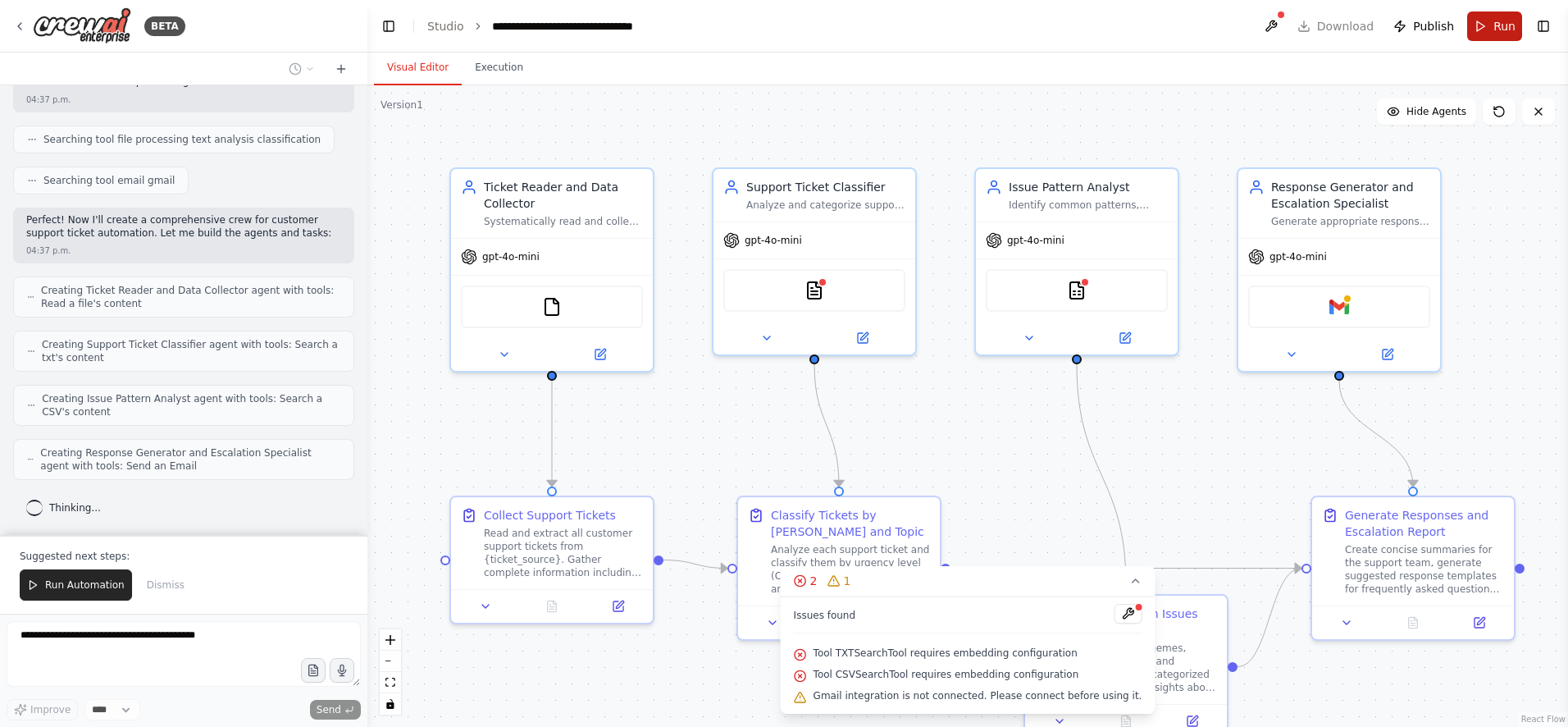
click at [1497, 23] on span "Run" at bounding box center [1505, 25] width 23 height 16
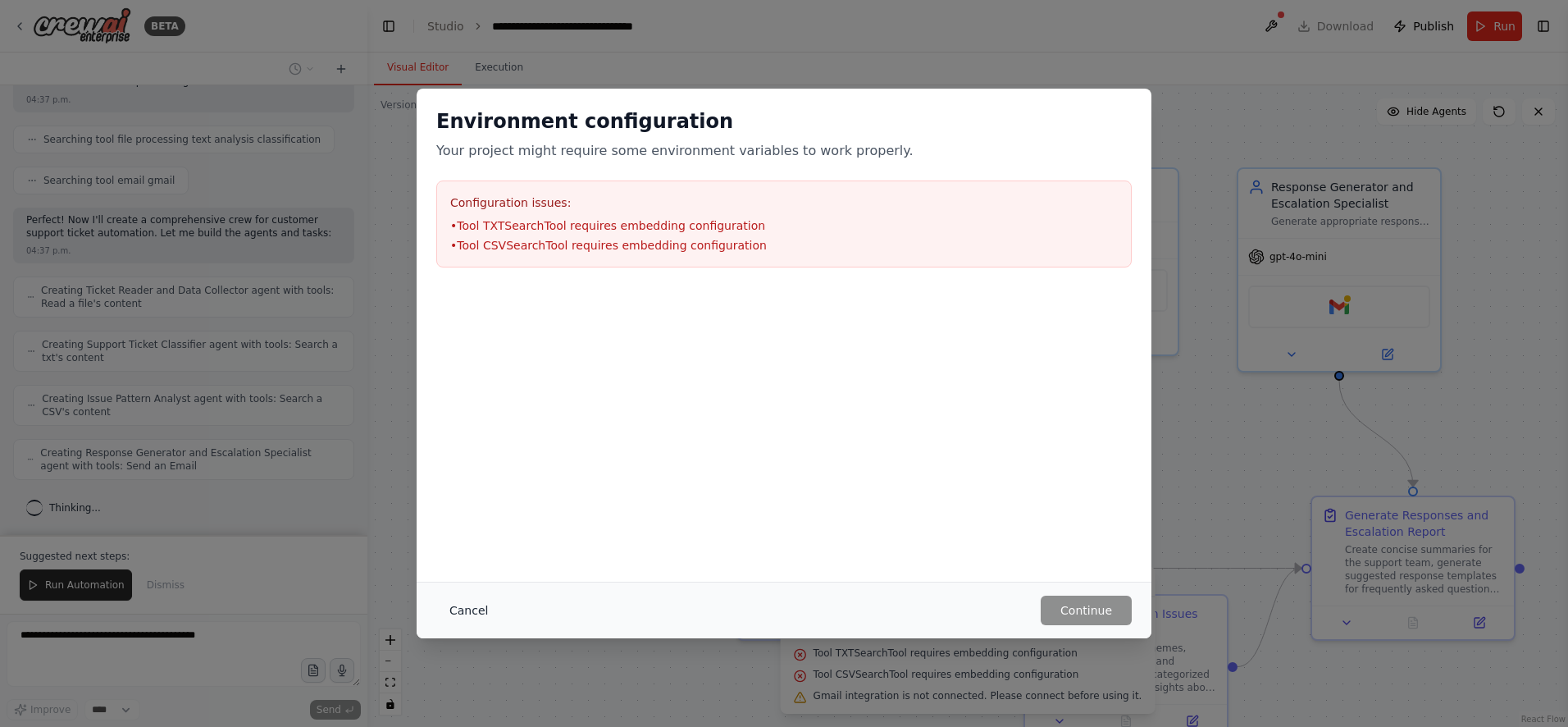
click at [478, 611] on button "Cancel" at bounding box center [468, 610] width 65 height 29
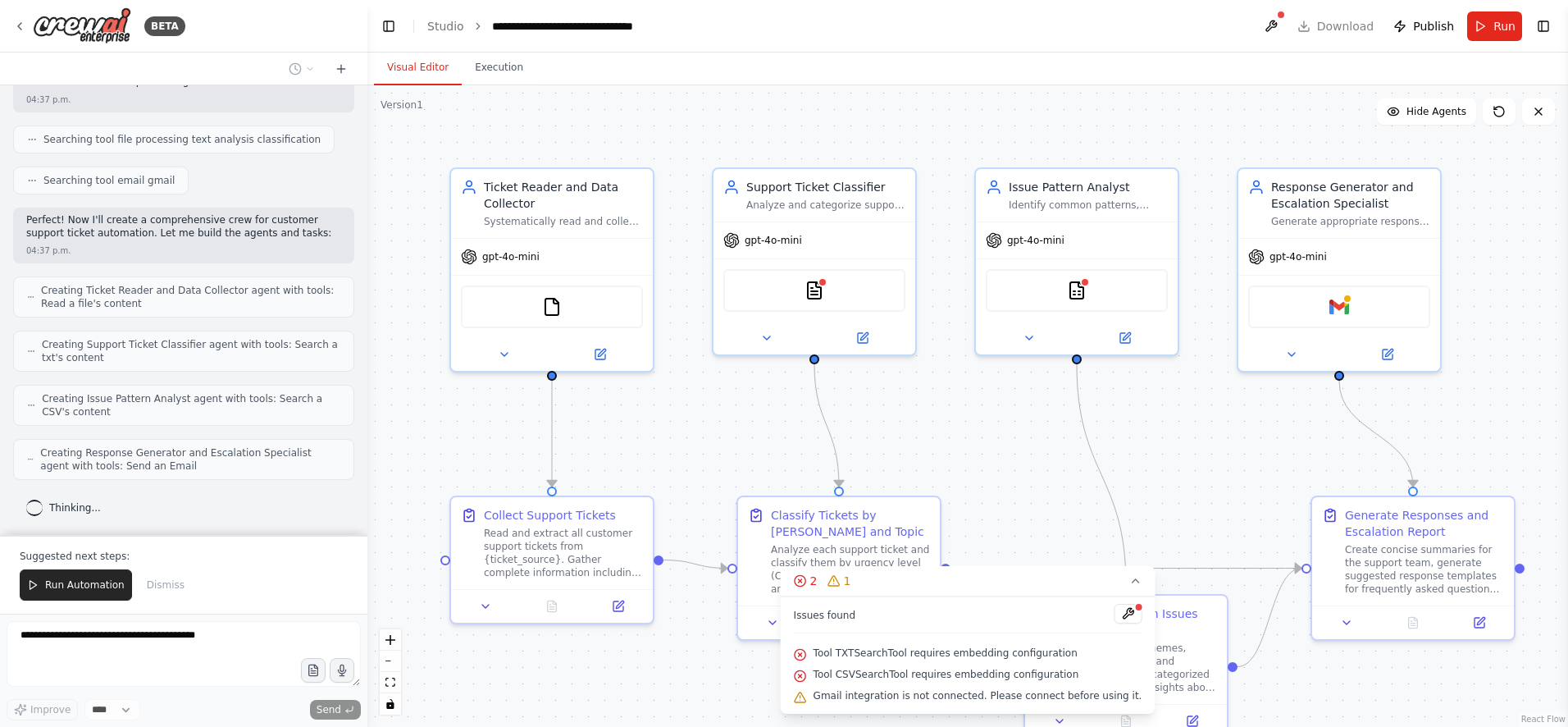
click at [1018, 525] on div ".deletable-edge-delete-btn { width: 20px; height: 20px; border: 0px solid #ffff…" at bounding box center [968, 406] width 1200 height 642
click at [785, 542] on div "Analyze each support ticket and classify them by urgency level (Critical, High,…" at bounding box center [851, 566] width 159 height 53
click at [775, 621] on icon at bounding box center [773, 619] width 13 height 13
click at [1121, 612] on button at bounding box center [1128, 613] width 28 height 20
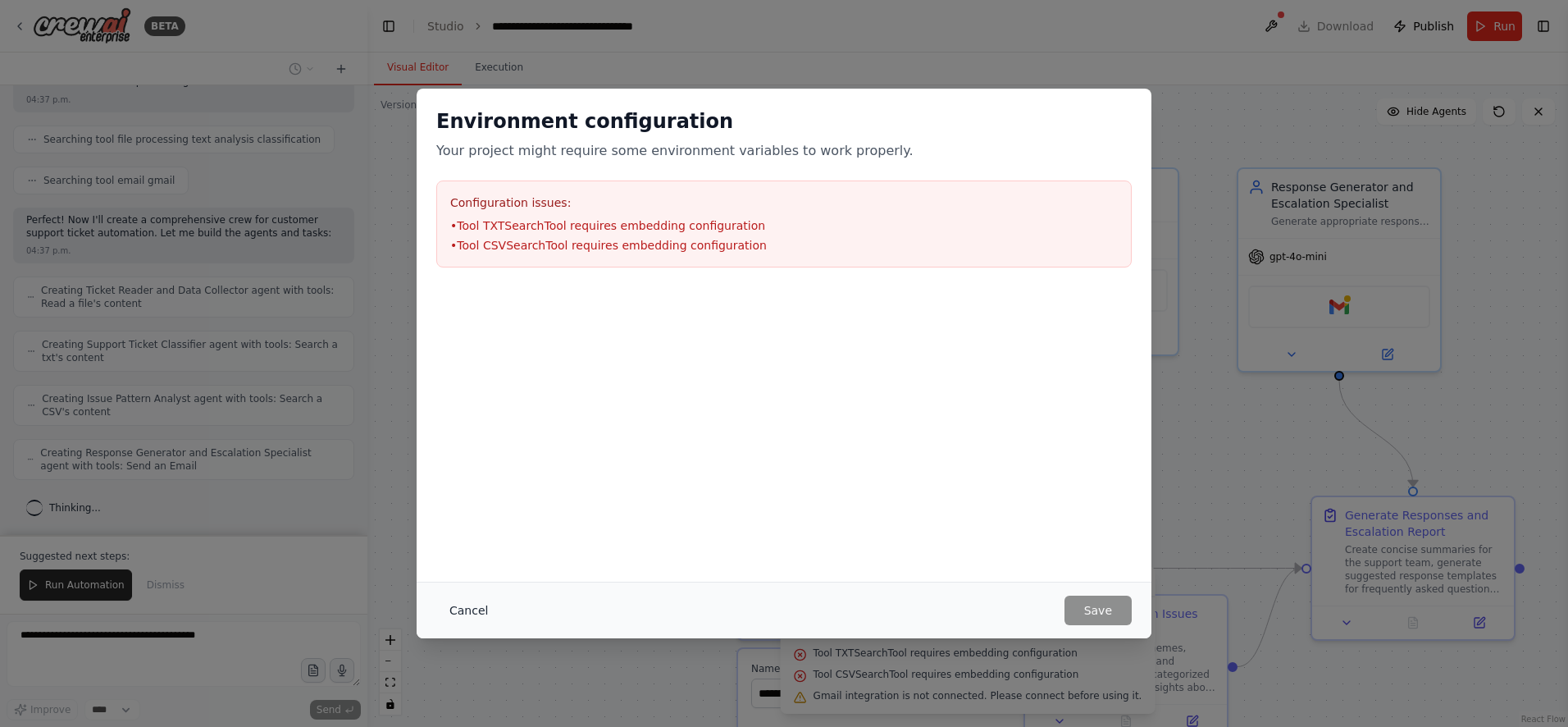
click at [475, 612] on button "Cancel" at bounding box center [468, 610] width 65 height 29
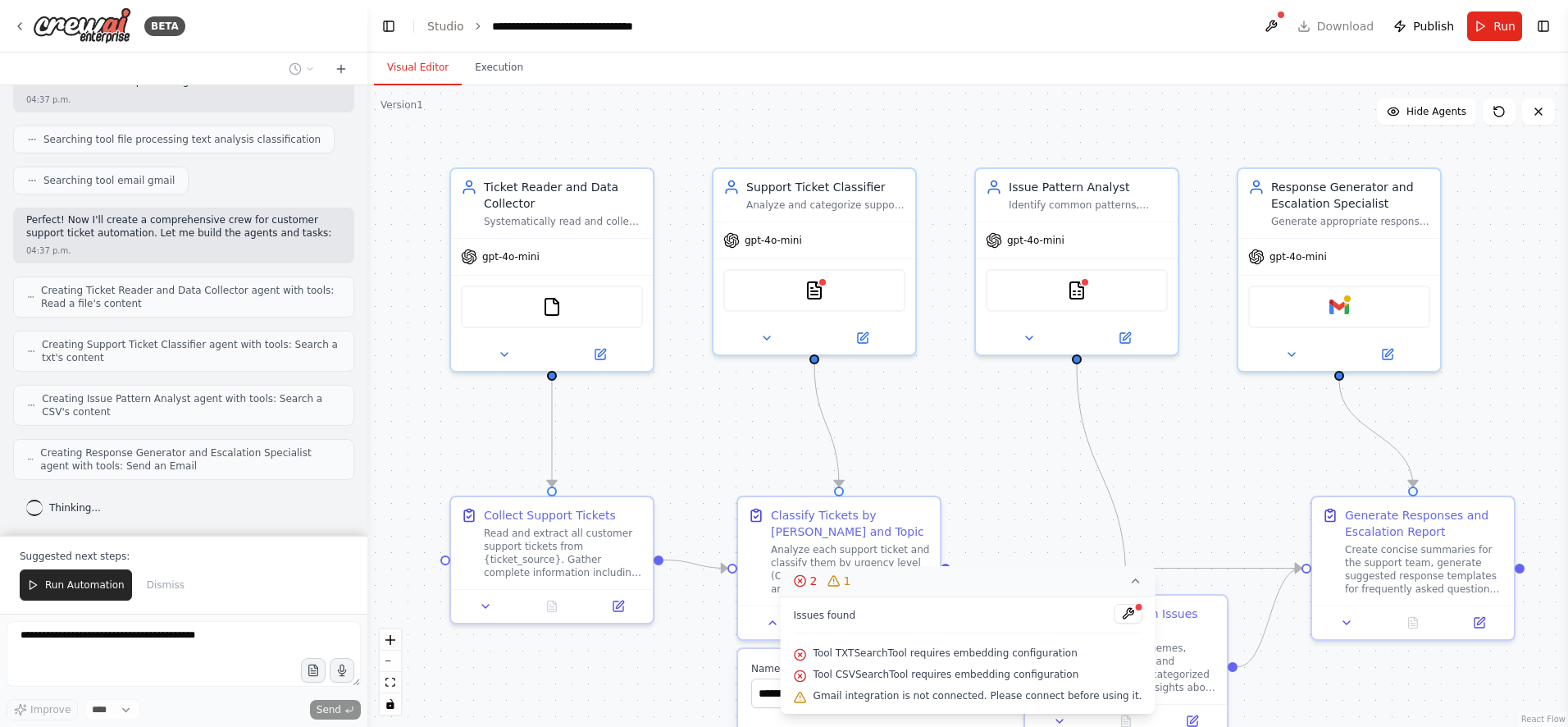
click at [1128, 578] on icon at bounding box center [1135, 581] width 13 height 13
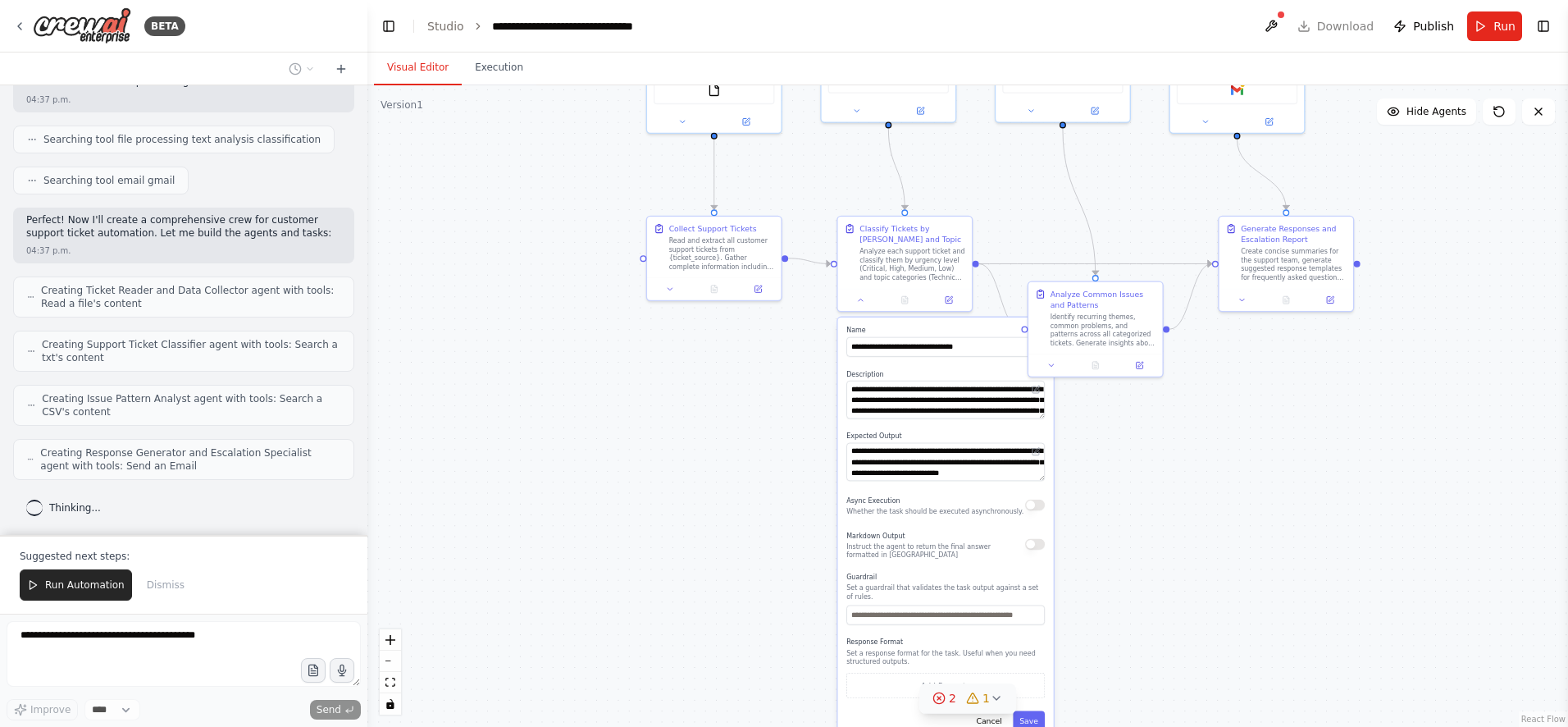
drag, startPoint x: 1104, startPoint y: 506, endPoint x: 1138, endPoint y: 182, distance: 325.8
click at [1138, 182] on div ".deletable-edge-delete-btn { width: 20px; height: 20px; border: 0px solid #ffff…" at bounding box center [968, 406] width 1200 height 642
click at [984, 465] on textarea "**********" at bounding box center [946, 462] width 199 height 38
click at [943, 408] on textarea "**********" at bounding box center [946, 400] width 199 height 38
click at [948, 357] on div "**********" at bounding box center [946, 528] width 216 height 422
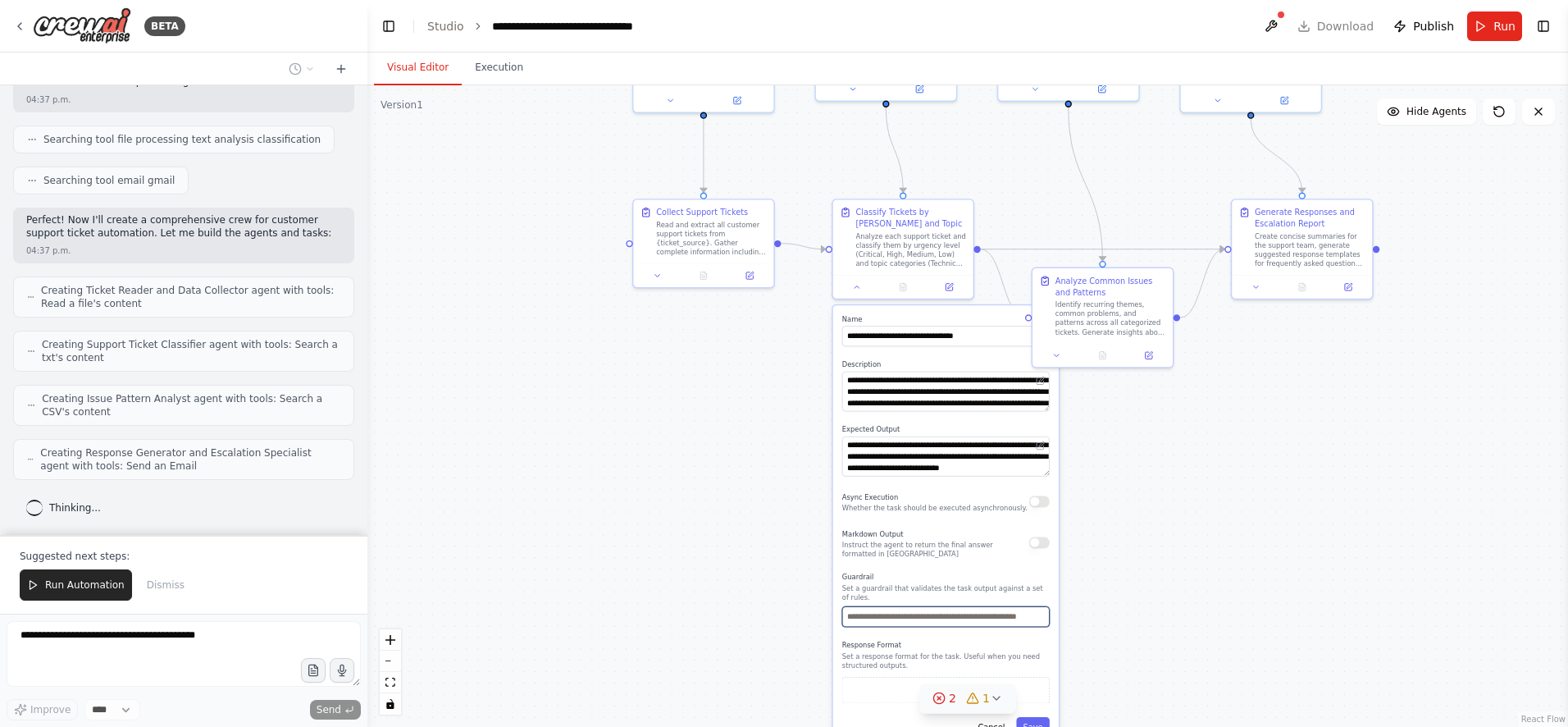
click at [941, 618] on input "text" at bounding box center [945, 616] width 207 height 21
click at [1154, 569] on div ".deletable-edge-delete-btn { width: 20px; height: 20px; border: 0px solid #ffff…" at bounding box center [968, 406] width 1200 height 642
click at [929, 237] on div "Analyze each support ticket and classify them by urgency level (Critical, High,…" at bounding box center [912, 250] width 110 height 36
click at [961, 184] on icon at bounding box center [960, 185] width 9 height 9
click at [935, 184] on button "Confirm" at bounding box center [914, 184] width 58 height 20
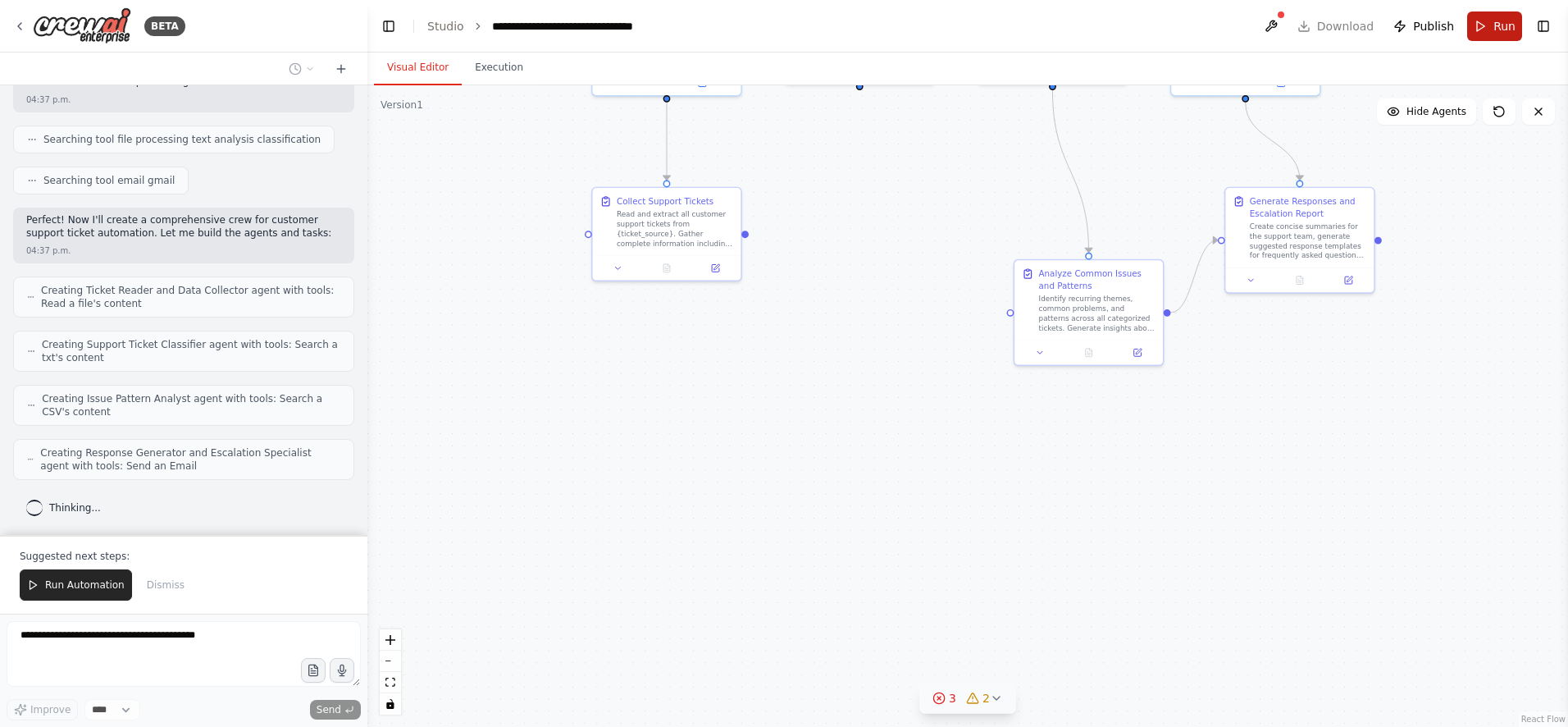
click at [1514, 28] on span "Run" at bounding box center [1505, 25] width 23 height 16
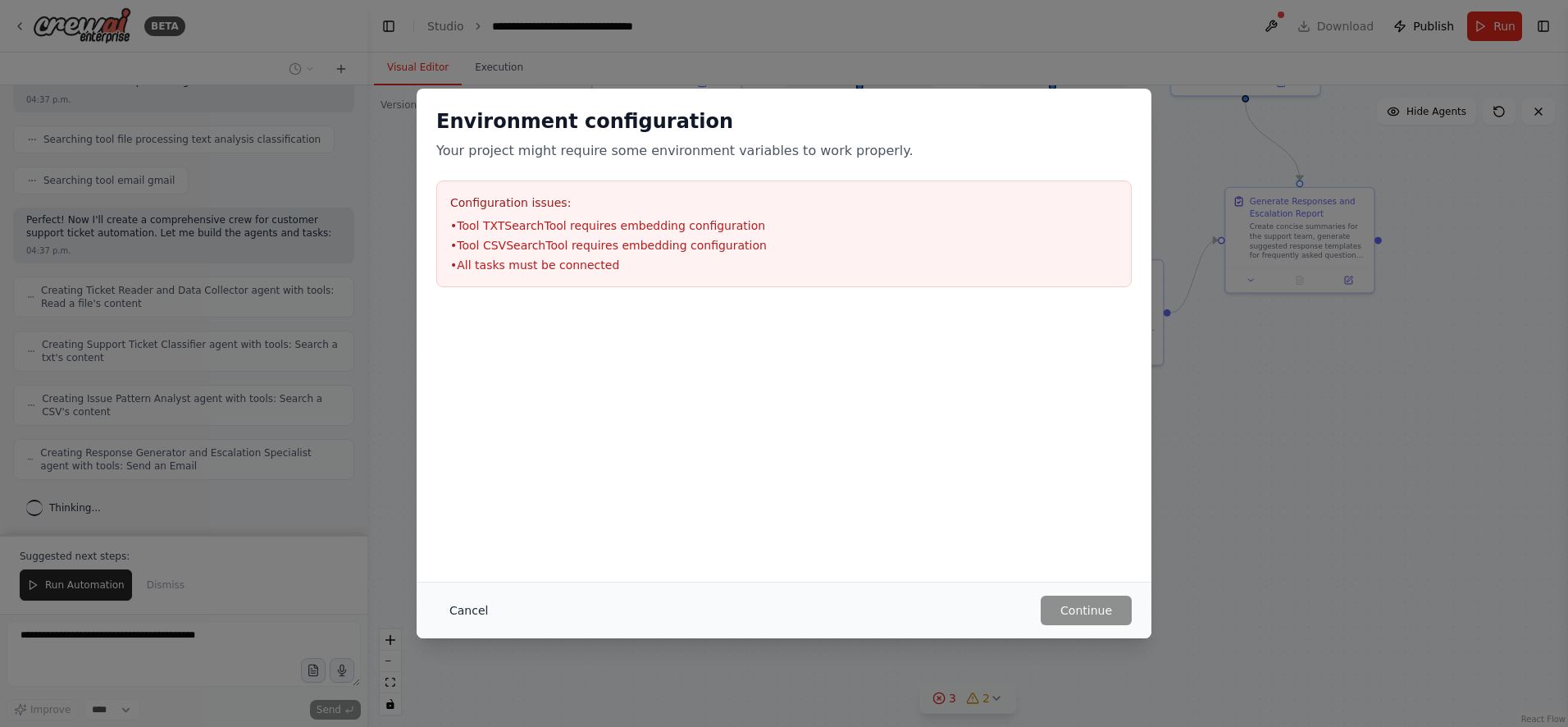
click at [484, 611] on button "Cancel" at bounding box center [468, 610] width 65 height 29
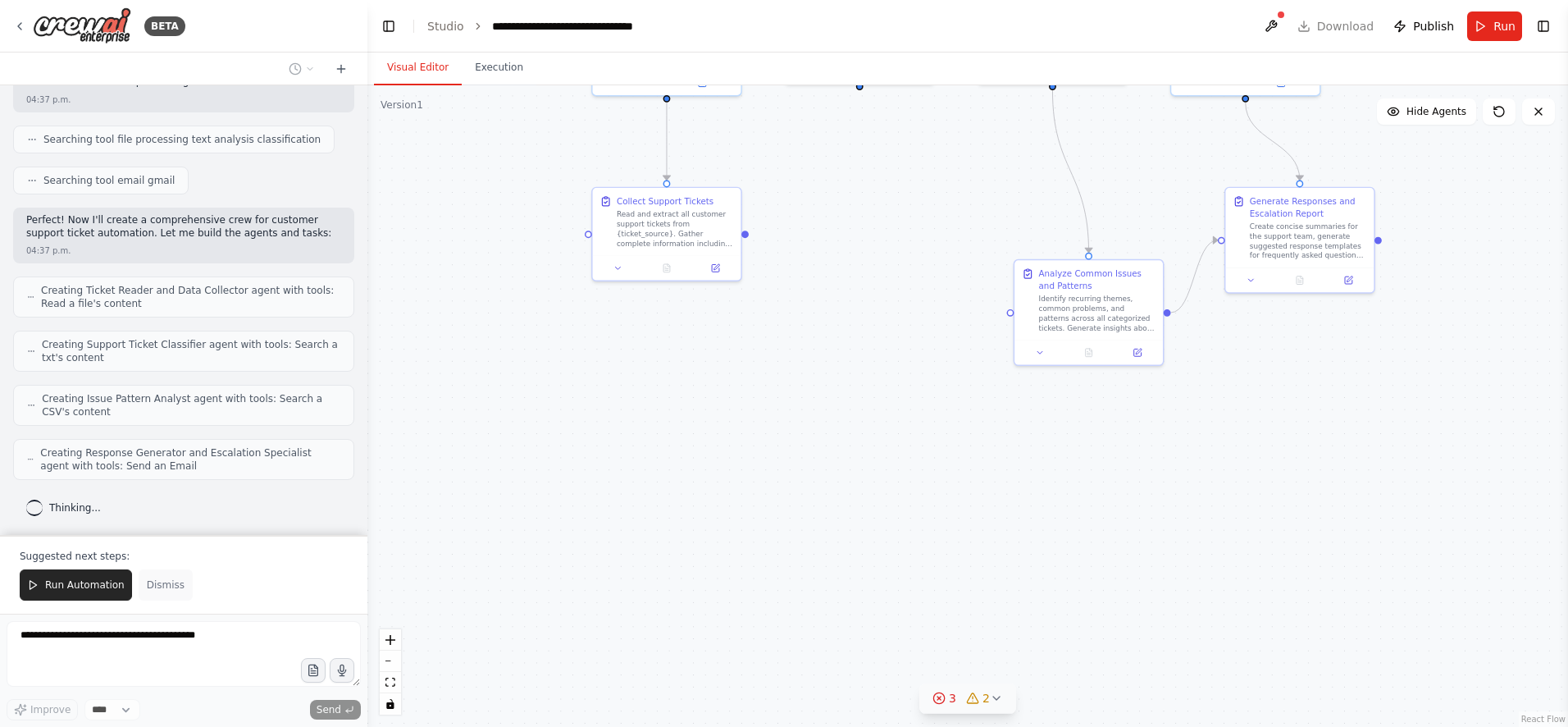
click at [162, 586] on span "Dismiss" at bounding box center [166, 585] width 38 height 13
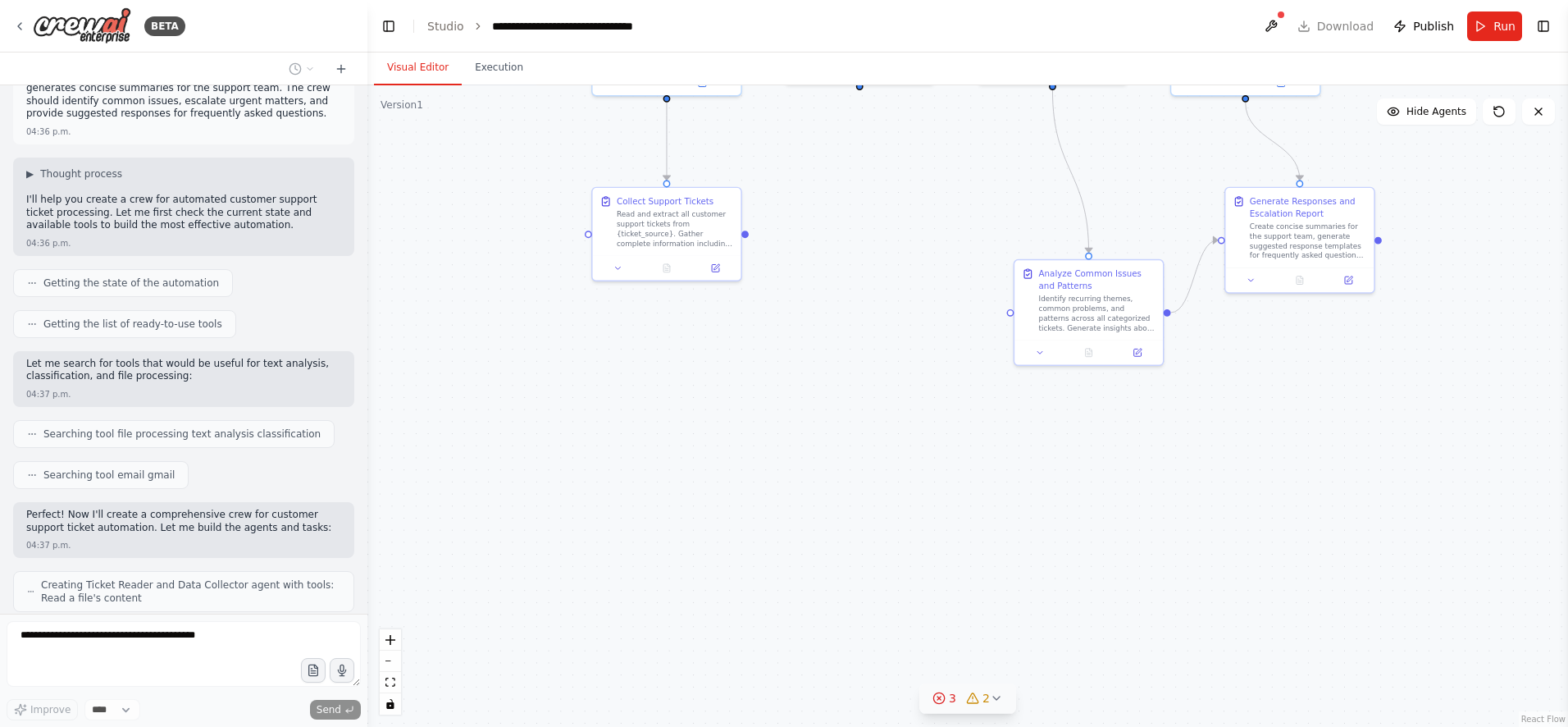
scroll to position [0, 0]
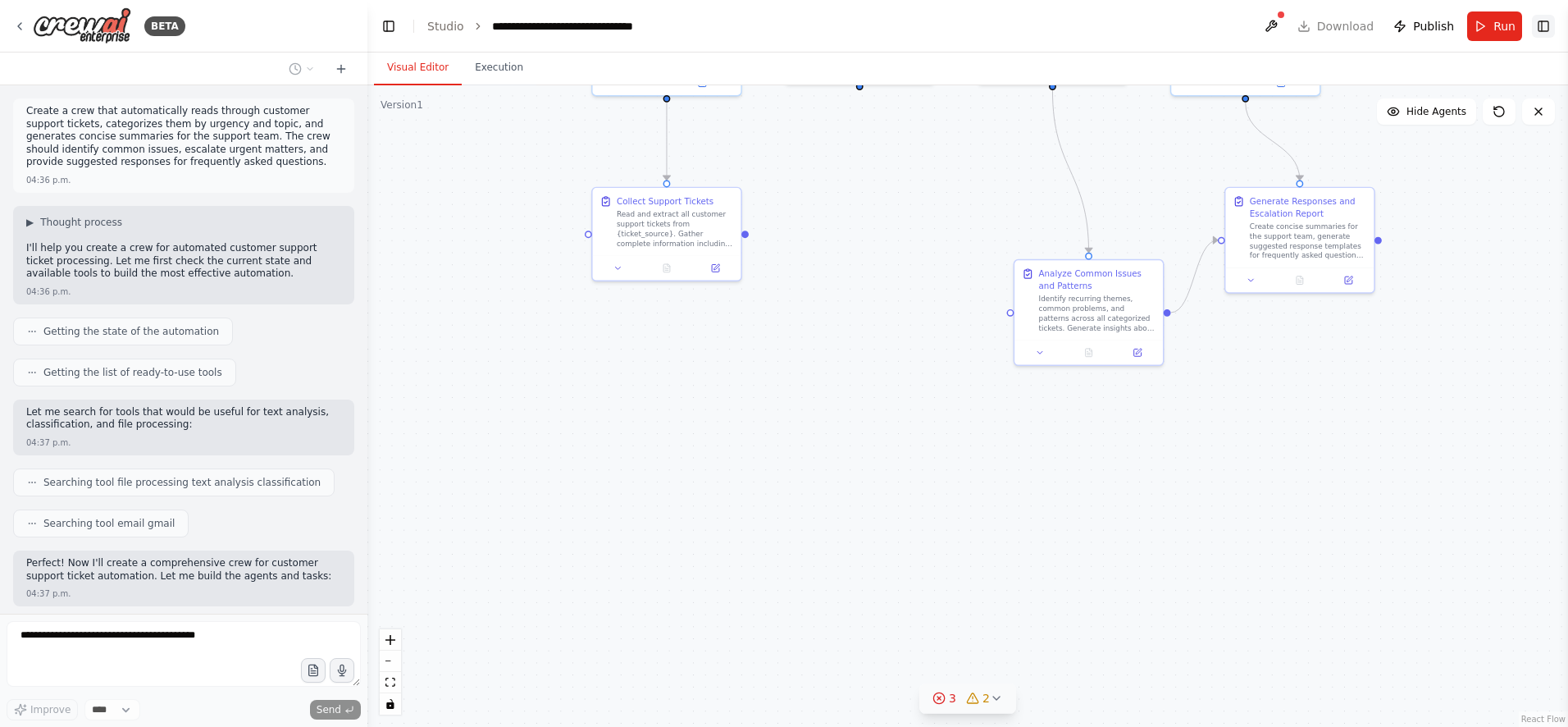
click at [1547, 29] on button "Toggle Right Sidebar" at bounding box center [1544, 26] width 23 height 23
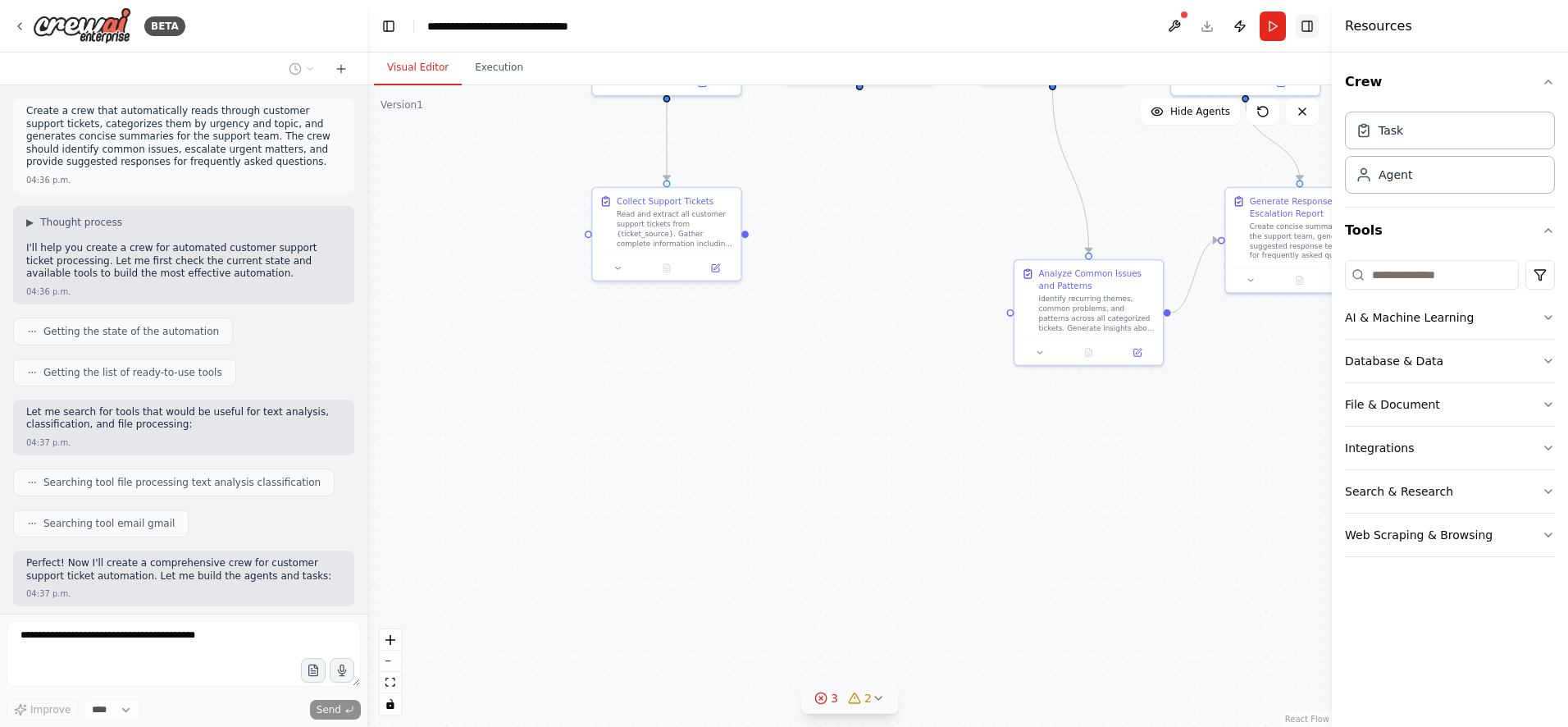
click at [1302, 27] on button "Toggle Right Sidebar" at bounding box center [1307, 26] width 23 height 23
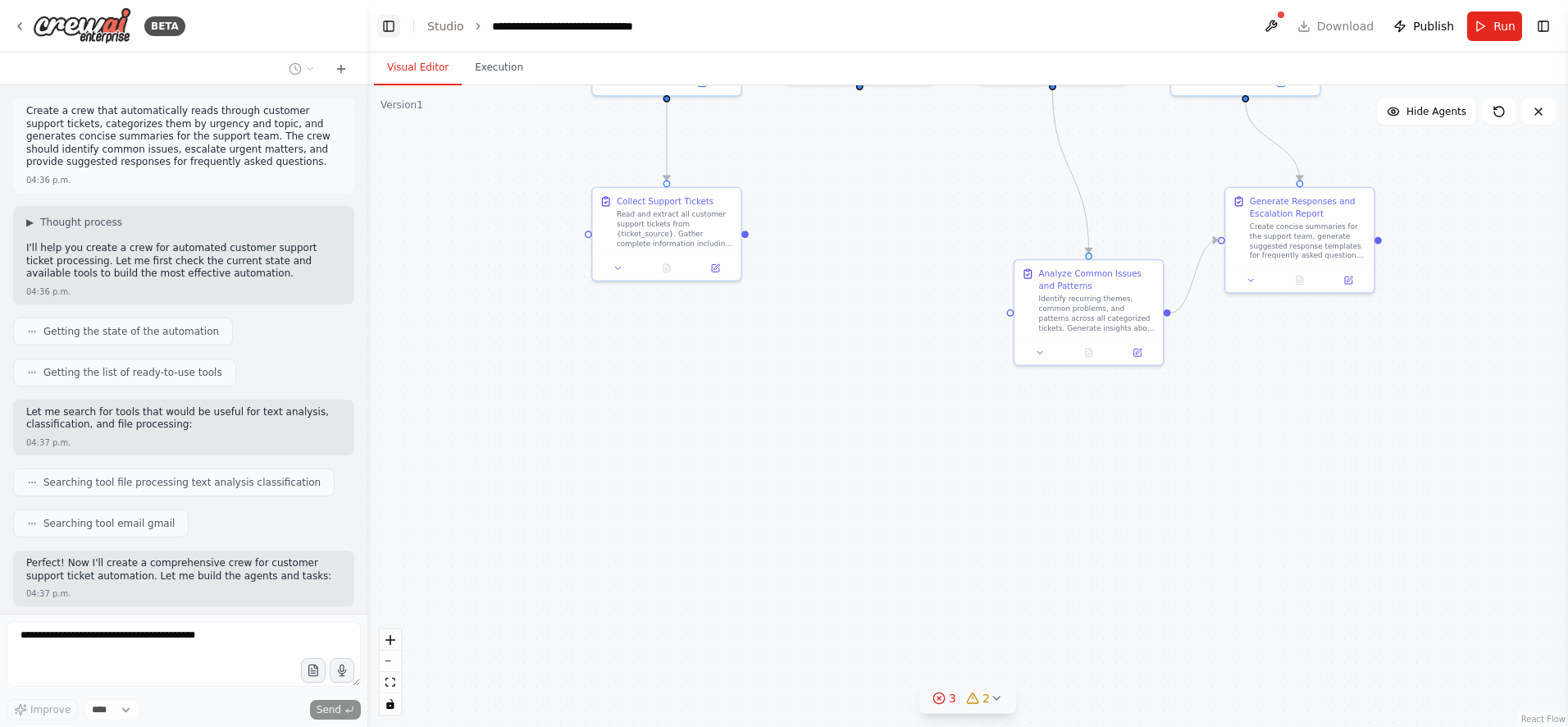
click at [385, 25] on button "Toggle Left Sidebar" at bounding box center [388, 26] width 23 height 23
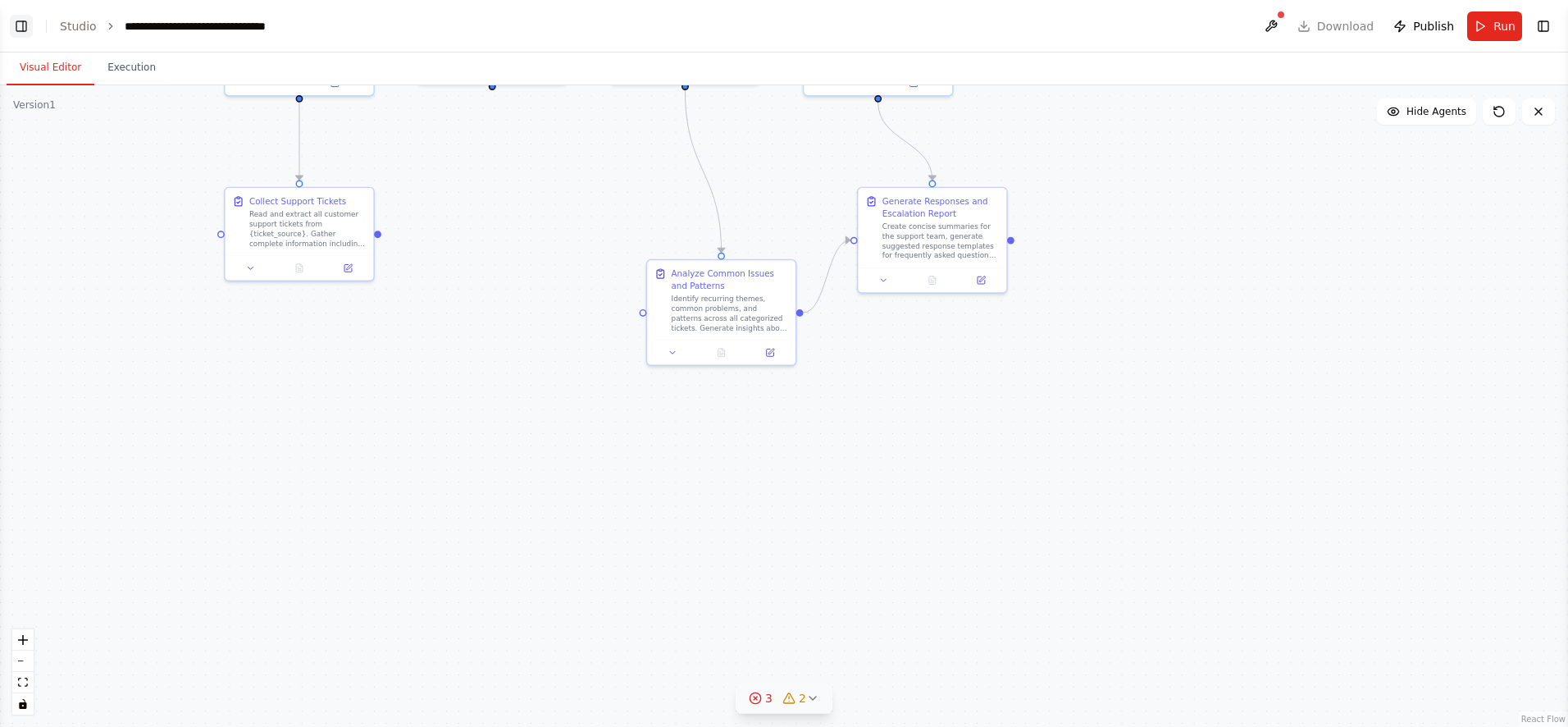
click at [14, 23] on button "Toggle Left Sidebar" at bounding box center [21, 26] width 23 height 23
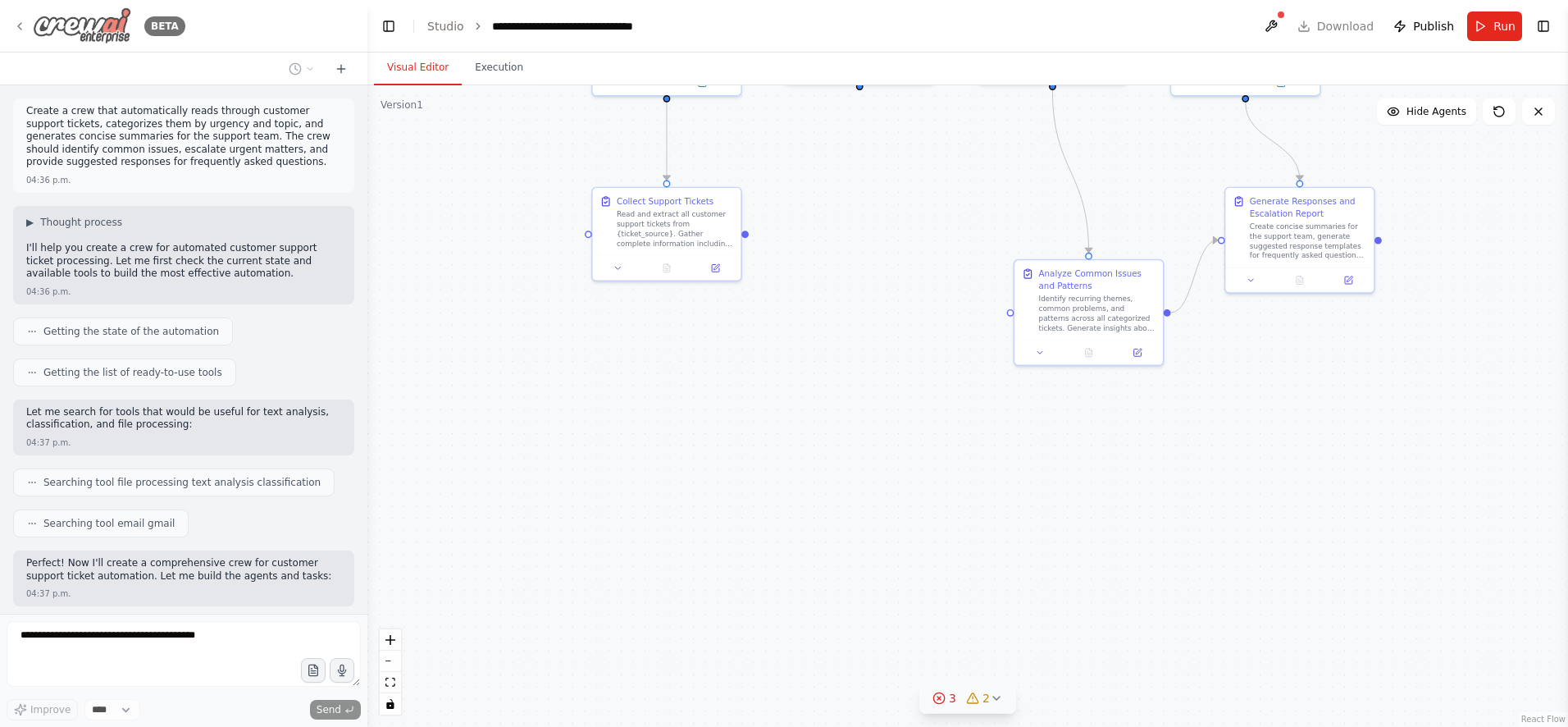
click at [24, 29] on icon at bounding box center [20, 26] width 13 height 13
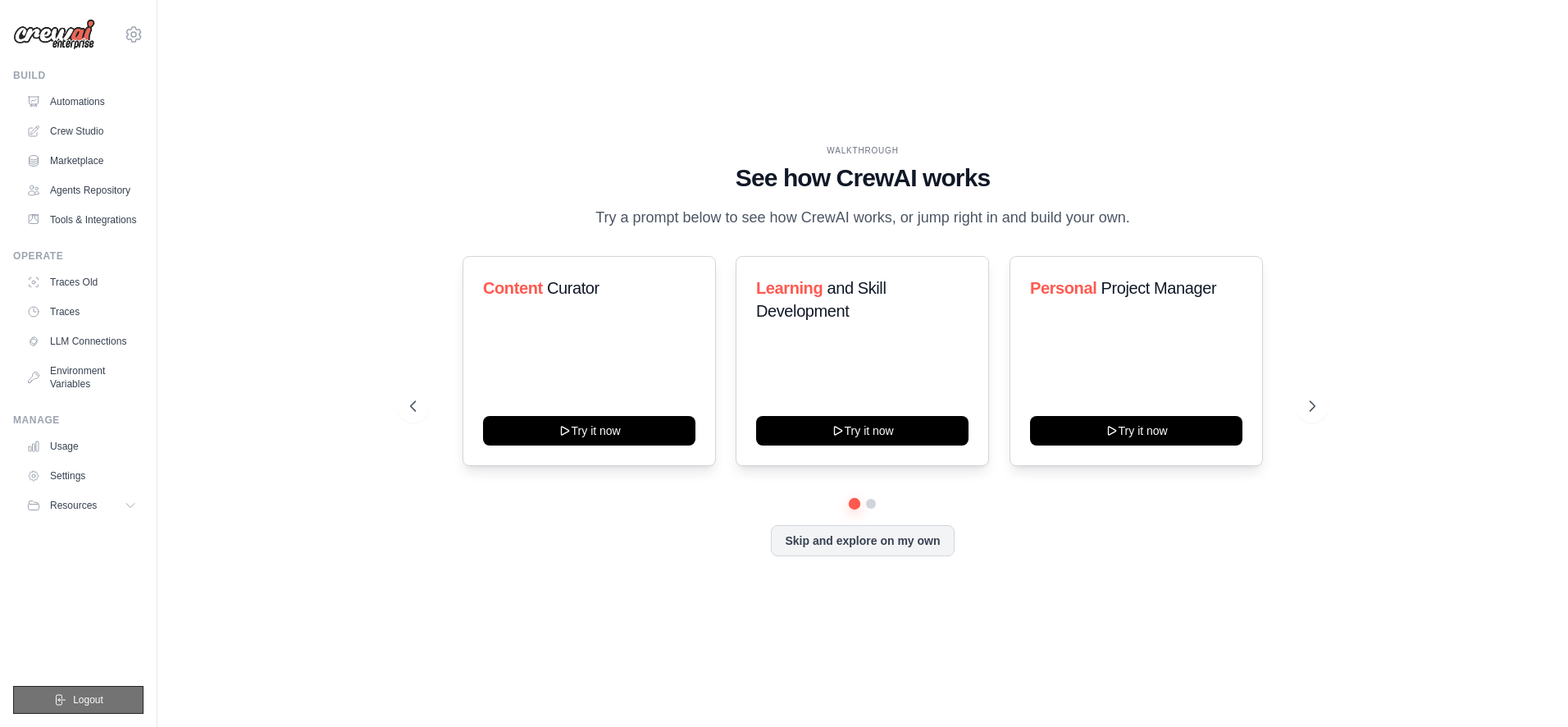
click at [69, 699] on button "Logout" at bounding box center [78, 700] width 130 height 28
